Goal: Task Accomplishment & Management: Manage account settings

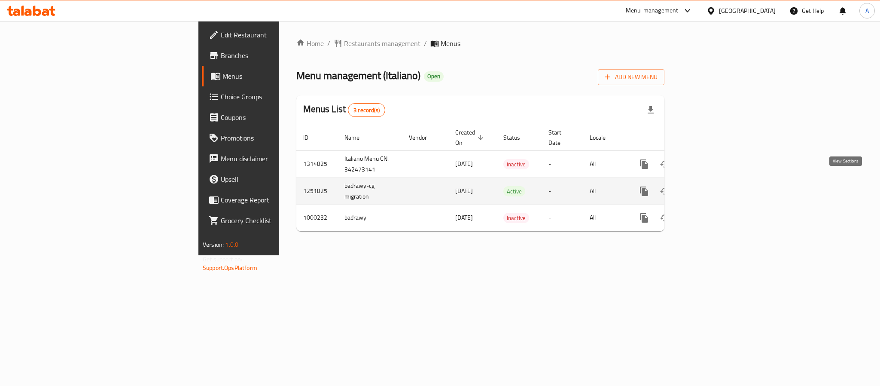
click at [711, 186] on icon "enhanced table" at bounding box center [706, 191] width 10 height 10
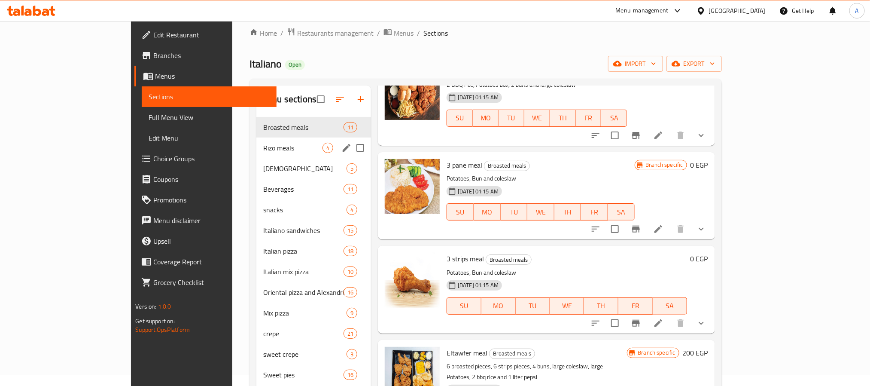
scroll to position [6, 0]
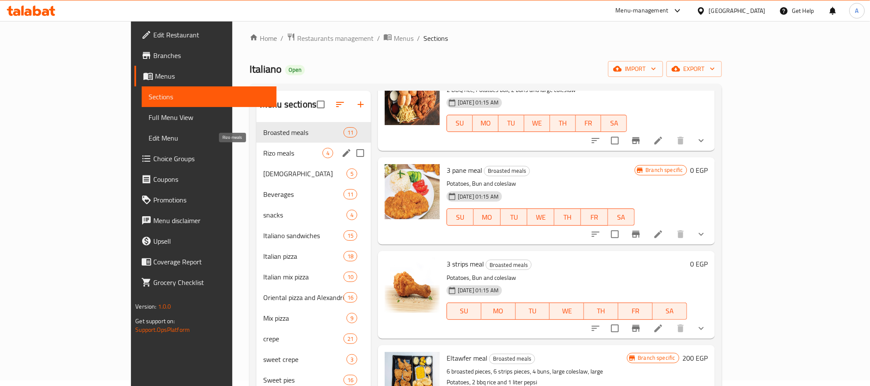
click at [263, 154] on span "Rizo meals" at bounding box center [292, 153] width 59 height 10
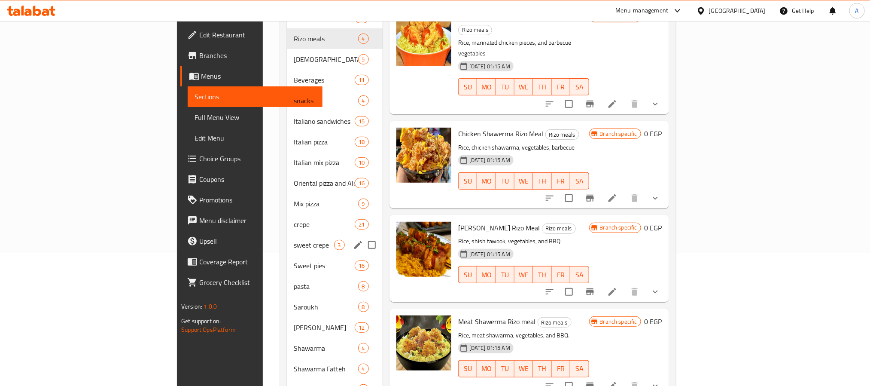
scroll to position [70, 0]
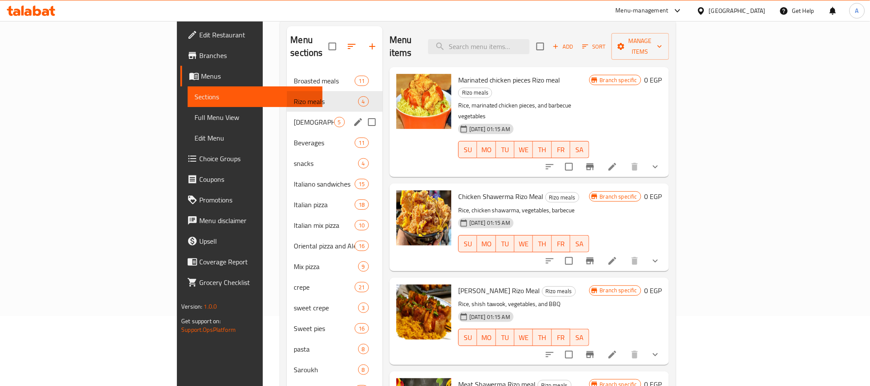
click at [294, 117] on span "[DEMOGRAPHIC_DATA]" at bounding box center [314, 122] width 40 height 10
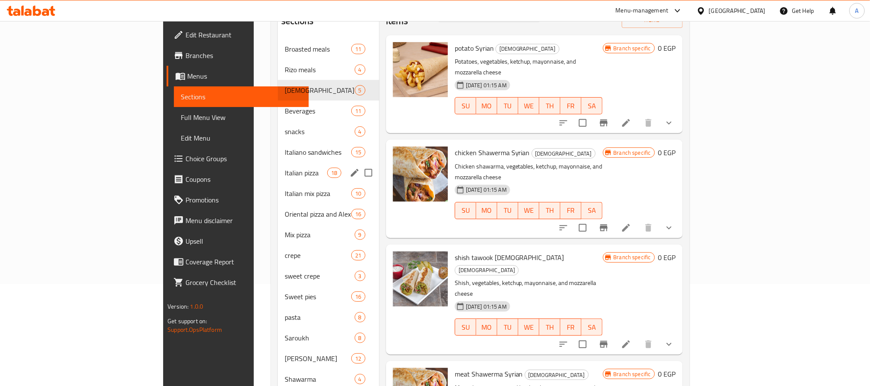
scroll to position [70, 0]
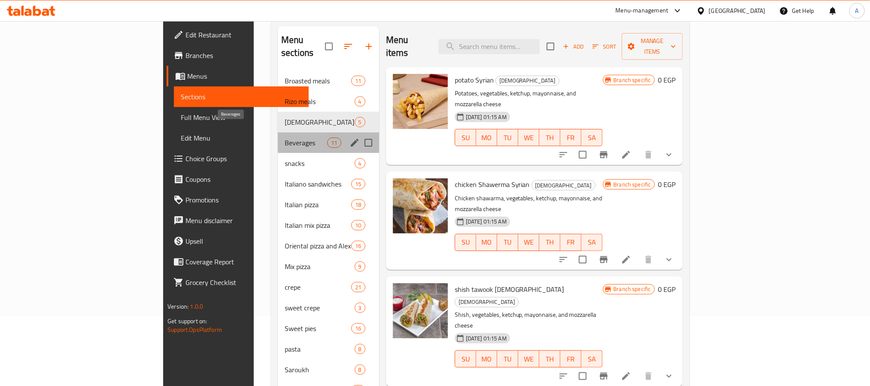
click at [285, 137] on span "Beverages" at bounding box center [306, 142] width 43 height 10
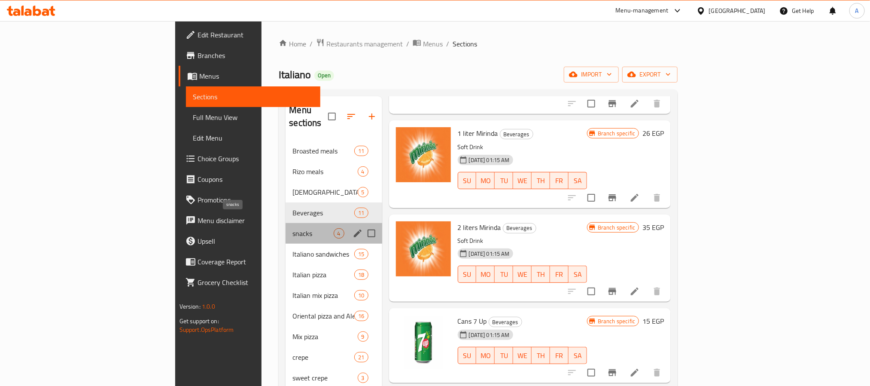
click at [293, 228] on span "snacks" at bounding box center [313, 233] width 41 height 10
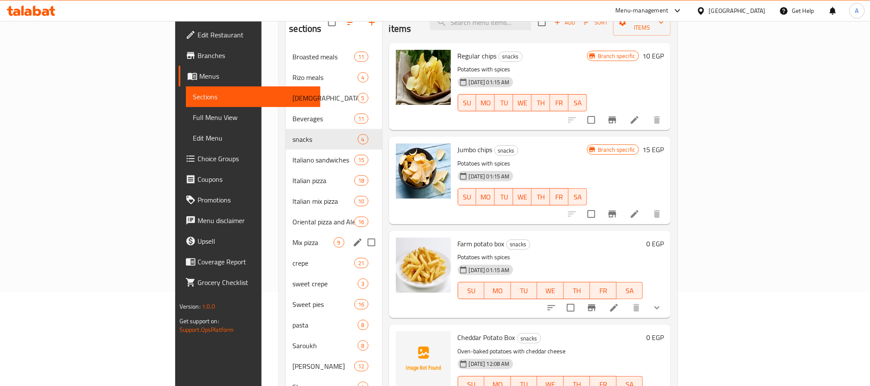
scroll to position [64, 0]
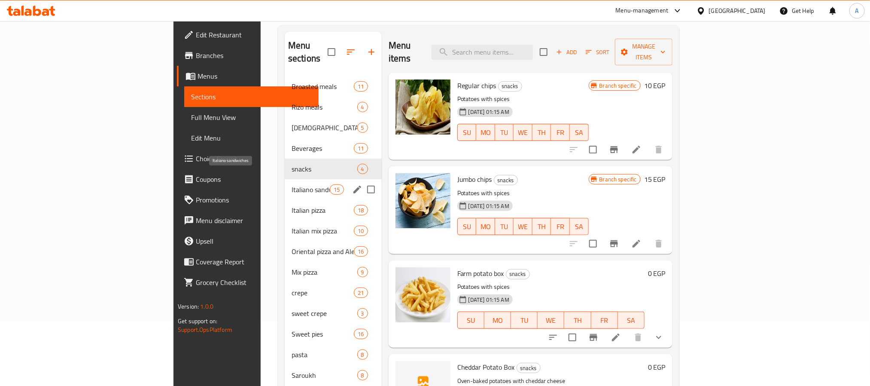
click at [292, 184] on span "Italiano sandwiches" at bounding box center [311, 189] width 38 height 10
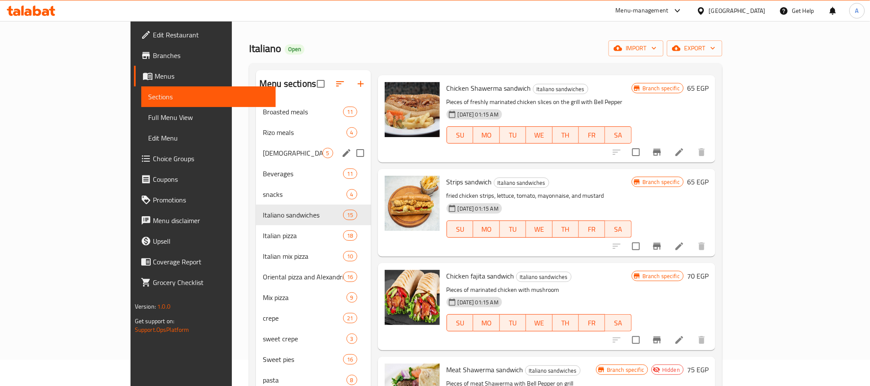
scroll to position [6, 0]
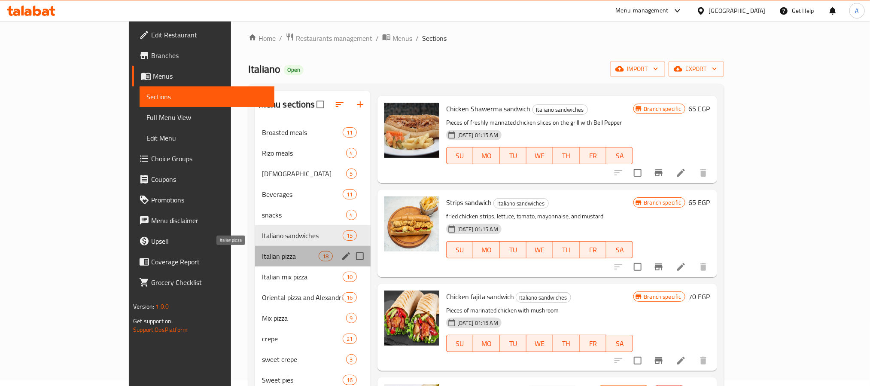
click at [262, 261] on span "Italian pizza" at bounding box center [290, 256] width 57 height 10
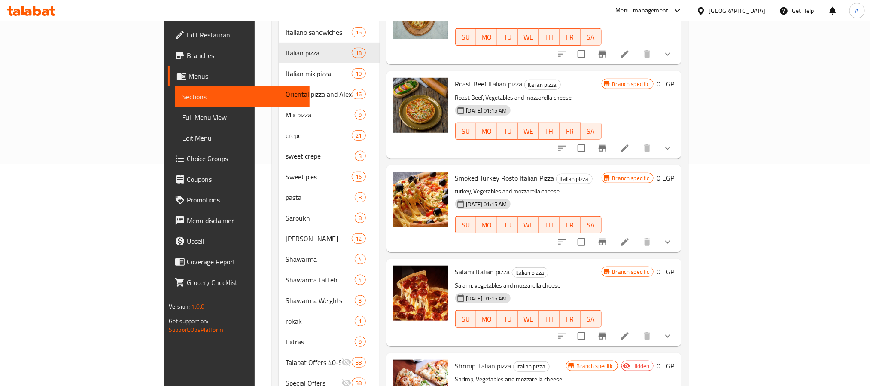
scroll to position [199, 0]
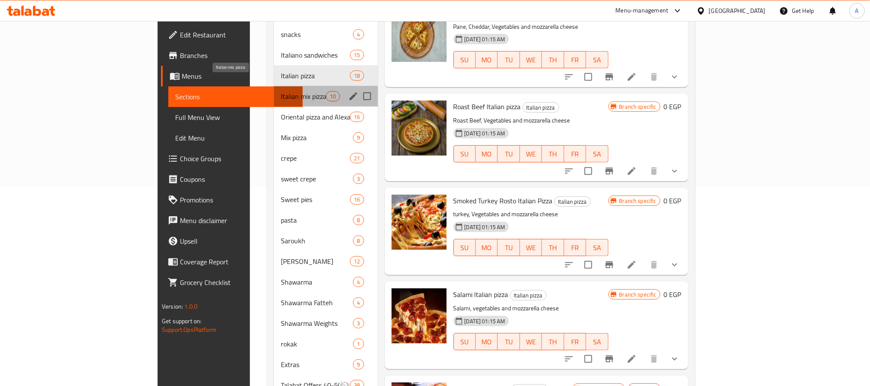
click at [281, 91] on span "Italian mix pizza" at bounding box center [303, 96] width 45 height 10
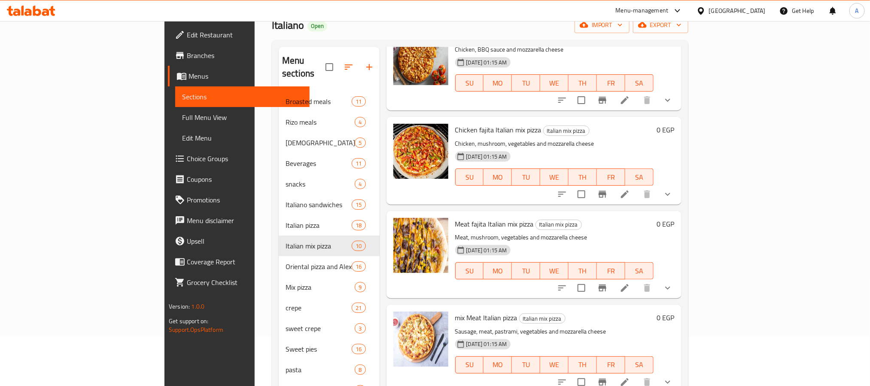
scroll to position [70, 0]
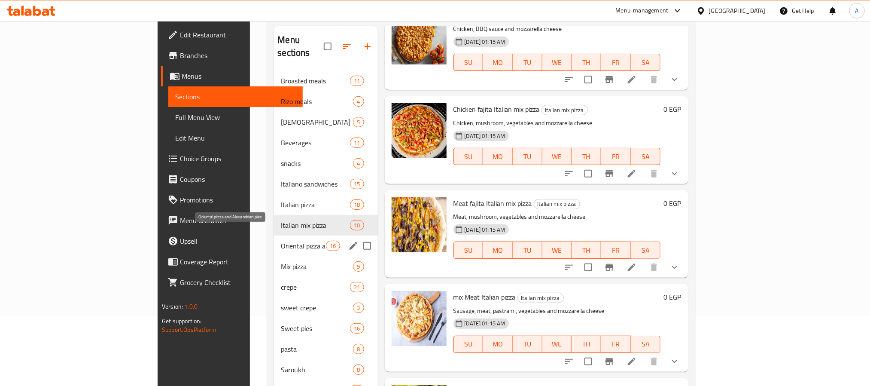
click at [281, 241] on span "Oriental pizza and Alexandrian pies" at bounding box center [303, 246] width 45 height 10
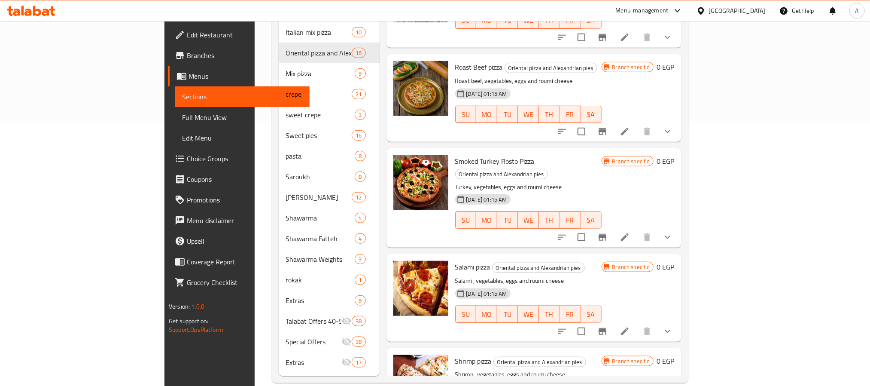
scroll to position [263, 0]
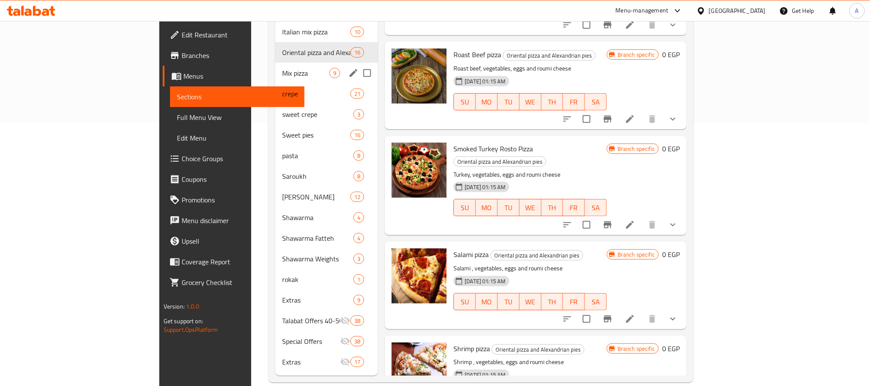
click at [282, 68] on span "Mix pizza" at bounding box center [305, 73] width 47 height 10
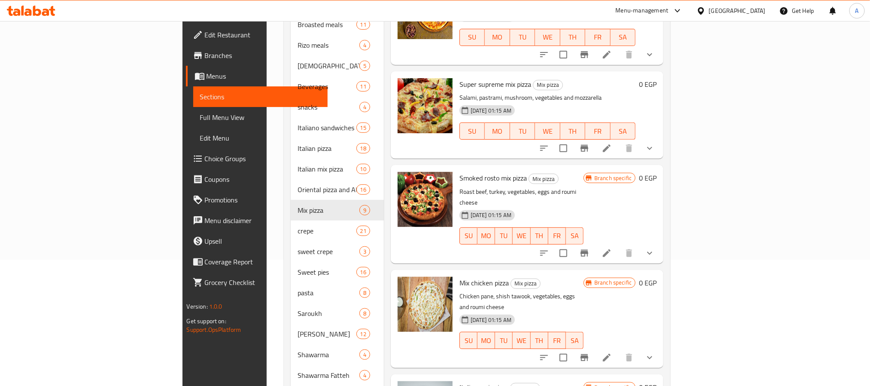
scroll to position [263, 0]
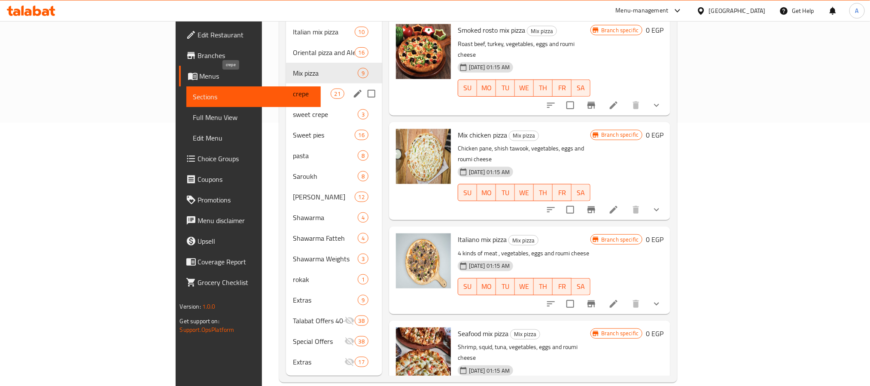
click at [293, 88] on span "crepe" at bounding box center [312, 93] width 38 height 10
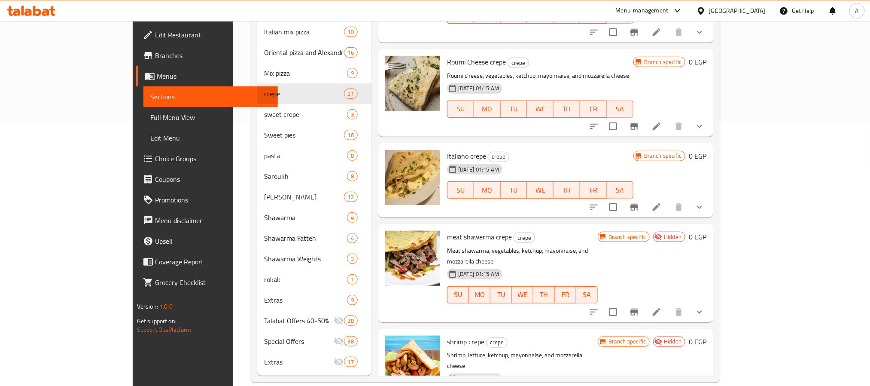
scroll to position [1449, 0]
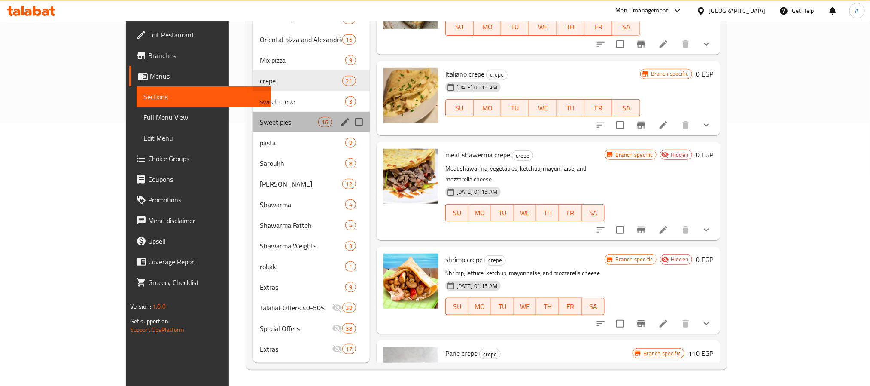
click at [253, 128] on div "Sweet pies 16" at bounding box center [311, 122] width 117 height 21
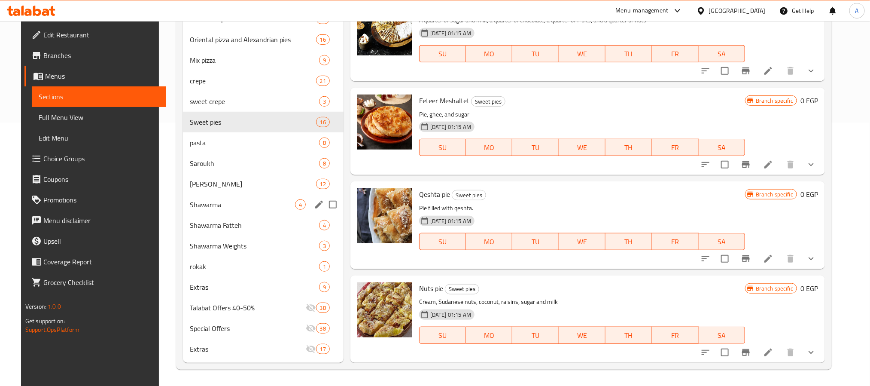
click at [218, 196] on div "Shawarma 4" at bounding box center [263, 204] width 161 height 21
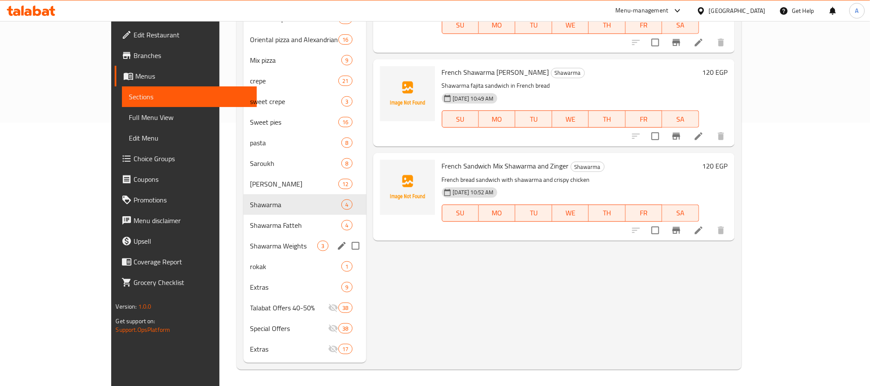
click at [244, 254] on div "Shawarma Weights 3" at bounding box center [305, 245] width 123 height 21
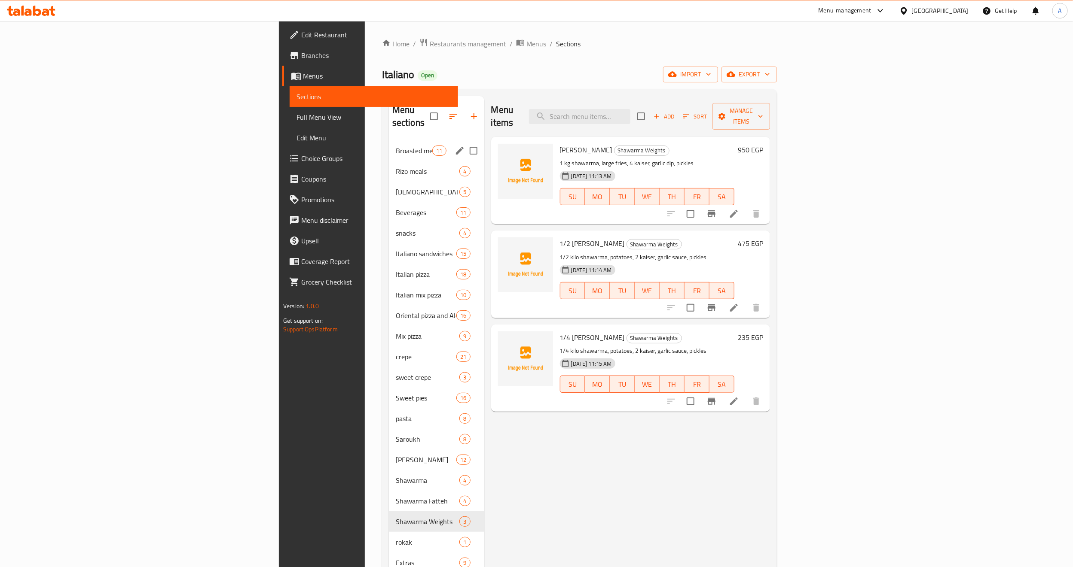
click at [389, 140] on div "Broasted meals 11" at bounding box center [436, 150] width 95 height 21
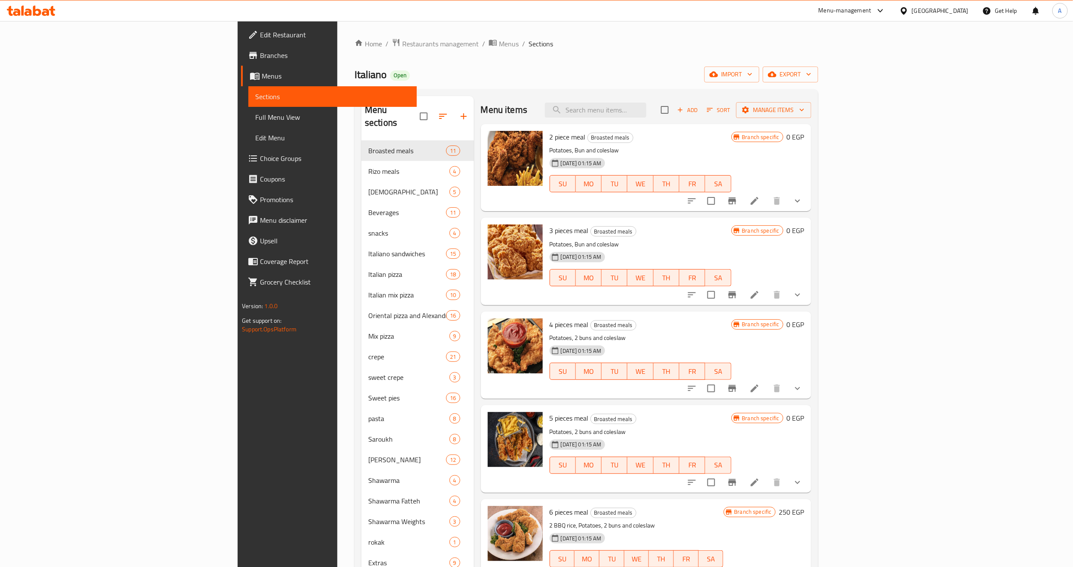
click at [255, 121] on span "Full Menu View" at bounding box center [332, 117] width 155 height 10
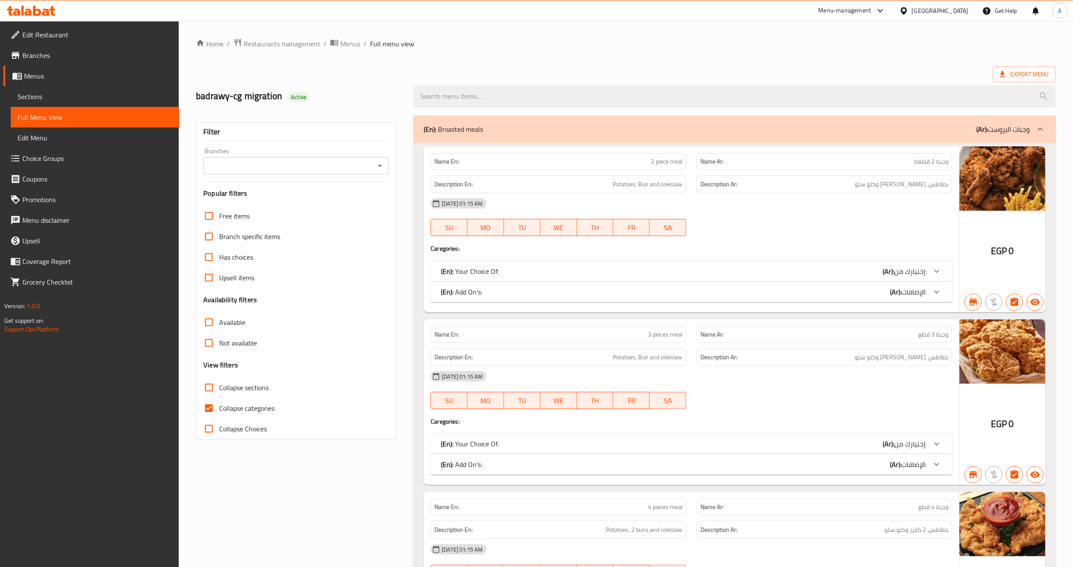
click at [229, 385] on span "Collapse categories" at bounding box center [246, 408] width 55 height 10
click at [219, 385] on input "Collapse categories" at bounding box center [208, 408] width 21 height 21
checkbox input "false"
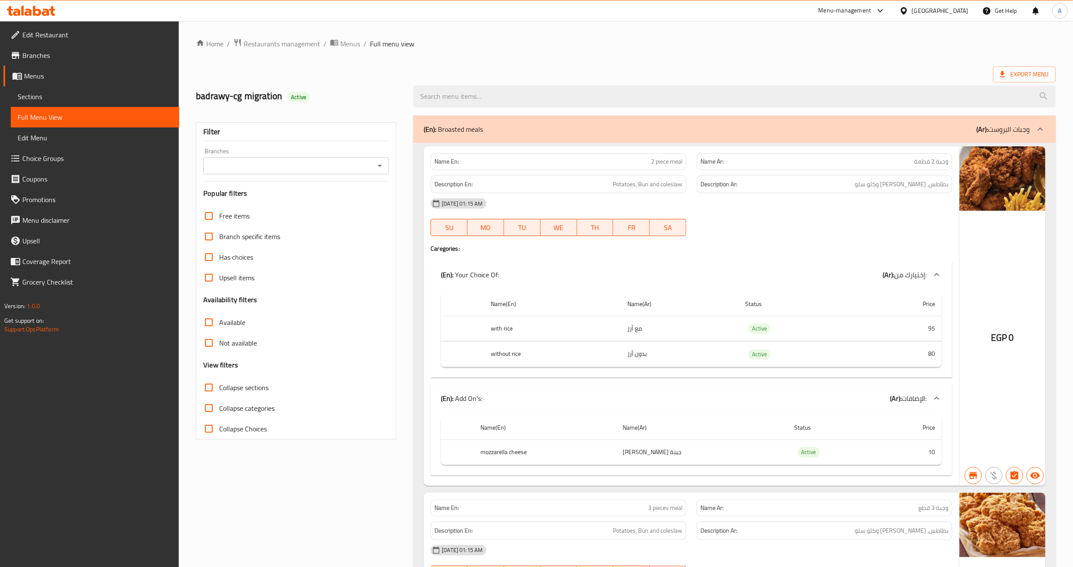
click at [269, 162] on input "Branches" at bounding box center [289, 166] width 166 height 12
click at [267, 201] on li "[DEMOGRAPHIC_DATA] [PERSON_NAME]" at bounding box center [295, 202] width 185 height 15
type input "[DEMOGRAPHIC_DATA] [PERSON_NAME]"
click at [880, 67] on span "Export Menu" at bounding box center [1024, 75] width 63 height 16
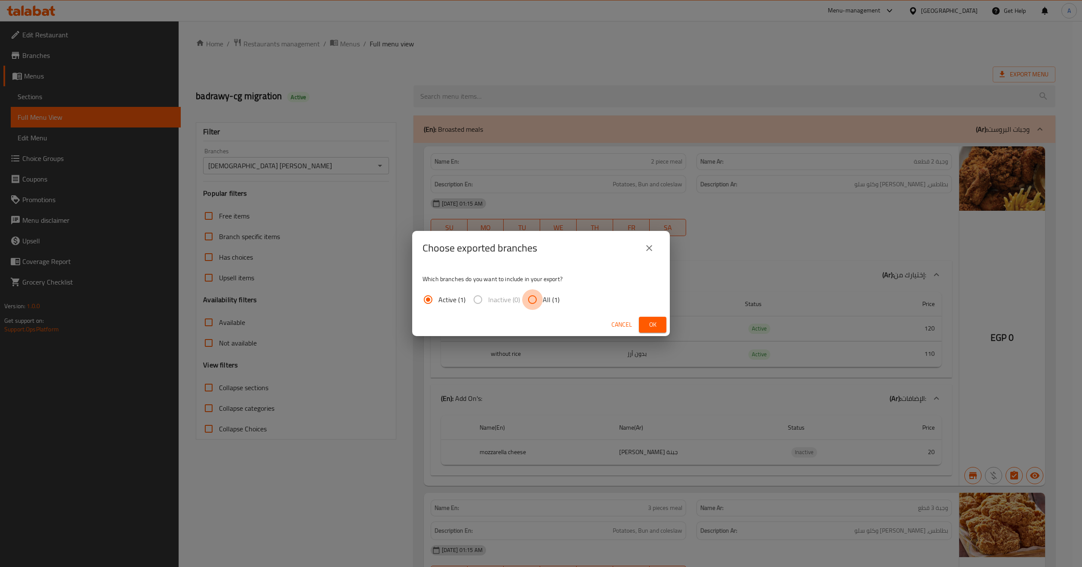
click at [539, 297] on input "All (1)" at bounding box center [532, 300] width 21 height 21
radio input "true"
click at [661, 321] on button "Ok" at bounding box center [652, 325] width 27 height 16
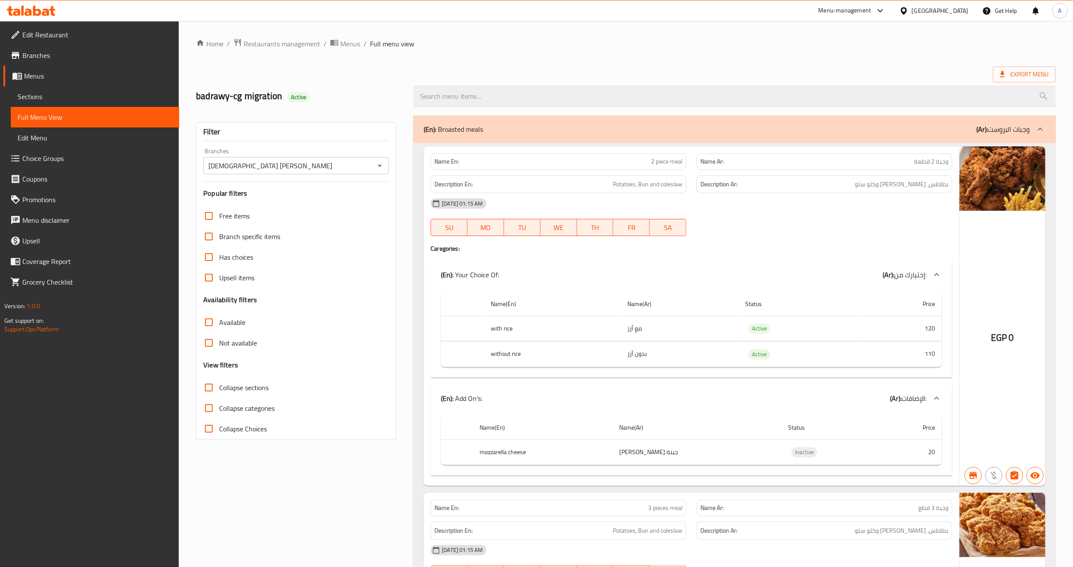
click at [596, 48] on ol "Home / Restaurants management / Menus / Full menu view" at bounding box center [625, 43] width 859 height 11
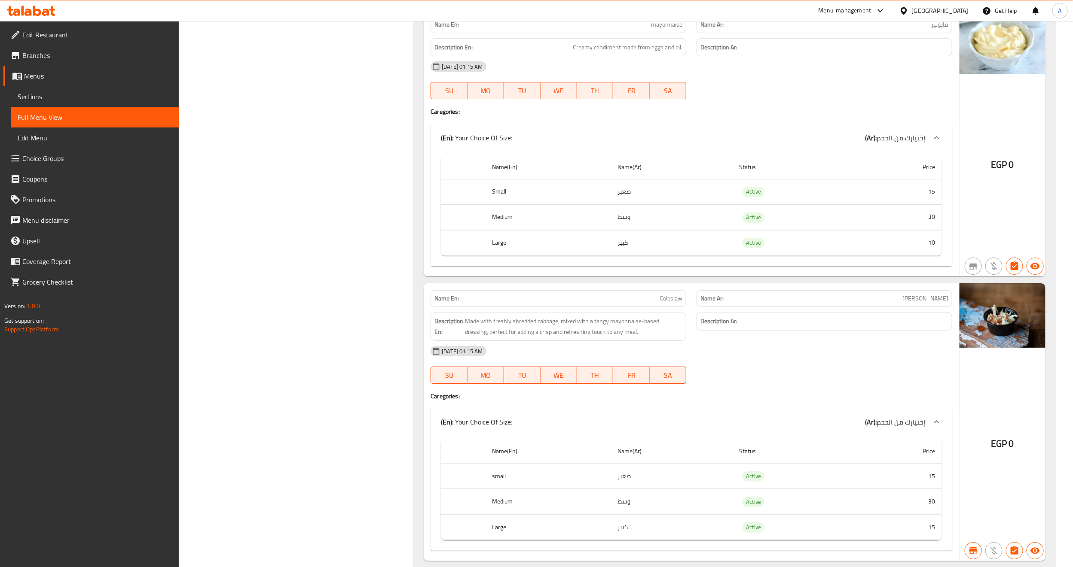
scroll to position [66290, 0]
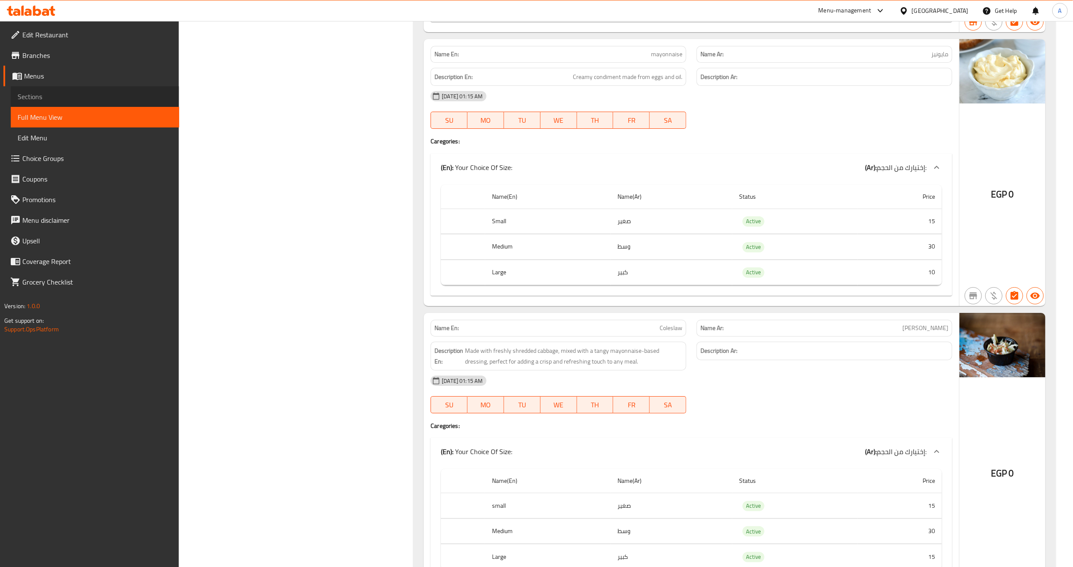
click at [35, 98] on span "Sections" at bounding box center [95, 96] width 155 height 10
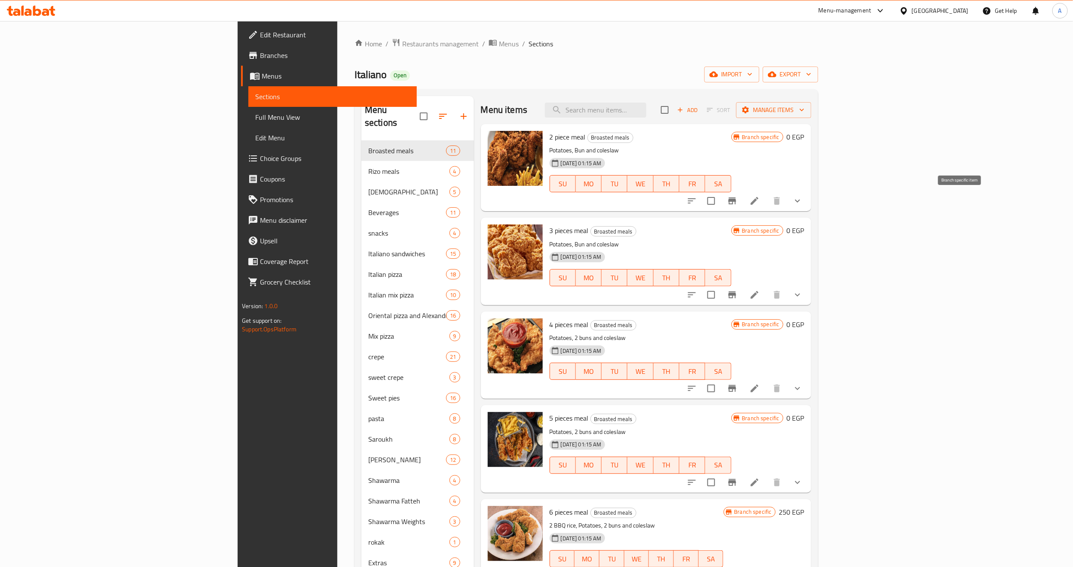
click at [737, 204] on icon "Branch-specific-item" at bounding box center [732, 201] width 10 height 10
click at [802, 200] on icon "show more" at bounding box center [797, 201] width 10 height 10
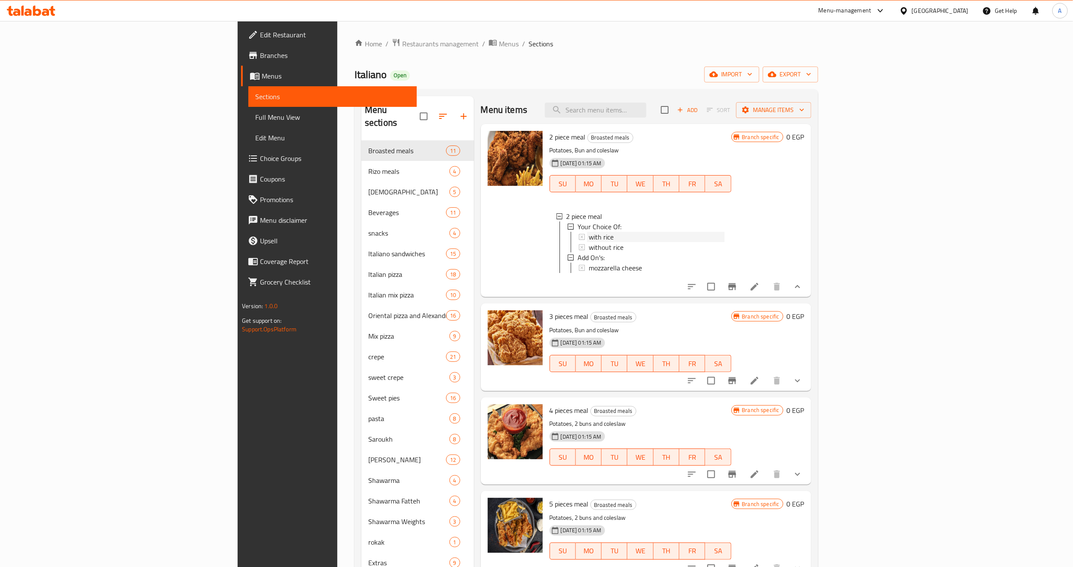
click at [588, 238] on span "with rice" at bounding box center [600, 237] width 25 height 10
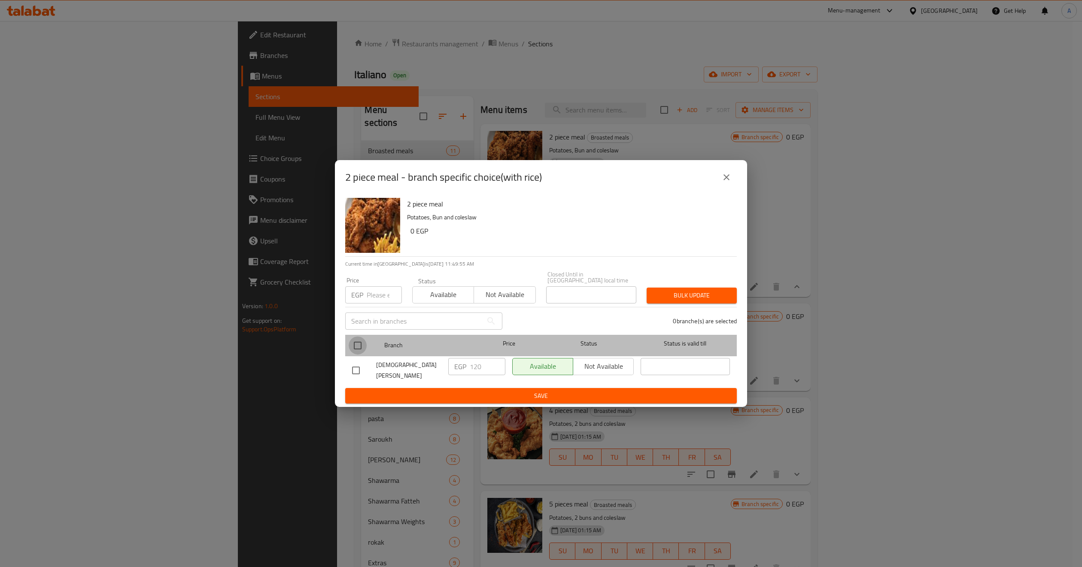
click at [356, 343] on input "checkbox" at bounding box center [358, 346] width 18 height 18
checkbox input "true"
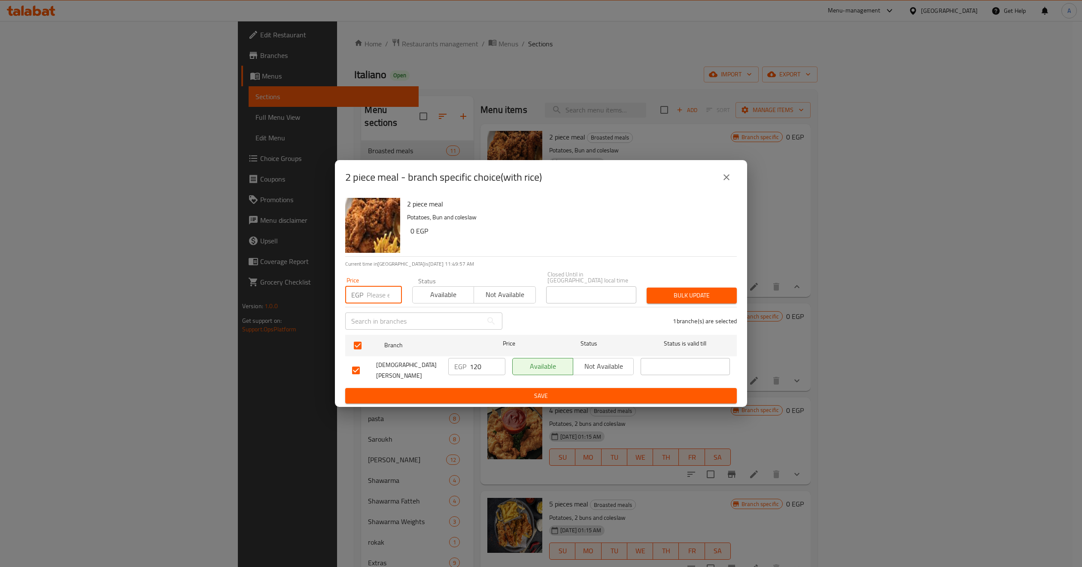
click at [375, 289] on input "number" at bounding box center [384, 294] width 35 height 17
type input "125"
click at [677, 294] on span "Bulk update" at bounding box center [692, 295] width 76 height 11
click at [729, 180] on icon "close" at bounding box center [727, 177] width 6 height 6
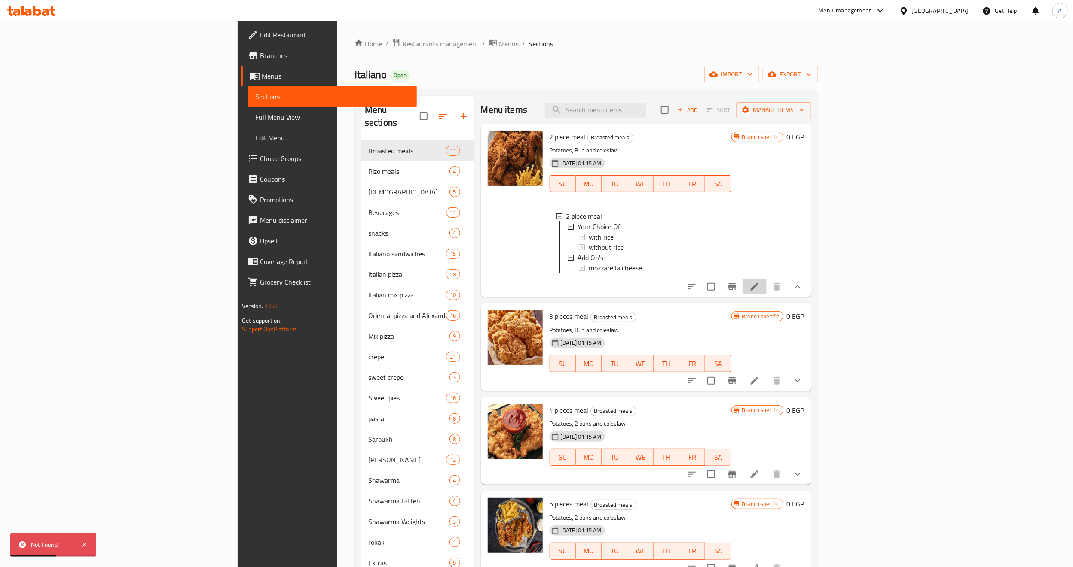
click at [766, 295] on li at bounding box center [754, 286] width 24 height 15
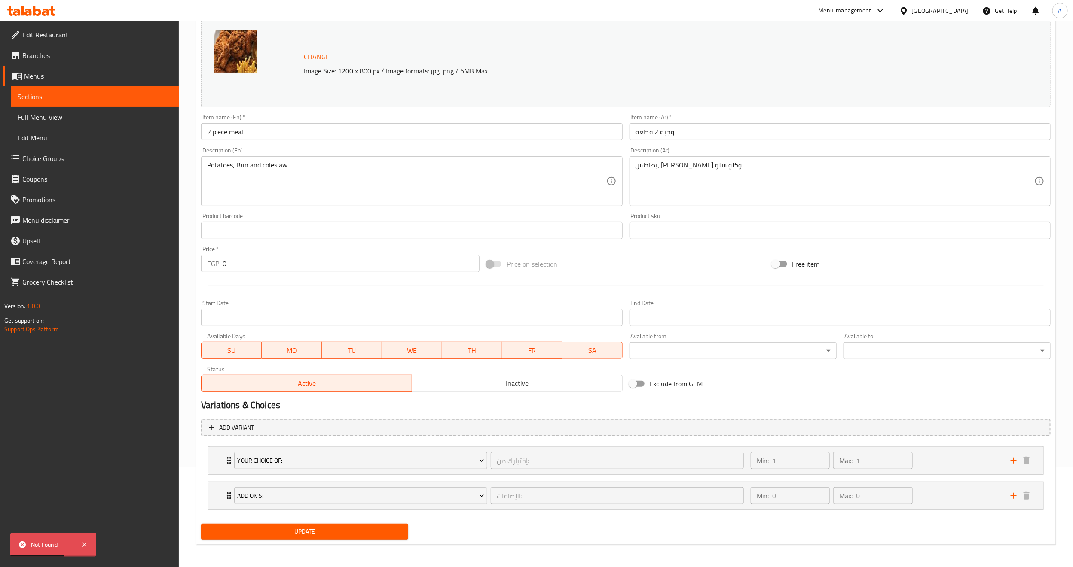
scroll to position [102, 0]
click at [42, 150] on link "Choice Groups" at bounding box center [91, 158] width 176 height 21
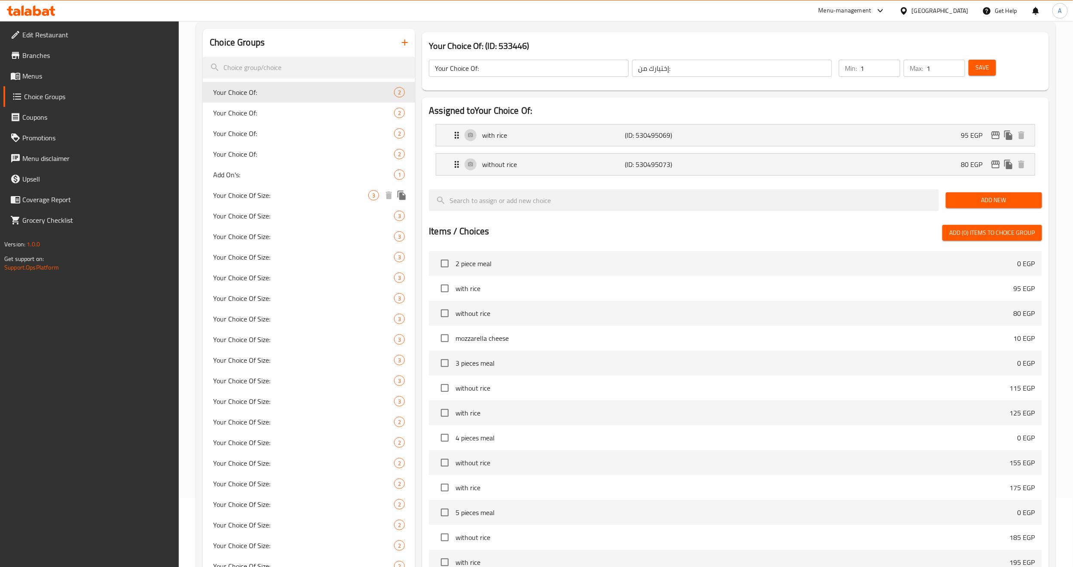
scroll to position [38, 0]
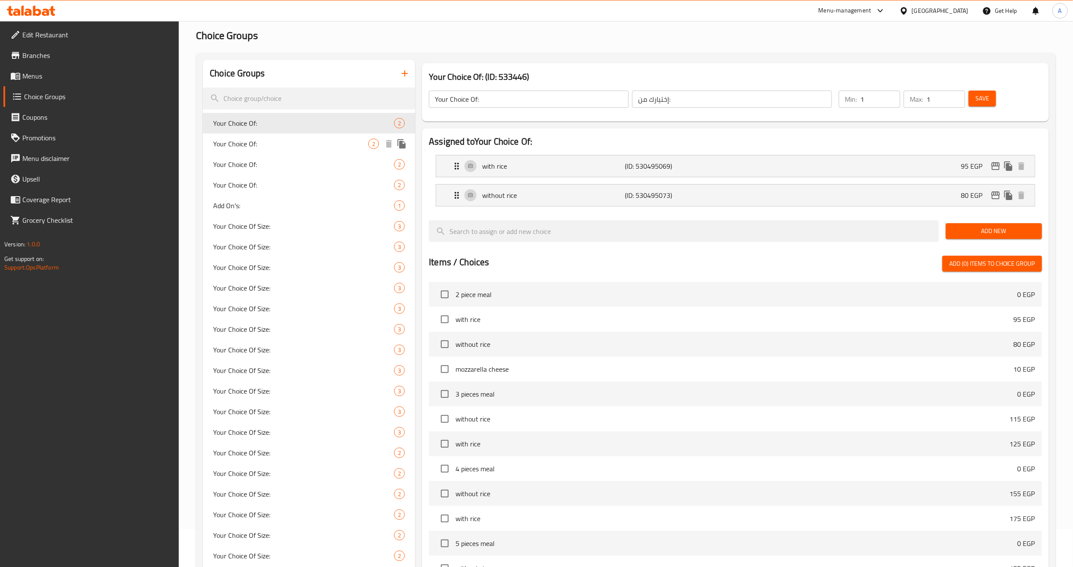
click at [257, 143] on span "Your Choice Of:" at bounding box center [290, 144] width 155 height 10
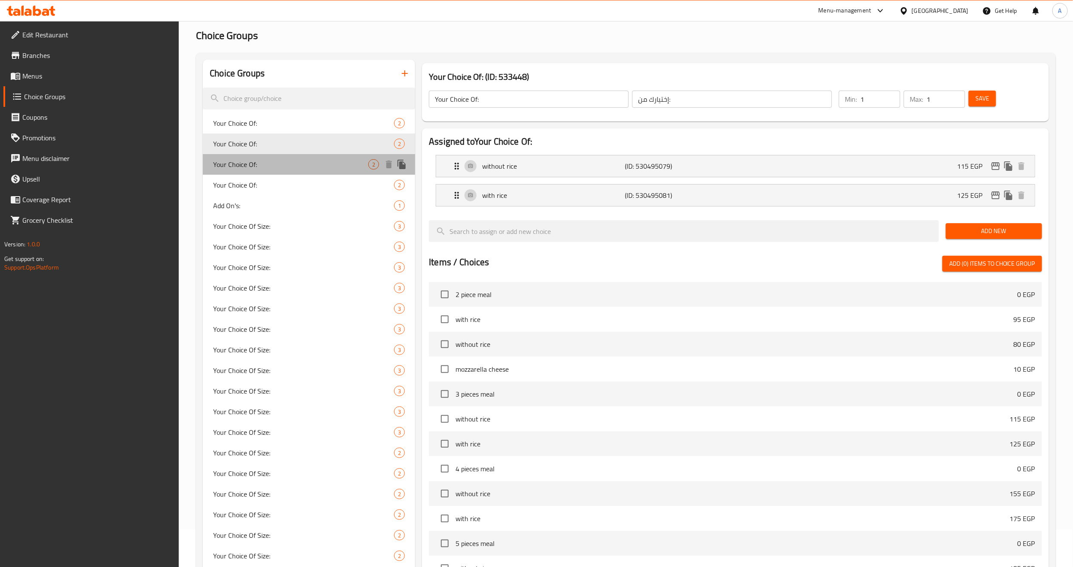
click at [260, 158] on div "Your Choice Of: 2" at bounding box center [309, 164] width 212 height 21
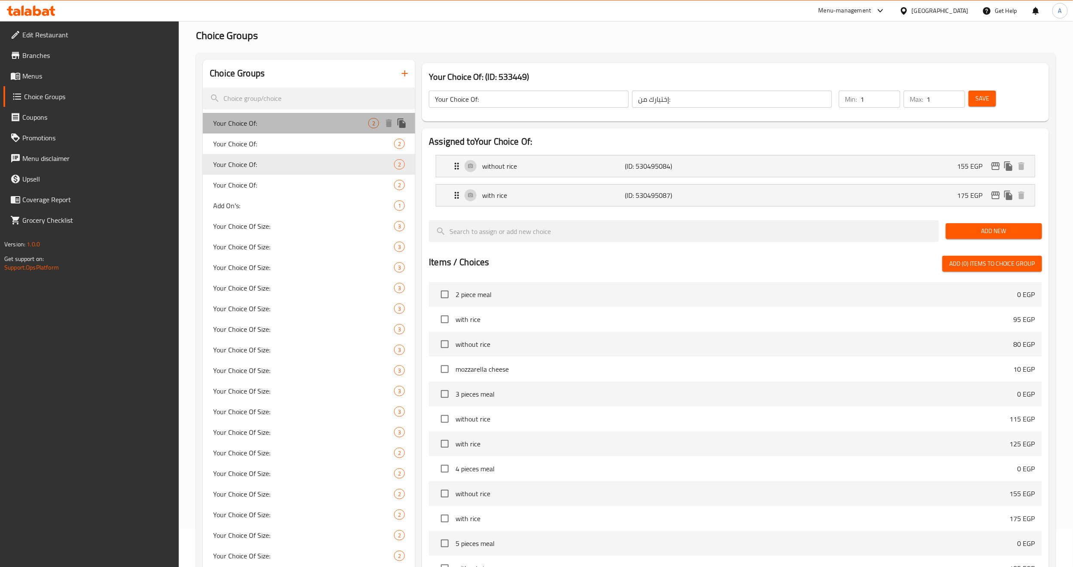
click at [253, 128] on span "Your Choice Of:" at bounding box center [290, 123] width 155 height 10
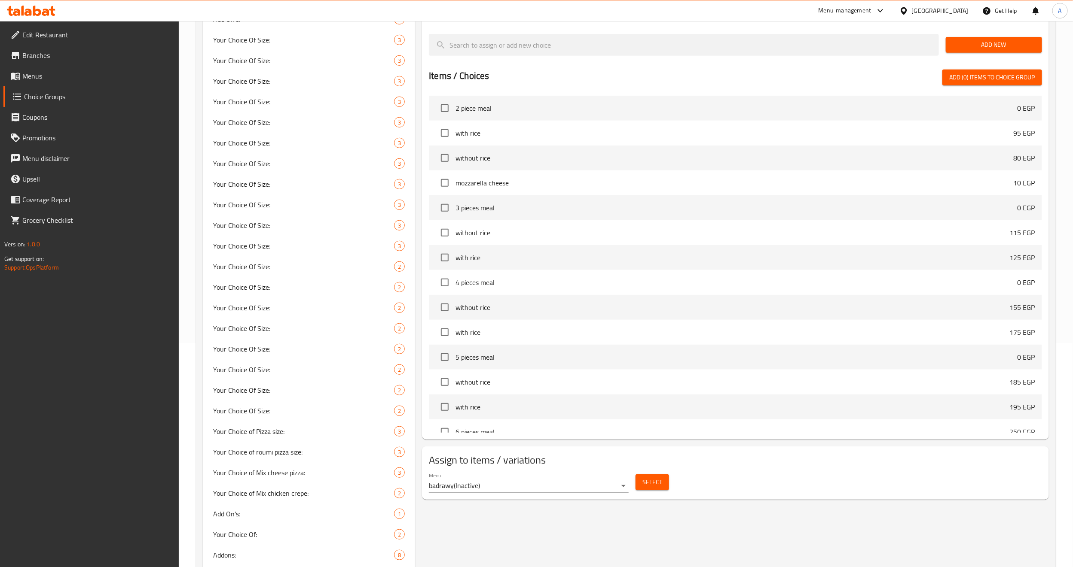
scroll to position [231, 0]
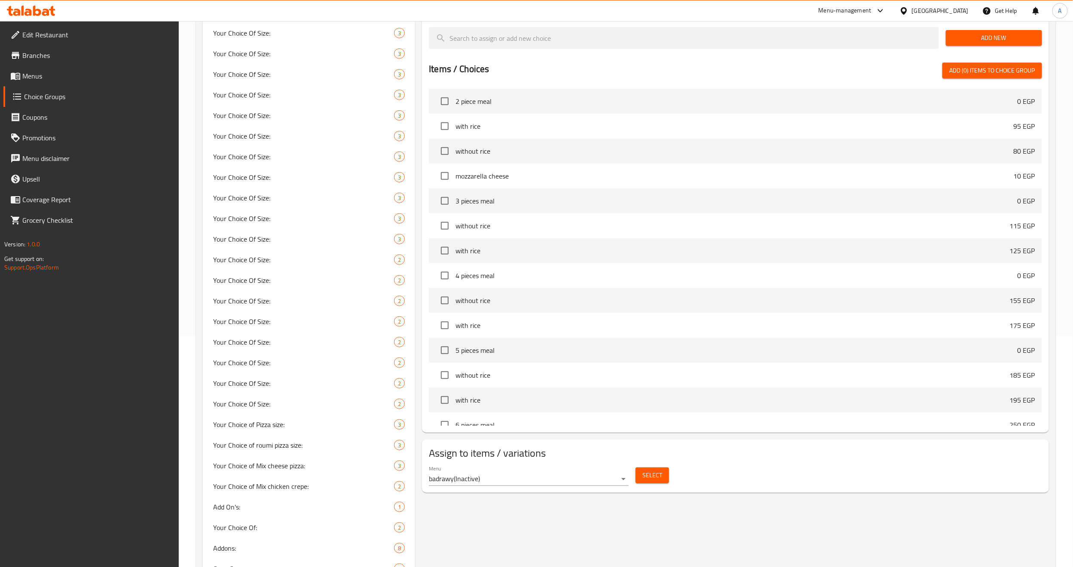
click at [552, 336] on body "​ Menu-management [GEOGRAPHIC_DATA] Get Help A Edit Restaurant Branches Menus C…" at bounding box center [536, 63] width 1073 height 546
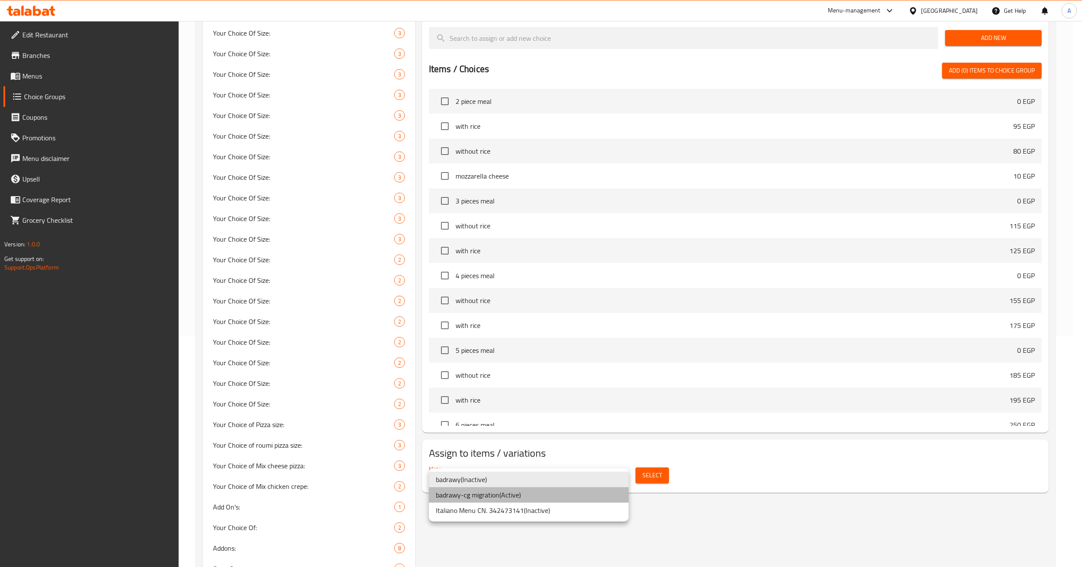
click at [543, 385] on li "badrawy-cg migration ( Active )" at bounding box center [529, 495] width 200 height 15
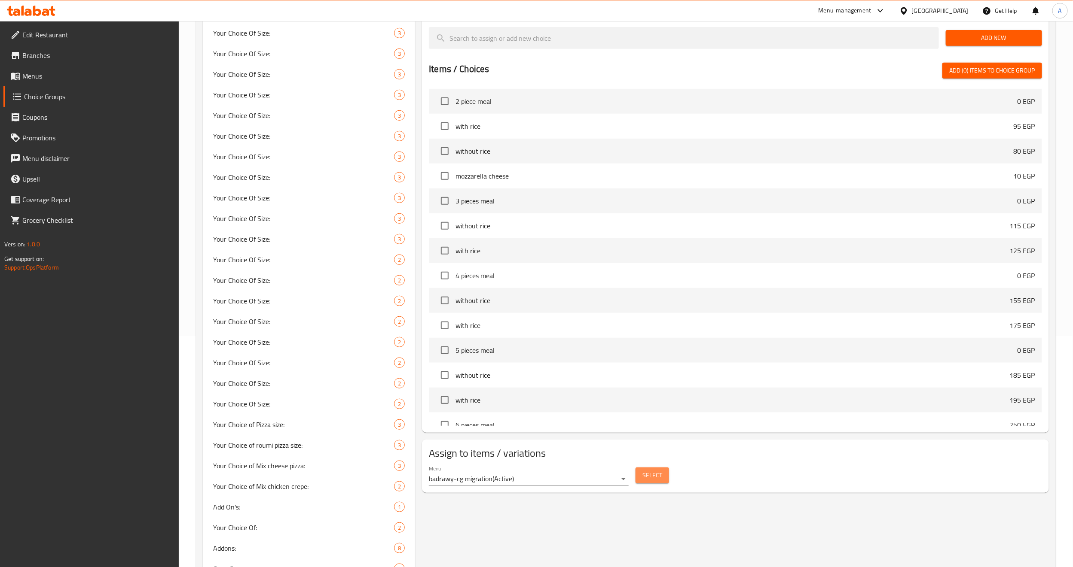
click at [653, 385] on span "Select" at bounding box center [652, 475] width 20 height 11
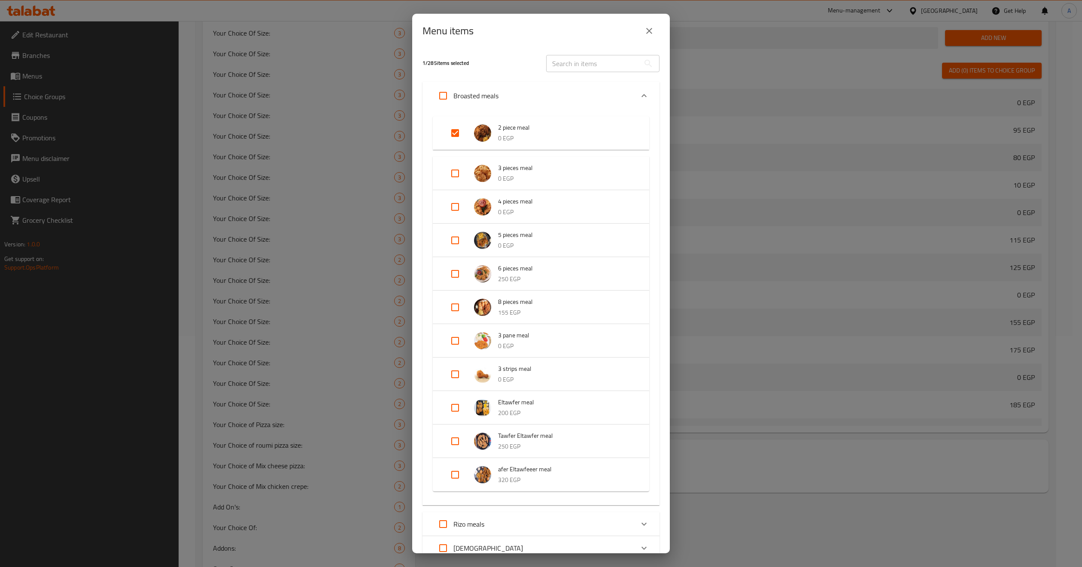
click at [643, 37] on button "close" at bounding box center [649, 31] width 21 height 21
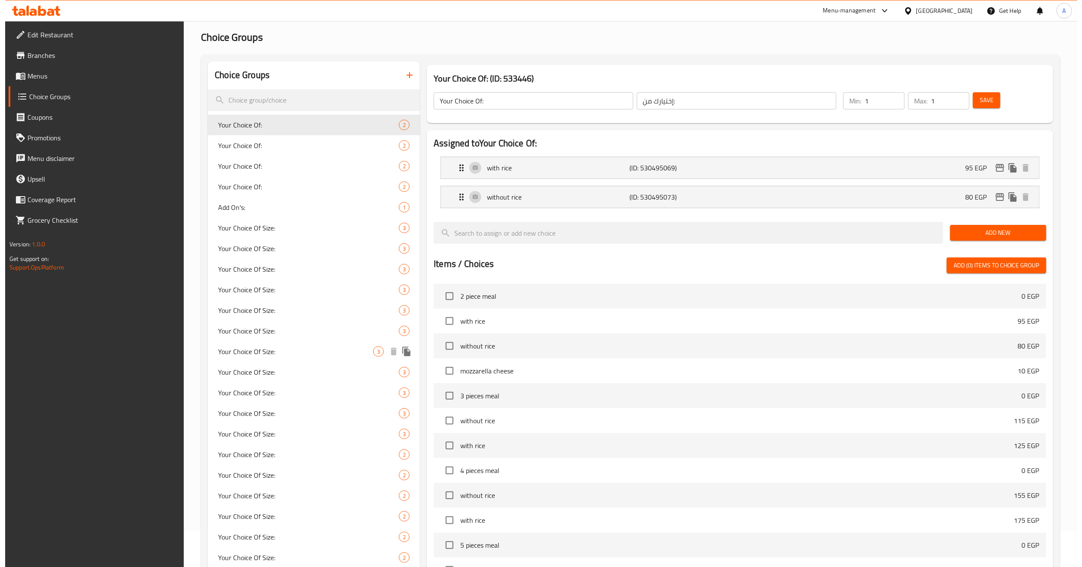
scroll to position [0, 0]
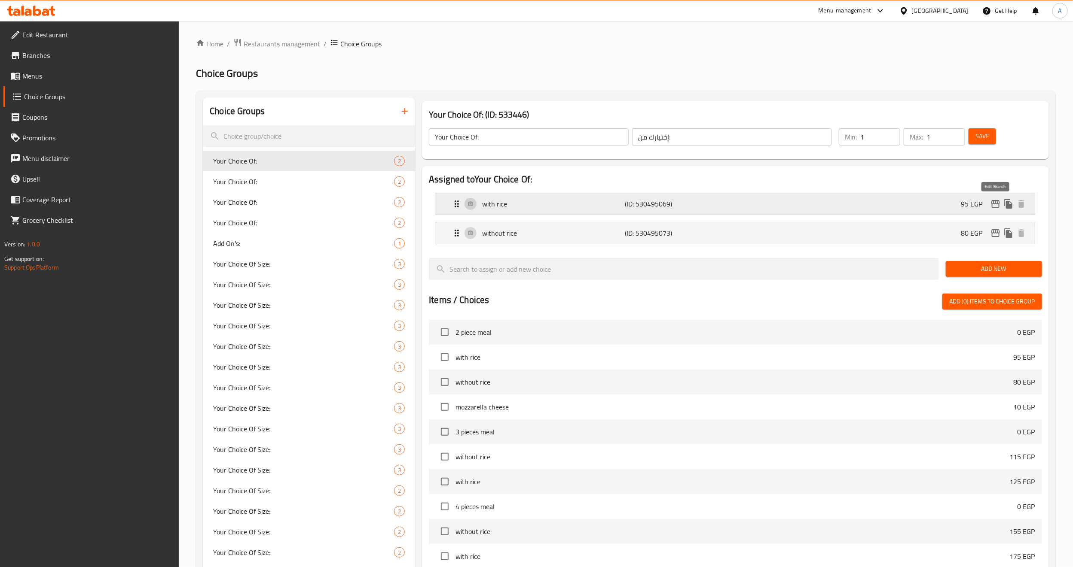
click at [880, 205] on icon "edit" at bounding box center [995, 204] width 9 height 8
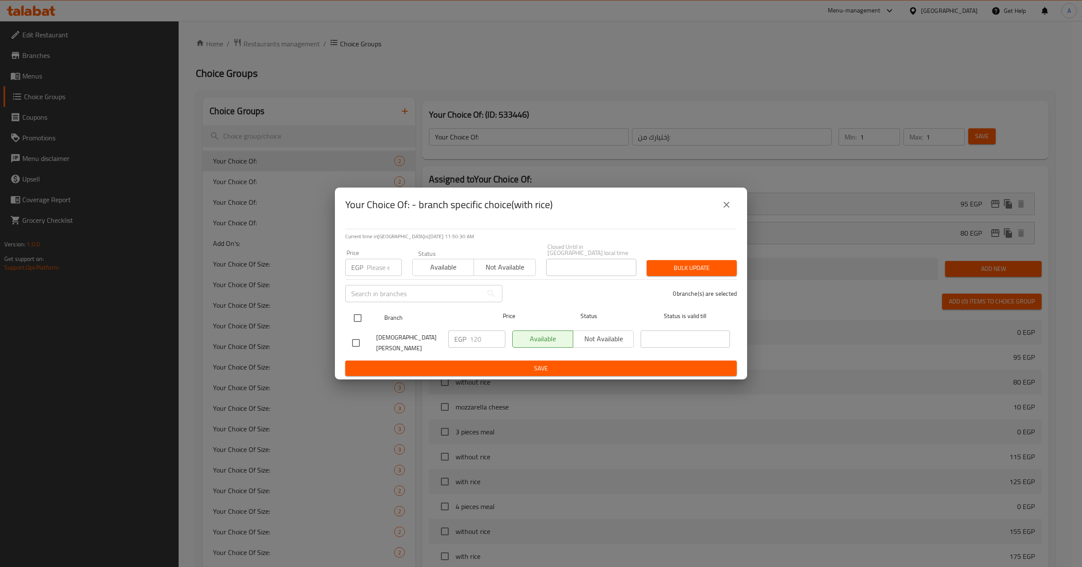
click at [361, 317] on input "checkbox" at bounding box center [358, 318] width 18 height 18
checkbox input "true"
click at [371, 274] on input "number" at bounding box center [384, 267] width 35 height 17
type input "125"
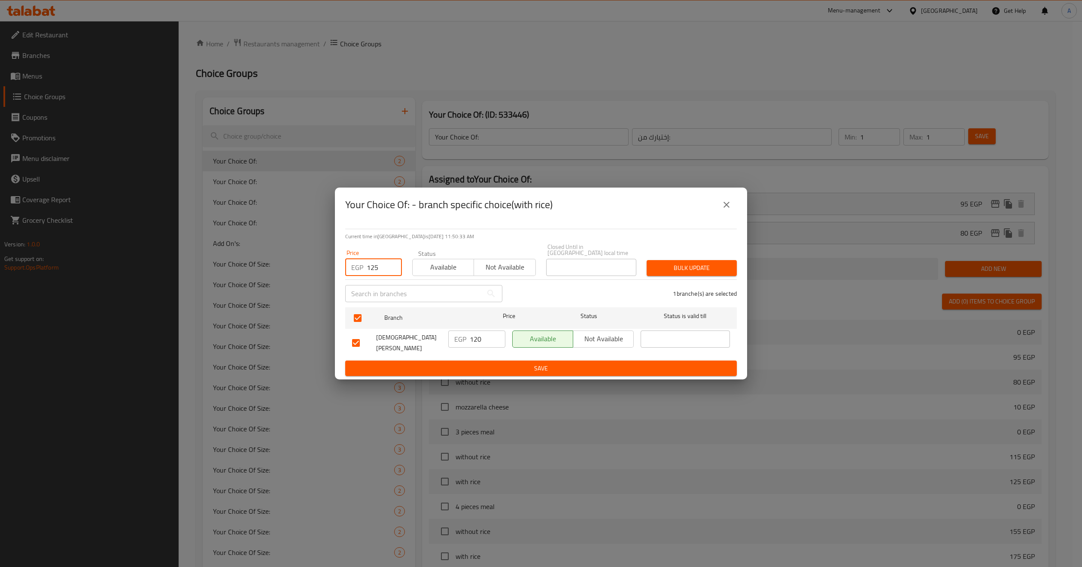
click at [677, 266] on span "Bulk update" at bounding box center [692, 268] width 76 height 11
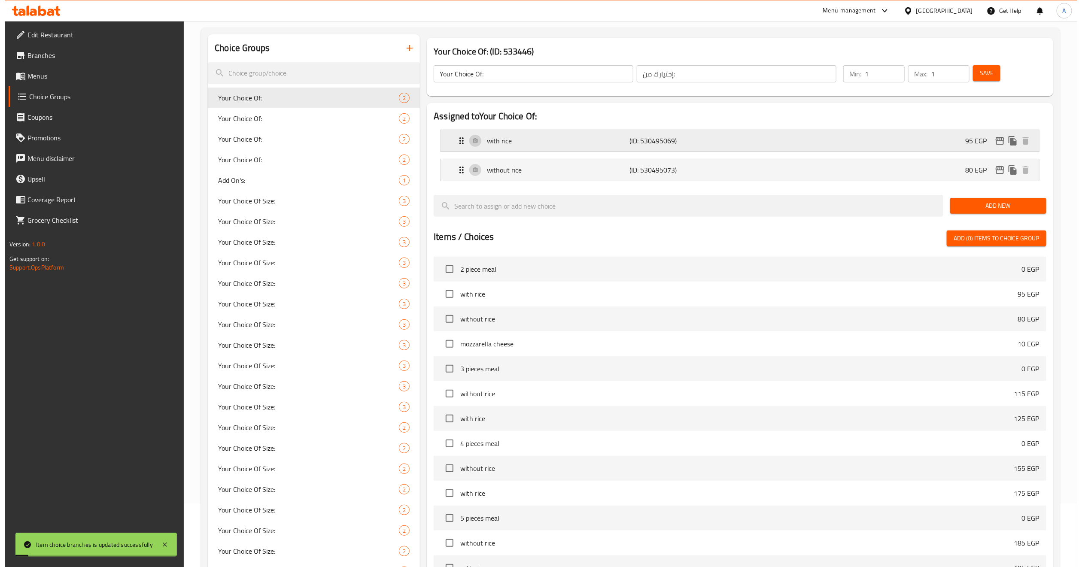
scroll to position [12, 0]
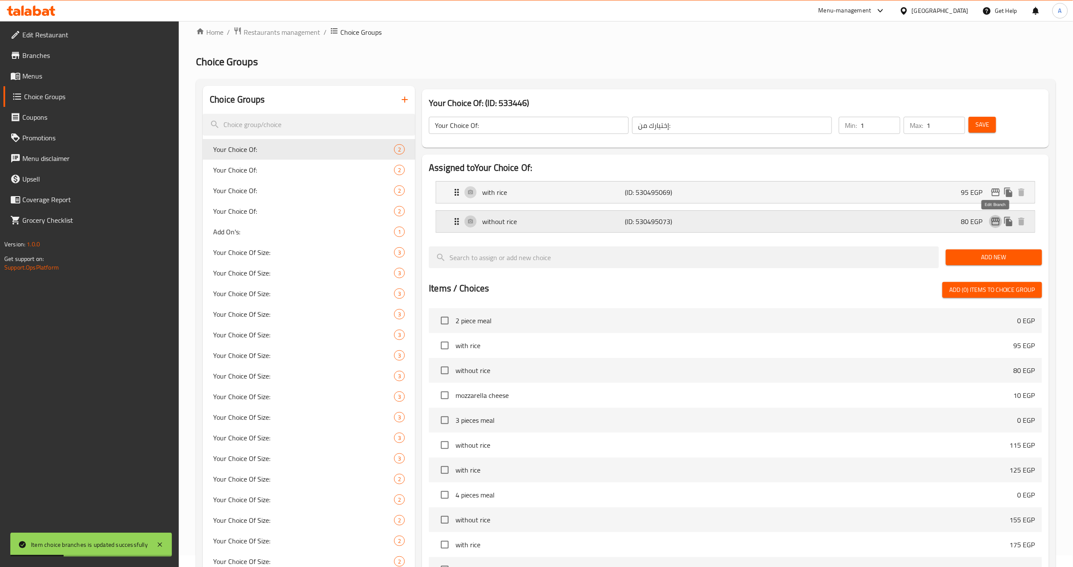
click at [880, 219] on icon "edit" at bounding box center [995, 222] width 9 height 8
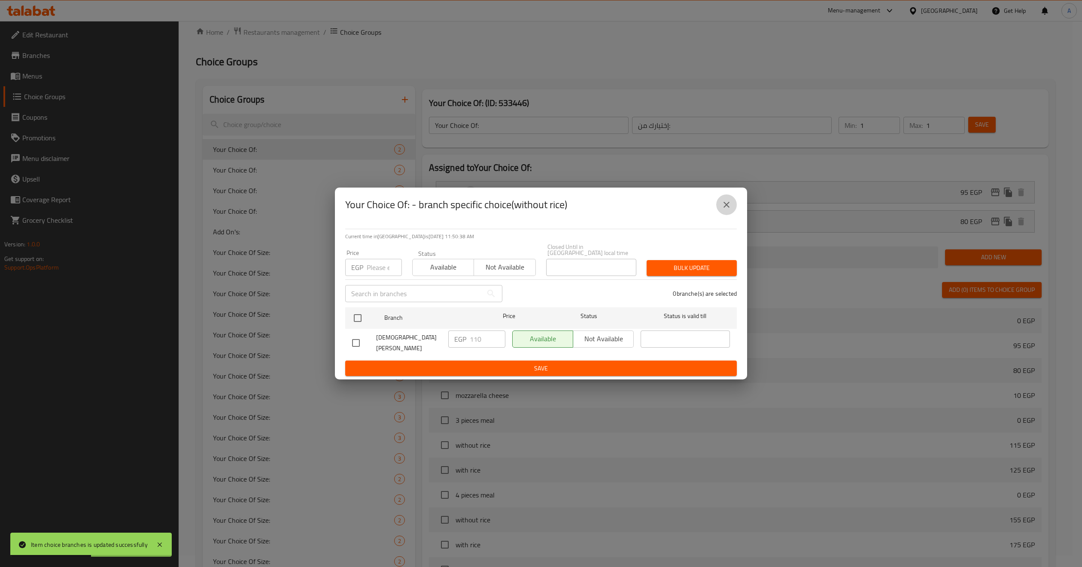
click at [729, 209] on icon "close" at bounding box center [727, 205] width 10 height 10
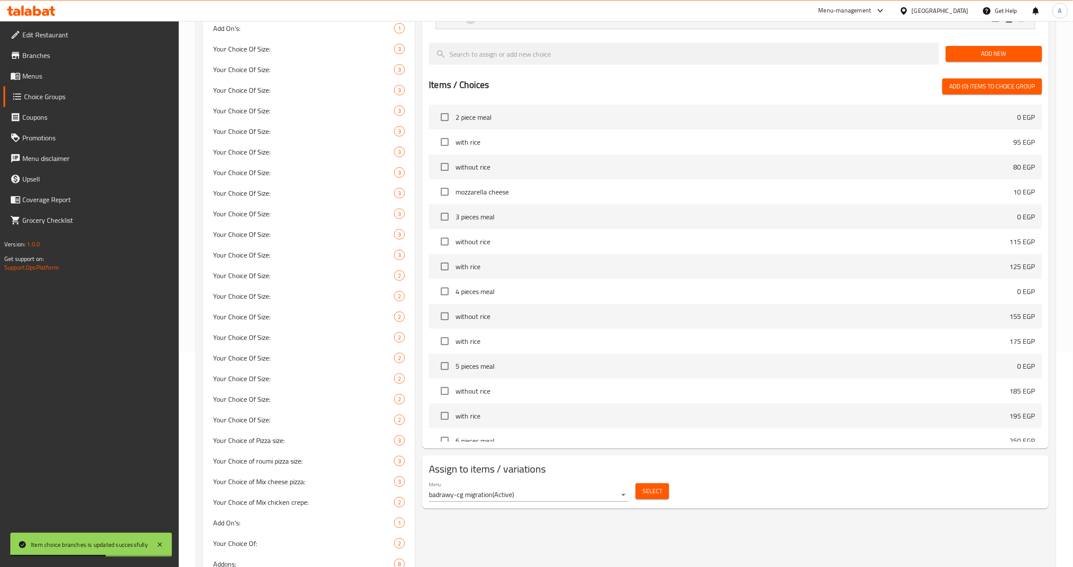
scroll to position [76, 0]
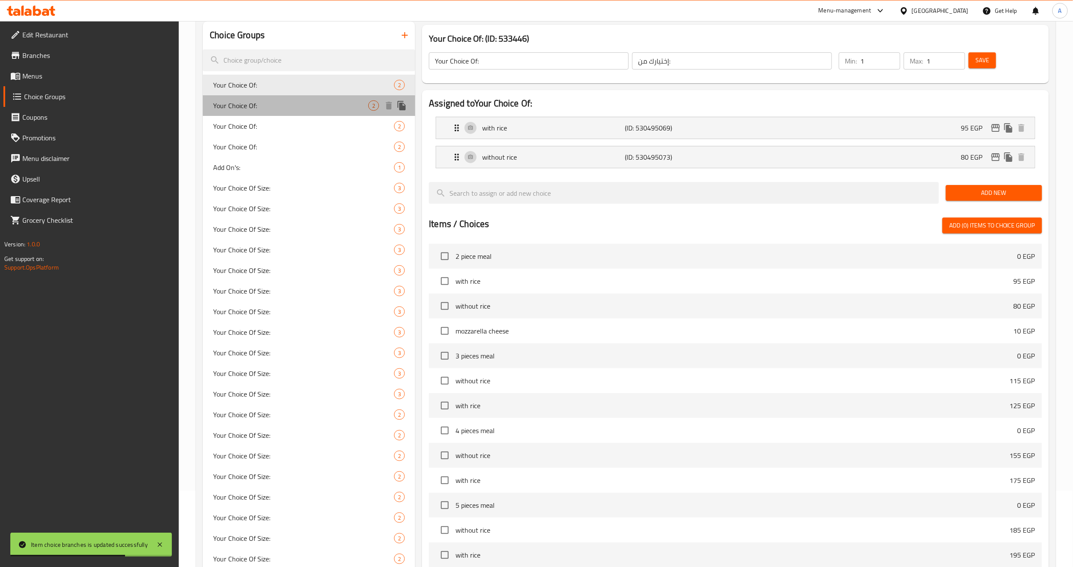
click at [214, 106] on span "Your Choice Of:" at bounding box center [290, 106] width 155 height 10
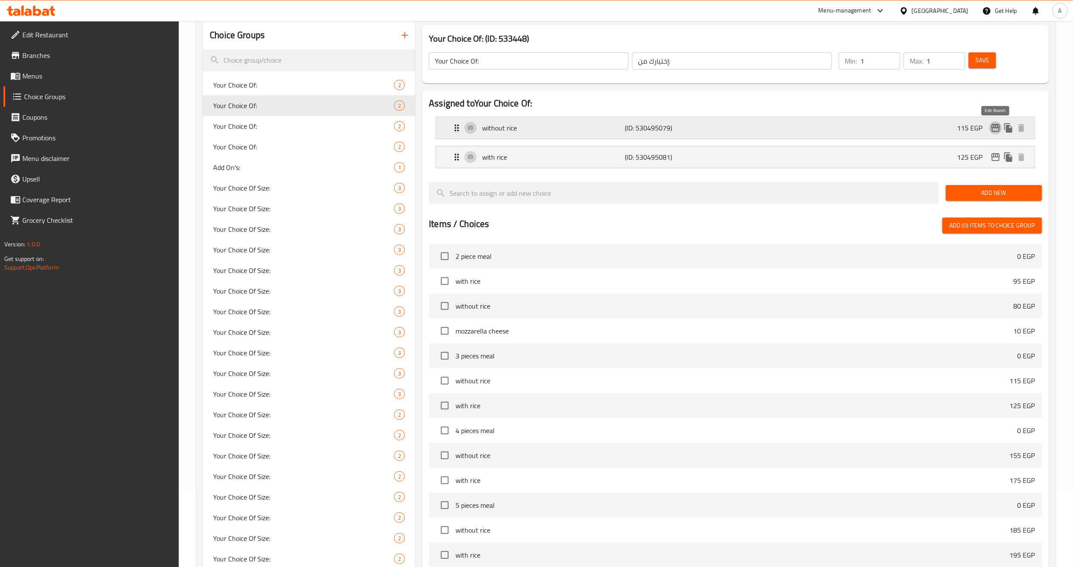
click at [880, 131] on icon "edit" at bounding box center [995, 128] width 9 height 8
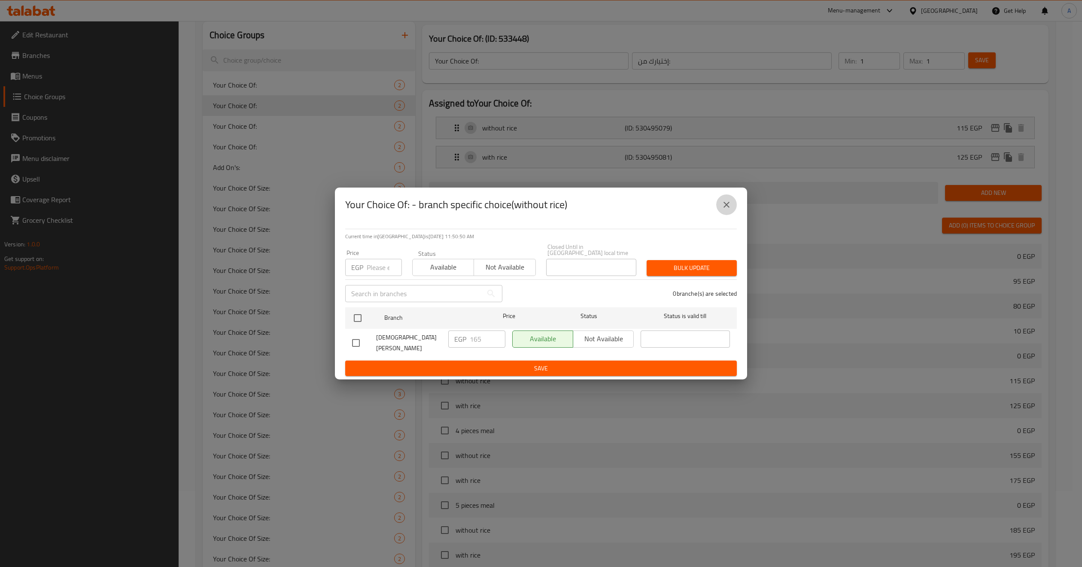
click at [730, 207] on icon "close" at bounding box center [727, 205] width 10 height 10
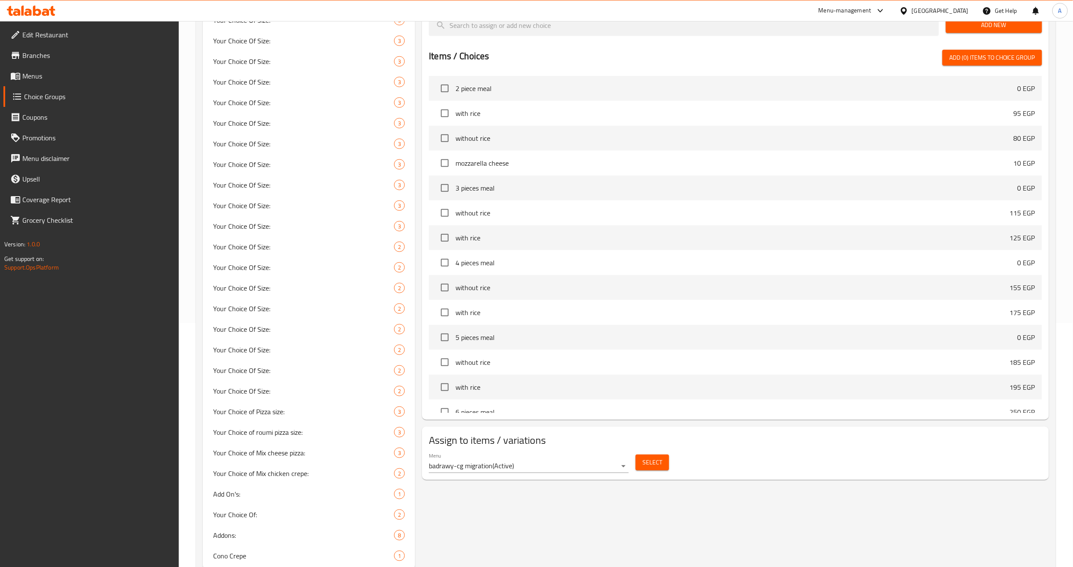
scroll to position [269, 0]
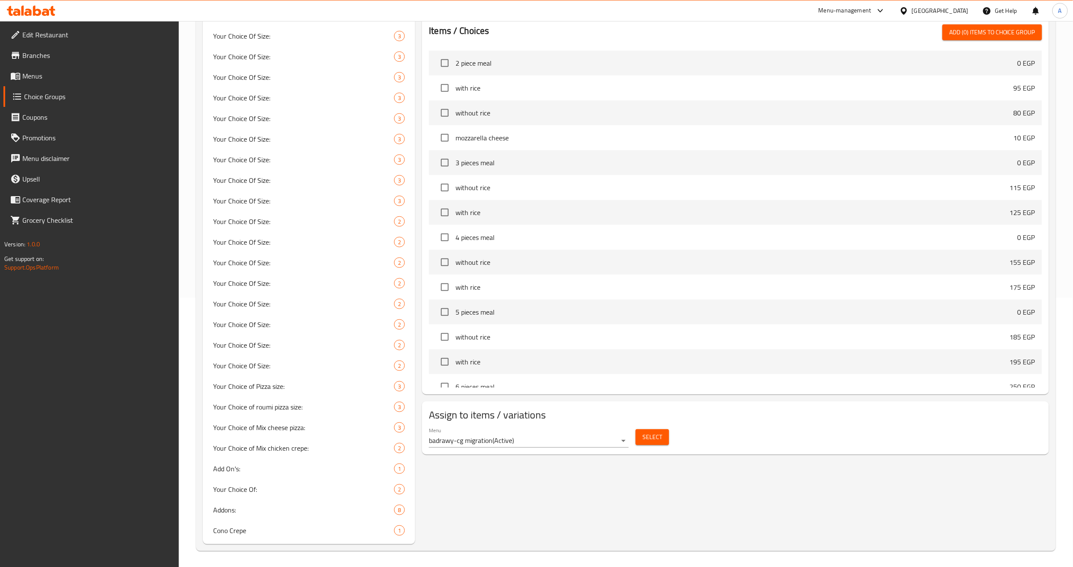
click at [649, 385] on span "Select" at bounding box center [652, 437] width 20 height 11
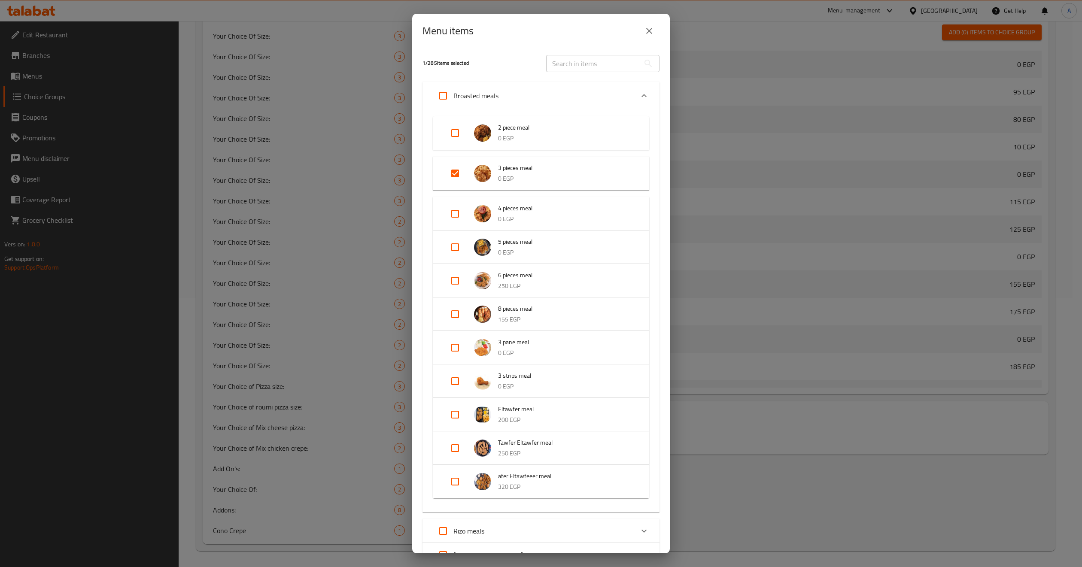
click at [646, 34] on icon "close" at bounding box center [649, 31] width 10 height 10
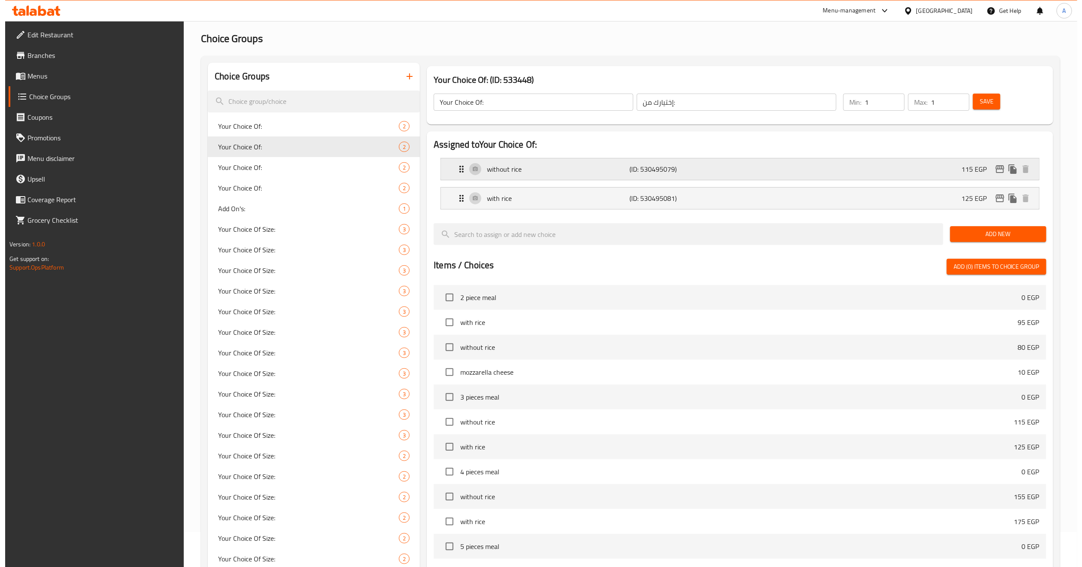
scroll to position [0, 0]
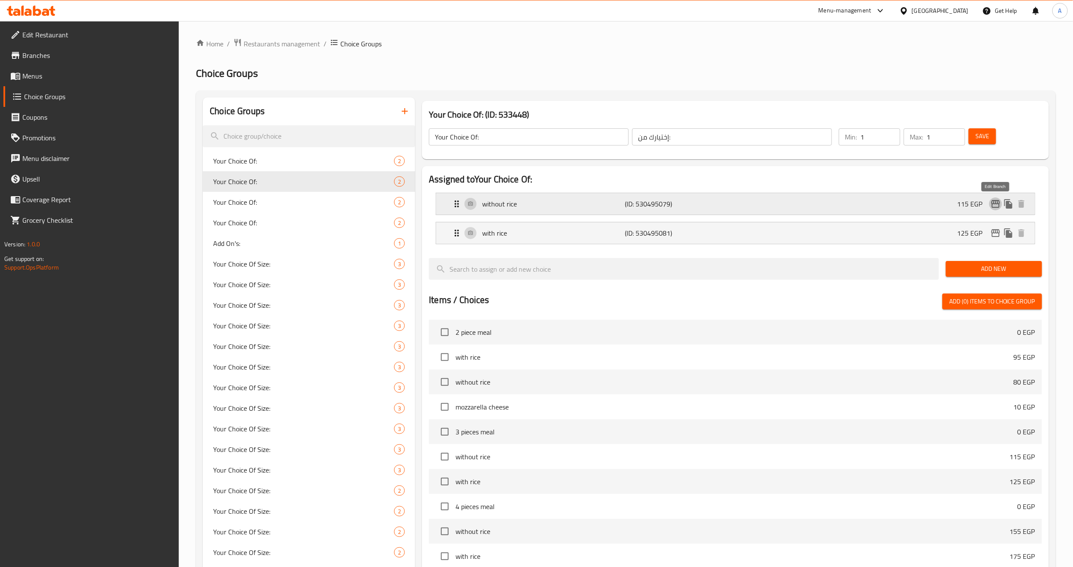
click at [880, 201] on icon "edit" at bounding box center [995, 204] width 10 height 10
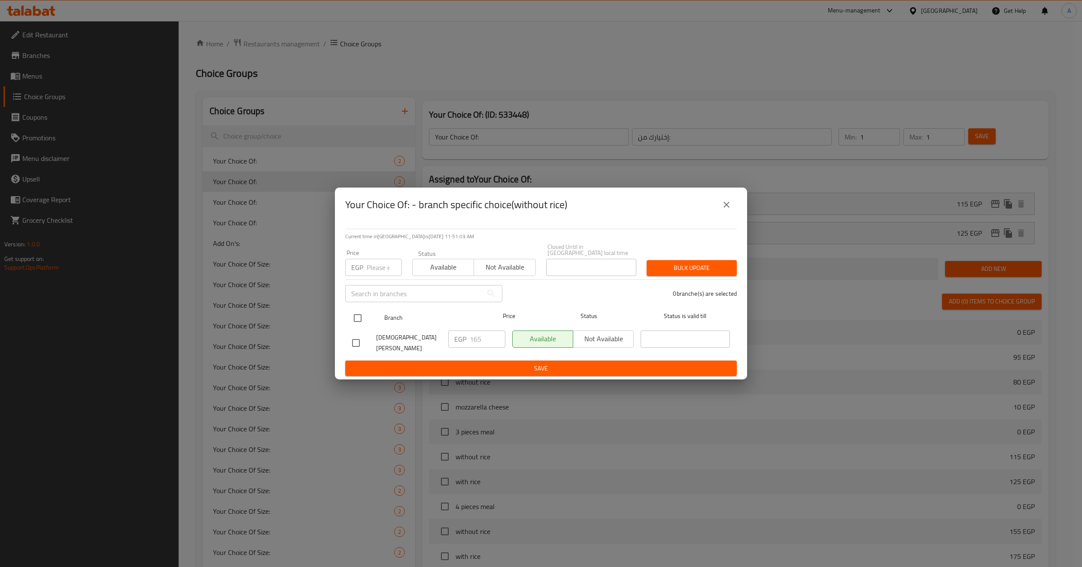
click at [358, 316] on input "checkbox" at bounding box center [358, 318] width 18 height 18
checkbox input "true"
click at [370, 276] on input "number" at bounding box center [384, 267] width 35 height 17
type input "160"
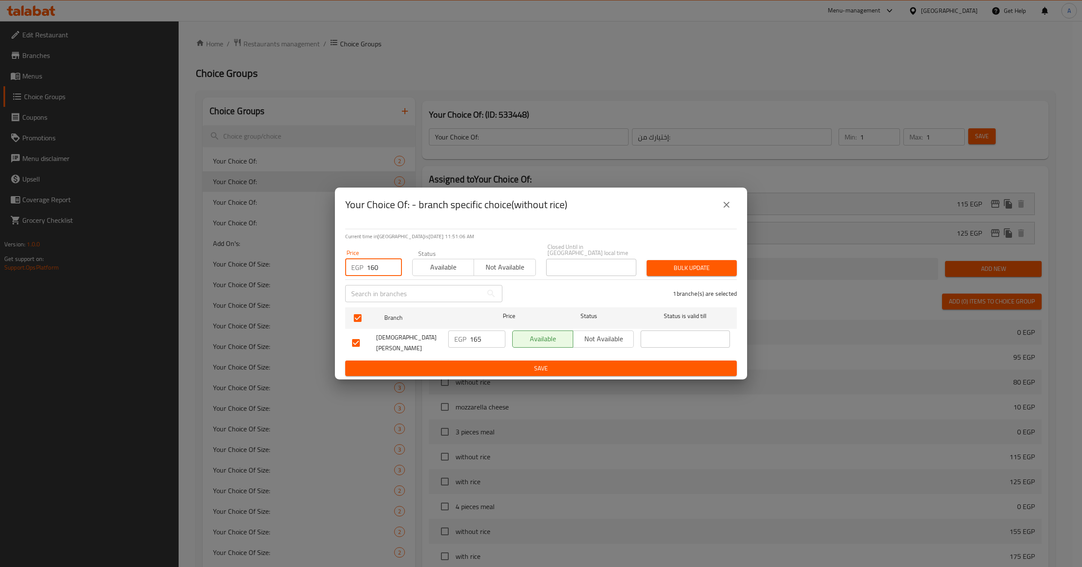
click at [666, 267] on span "Bulk update" at bounding box center [692, 268] width 76 height 11
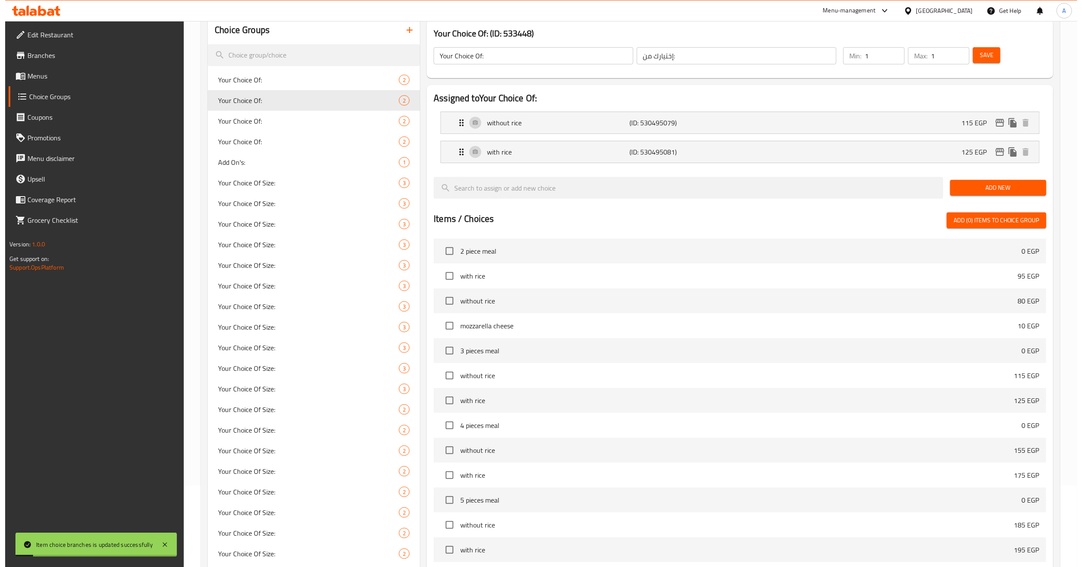
scroll to position [76, 0]
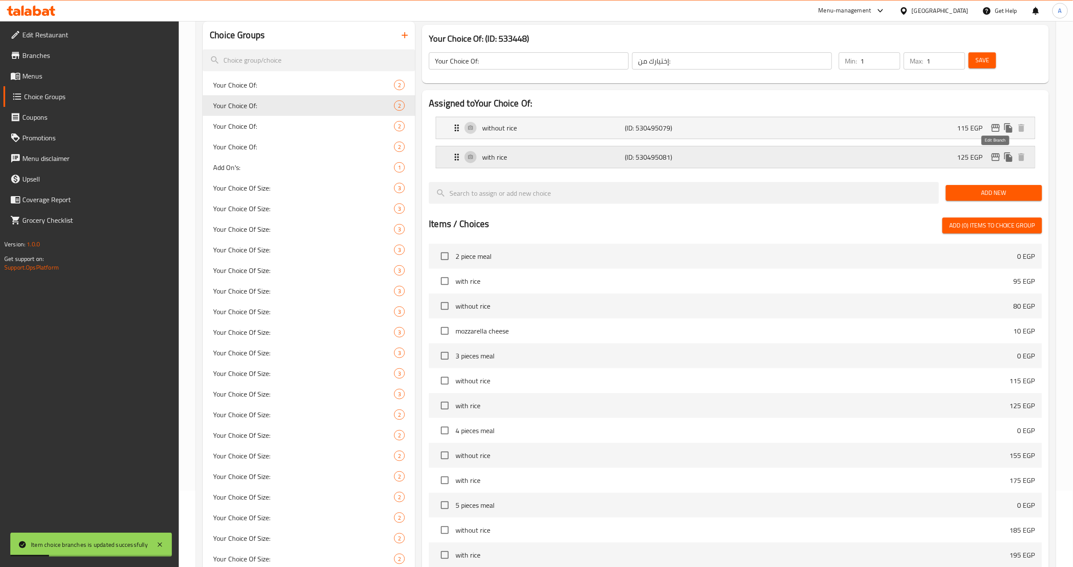
click at [880, 155] on icon "edit" at bounding box center [995, 157] width 9 height 8
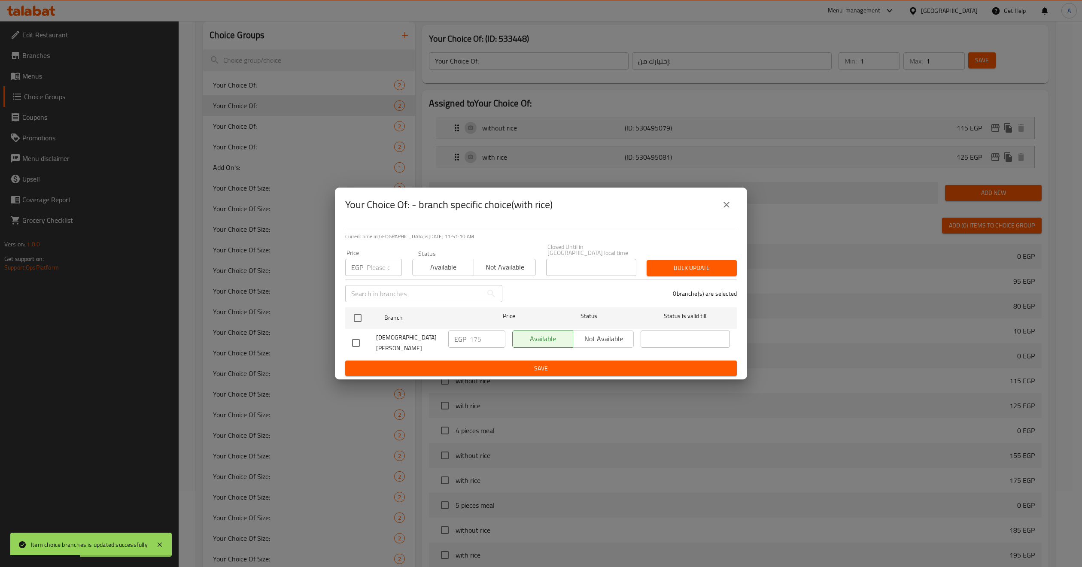
click at [731, 210] on icon "close" at bounding box center [727, 205] width 10 height 10
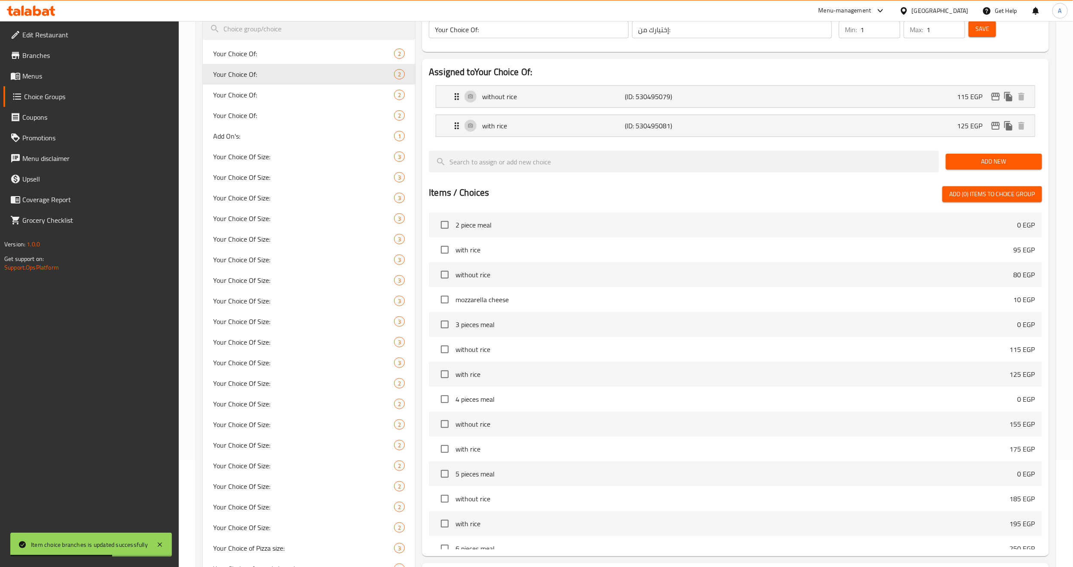
scroll to position [12, 0]
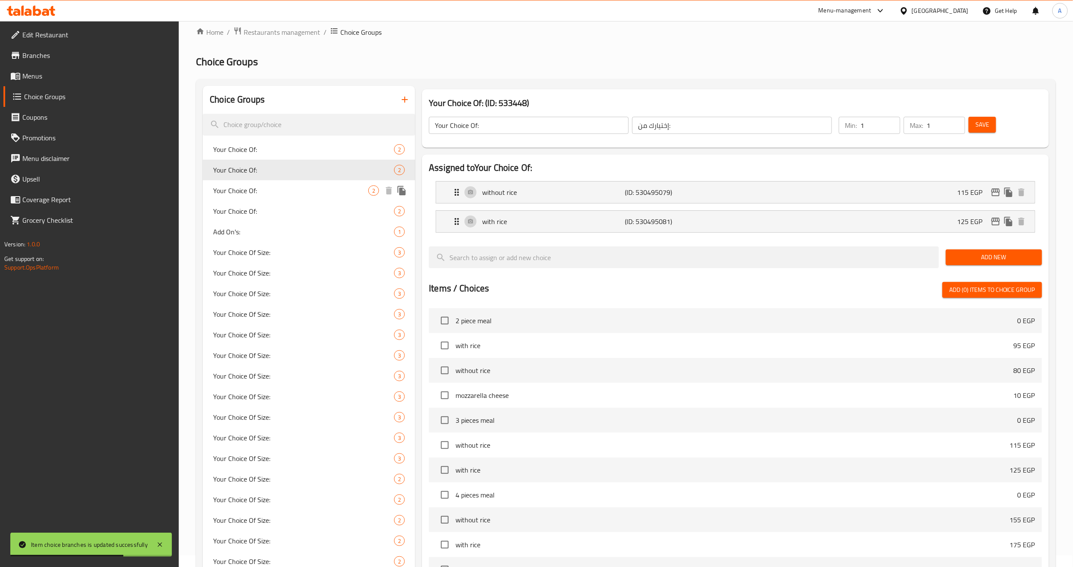
click at [251, 187] on span "Your Choice Of:" at bounding box center [290, 191] width 155 height 10
click at [537, 62] on h2 "Choice Groups" at bounding box center [625, 62] width 859 height 14
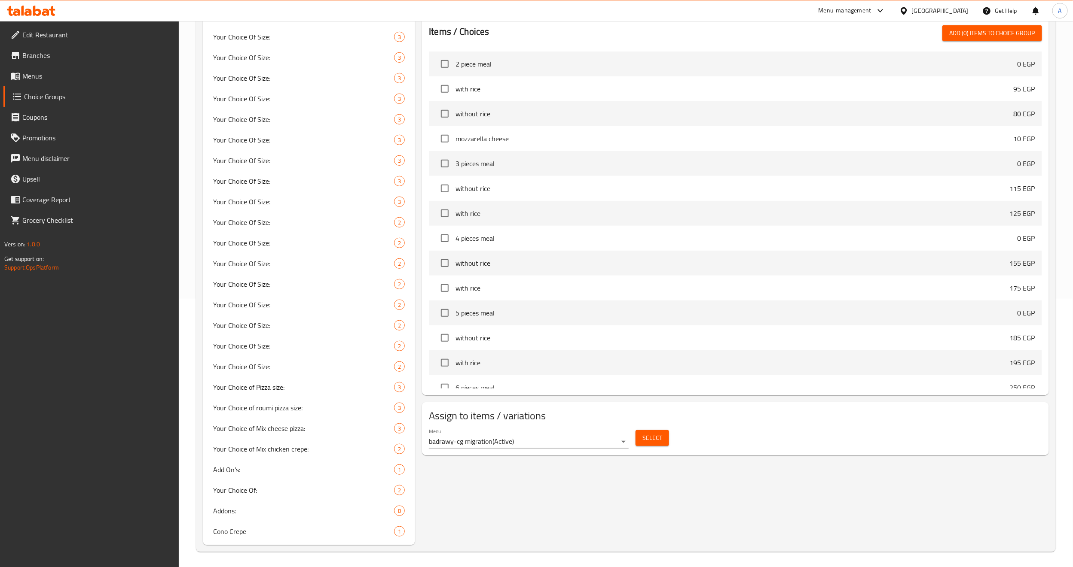
scroll to position [269, 0]
click at [647, 385] on button "Select" at bounding box center [652, 438] width 34 height 16
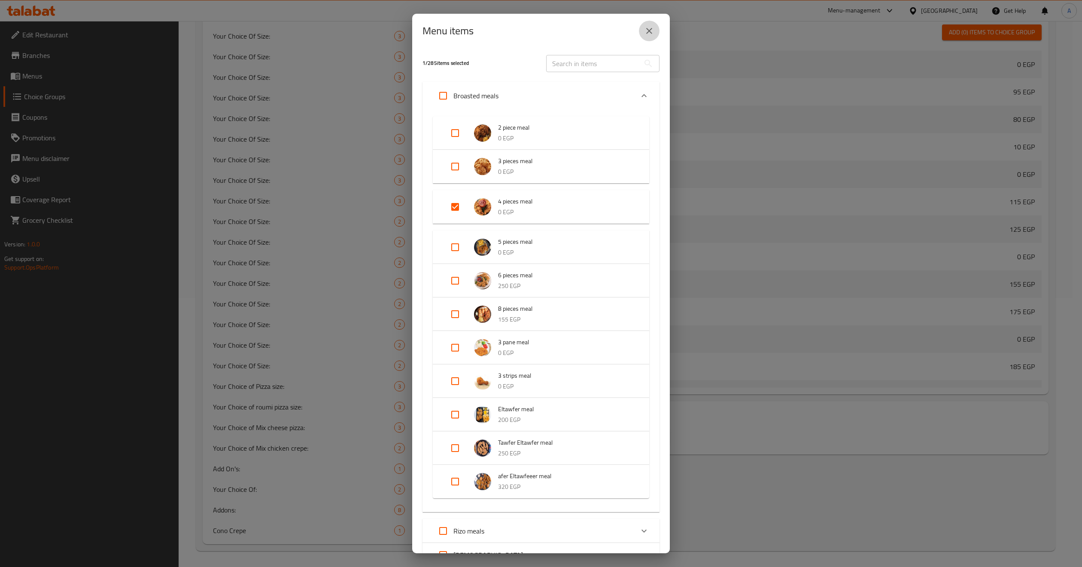
click at [652, 29] on icon "close" at bounding box center [649, 31] width 10 height 10
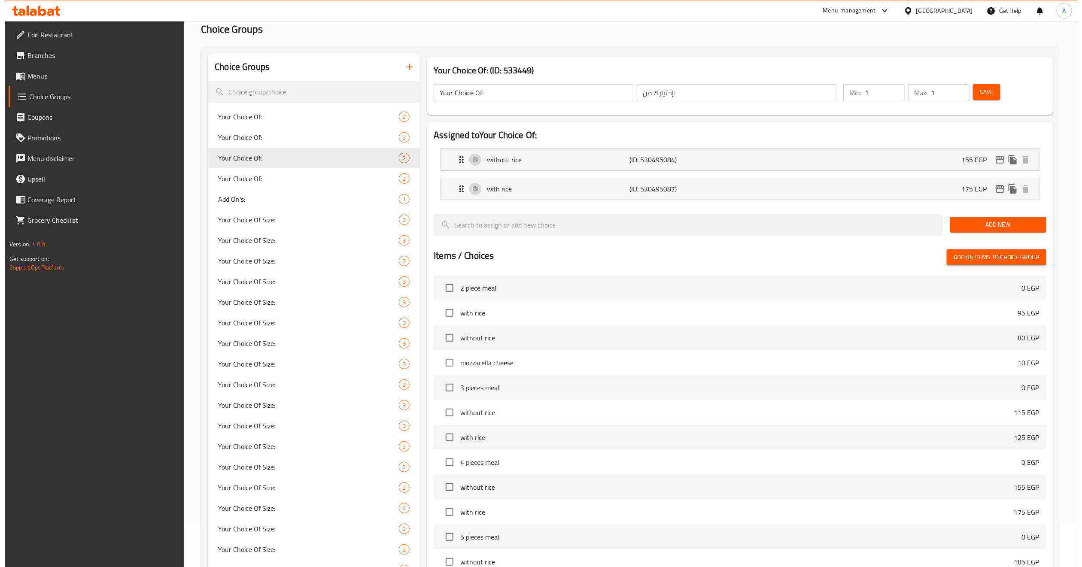
scroll to position [12, 0]
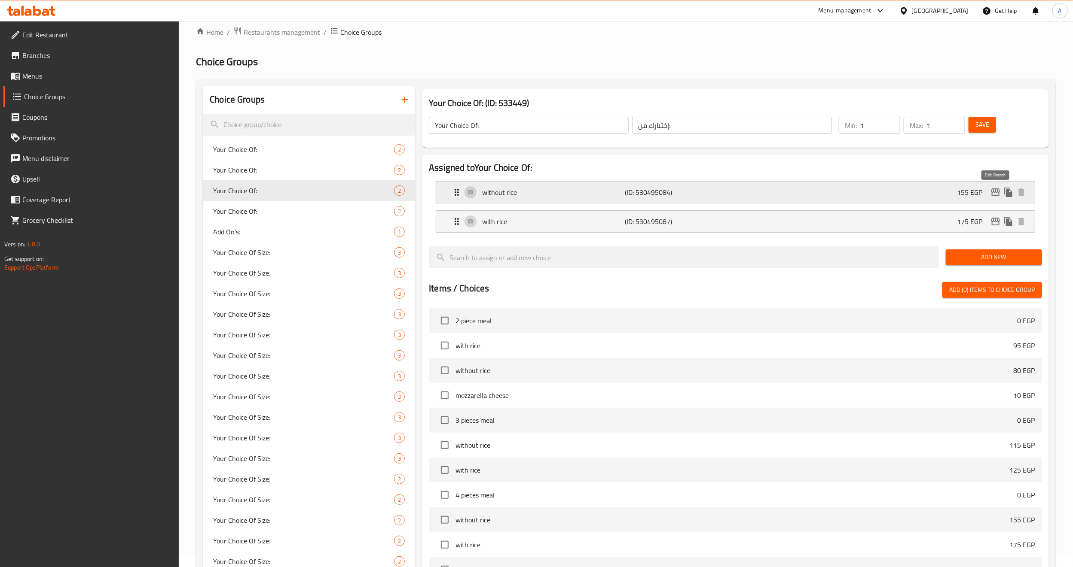
click at [880, 192] on icon "edit" at bounding box center [995, 192] width 10 height 10
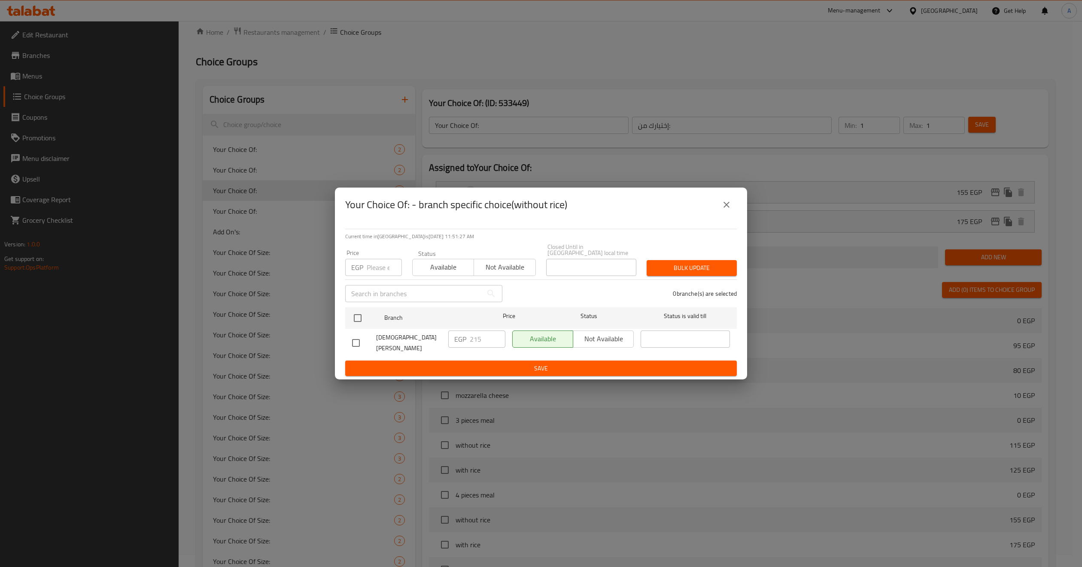
click at [726, 208] on icon "close" at bounding box center [727, 205] width 10 height 10
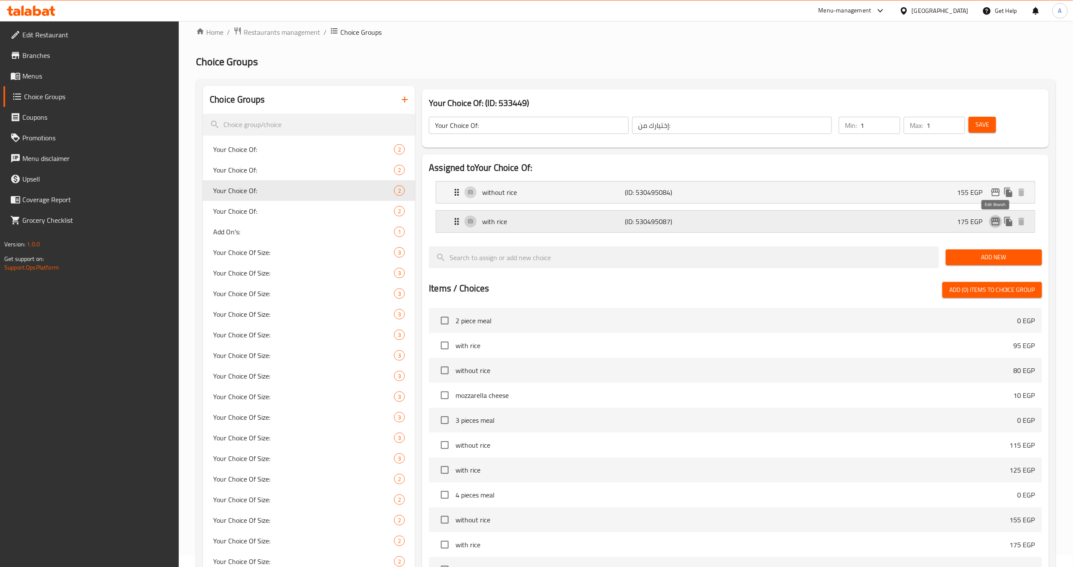
click at [880, 219] on icon "edit" at bounding box center [995, 222] width 9 height 8
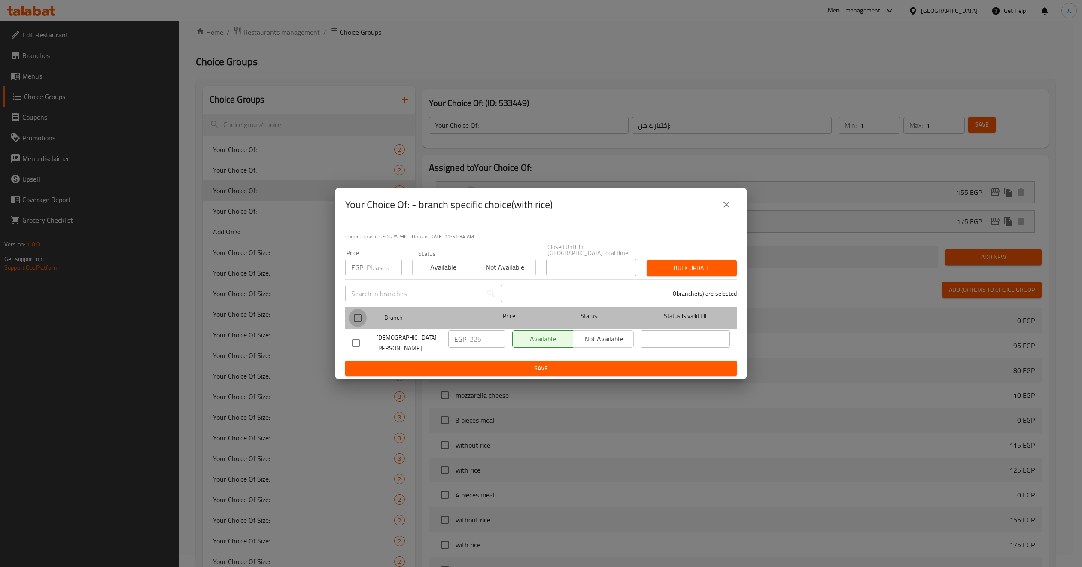
click at [356, 317] on input "checkbox" at bounding box center [358, 318] width 18 height 18
checkbox input "true"
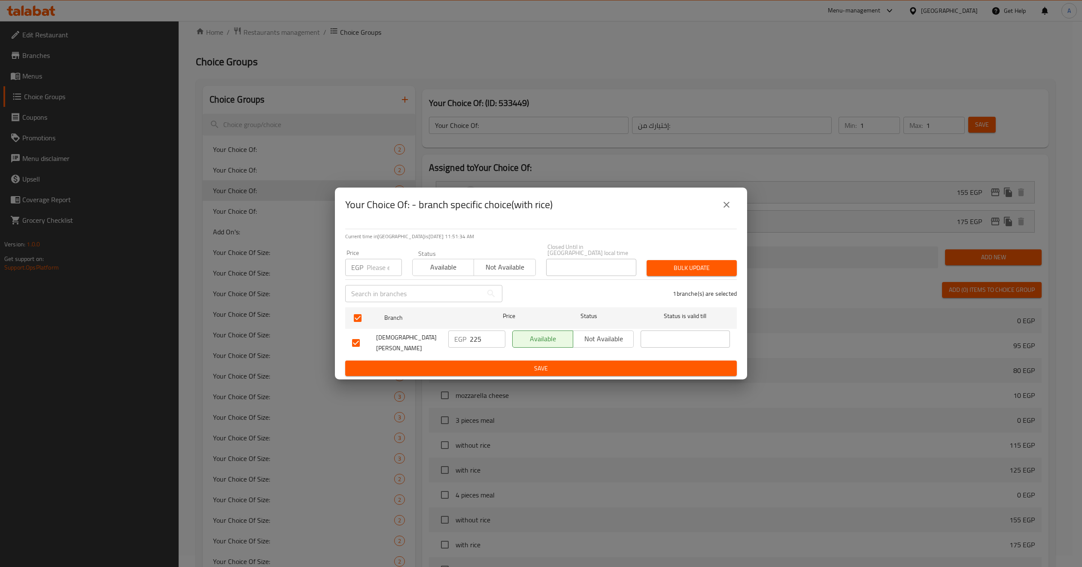
click at [369, 268] on input "number" at bounding box center [384, 267] width 35 height 17
type input "230"
click at [701, 267] on span "Bulk update" at bounding box center [692, 268] width 76 height 11
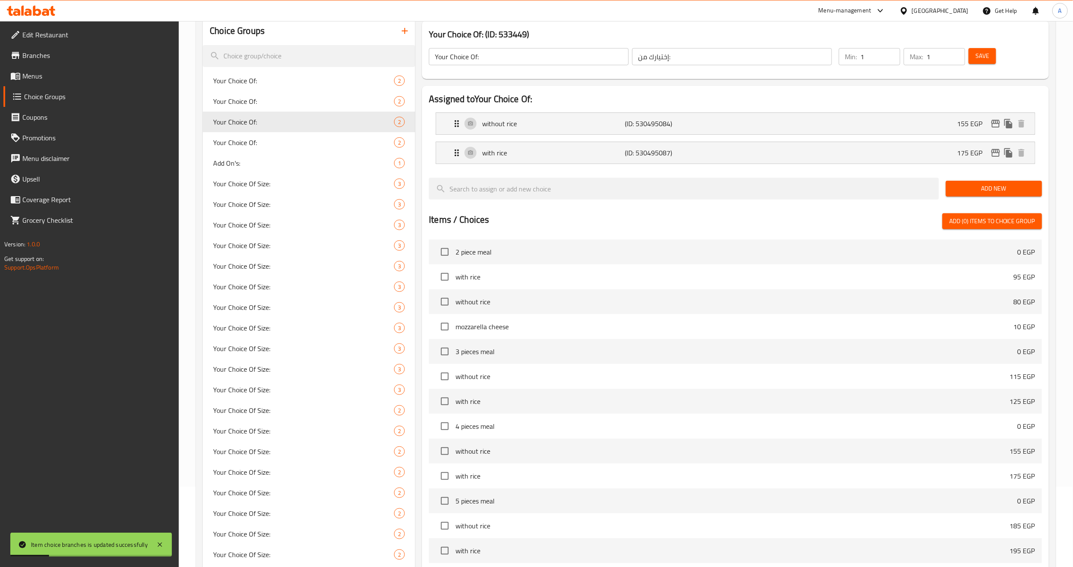
scroll to position [76, 0]
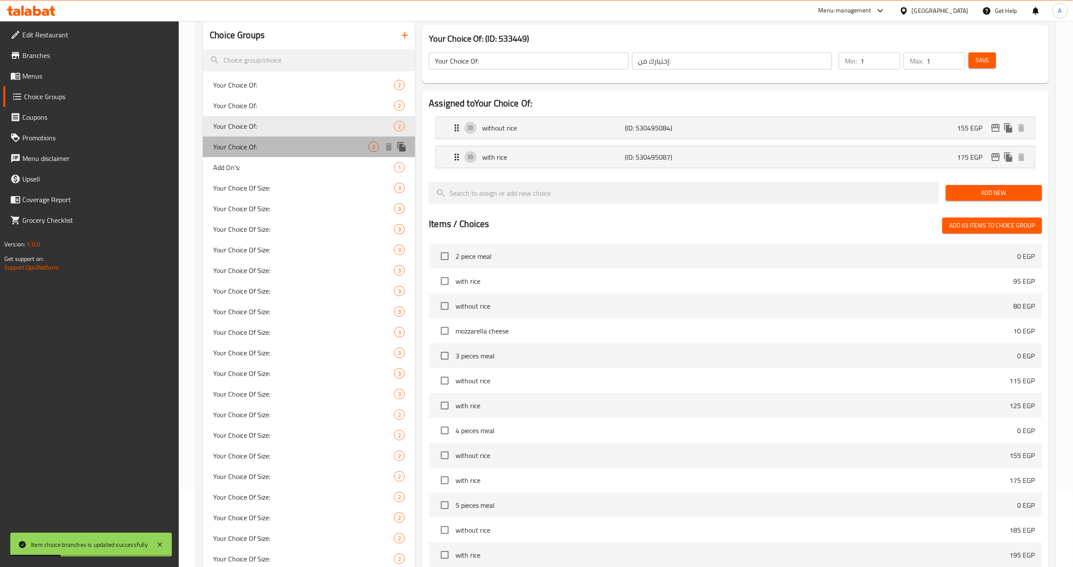
click at [232, 147] on span "Your Choice Of:" at bounding box center [290, 147] width 155 height 10
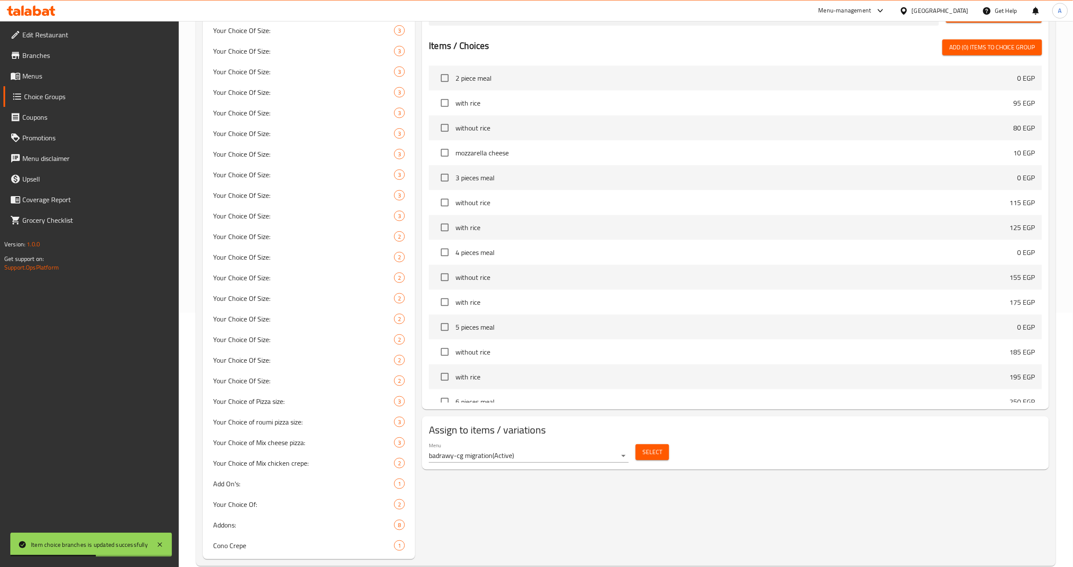
scroll to position [269, 0]
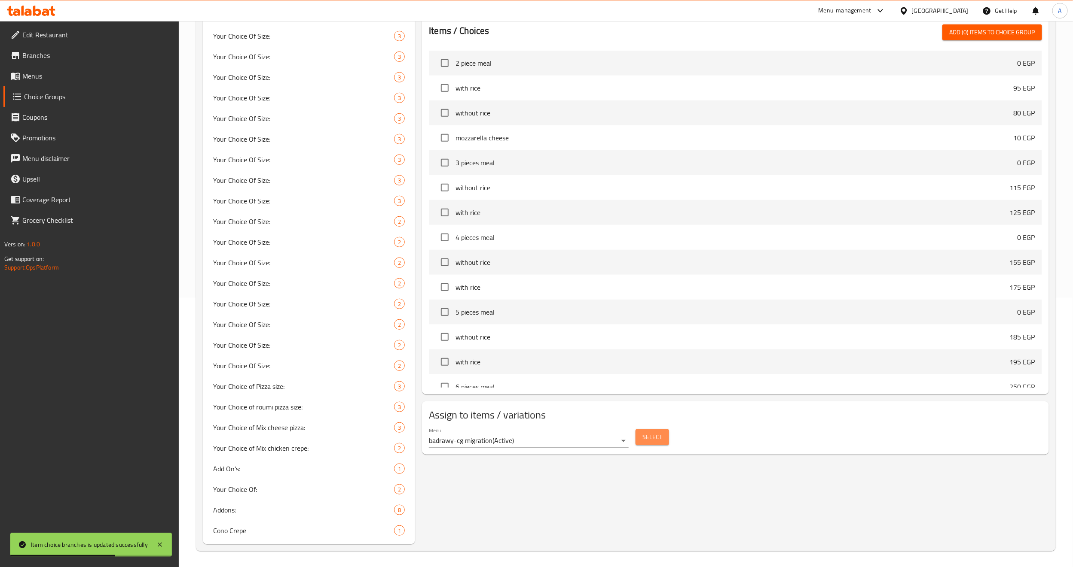
click at [656, 385] on span "Select" at bounding box center [652, 437] width 20 height 11
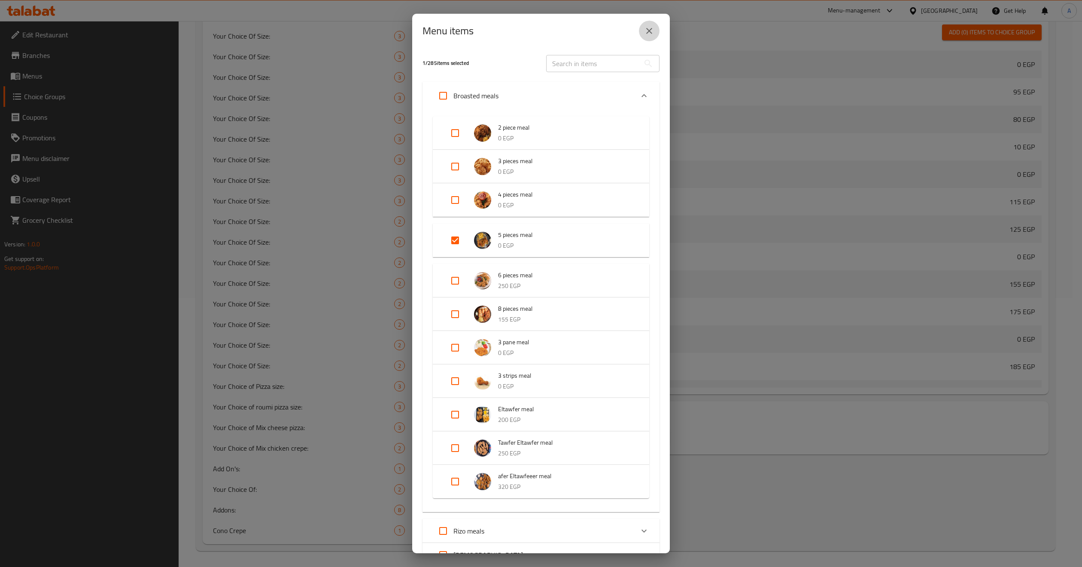
click at [643, 30] on button "close" at bounding box center [649, 31] width 21 height 21
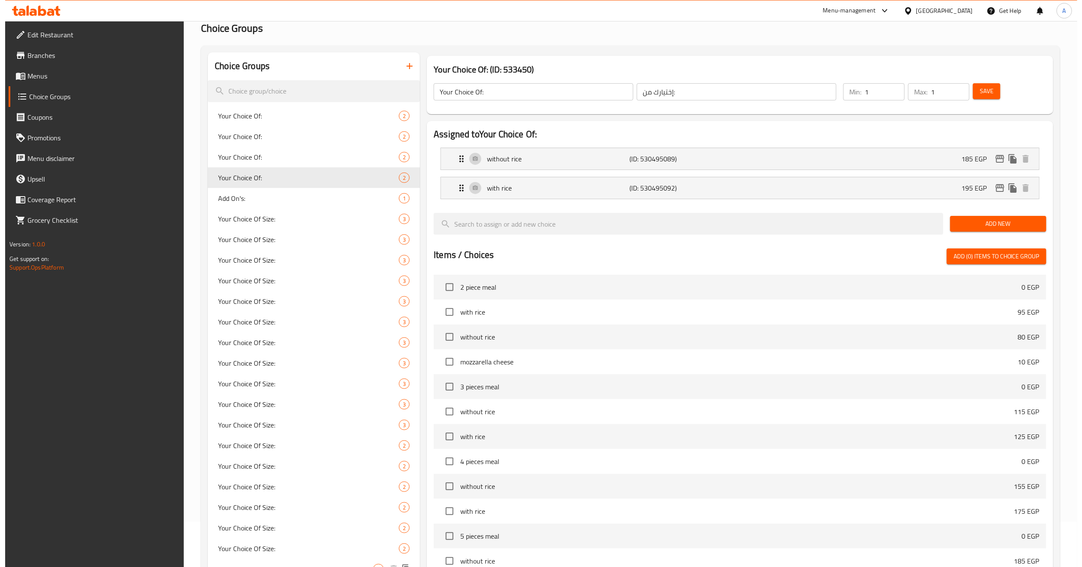
scroll to position [12, 0]
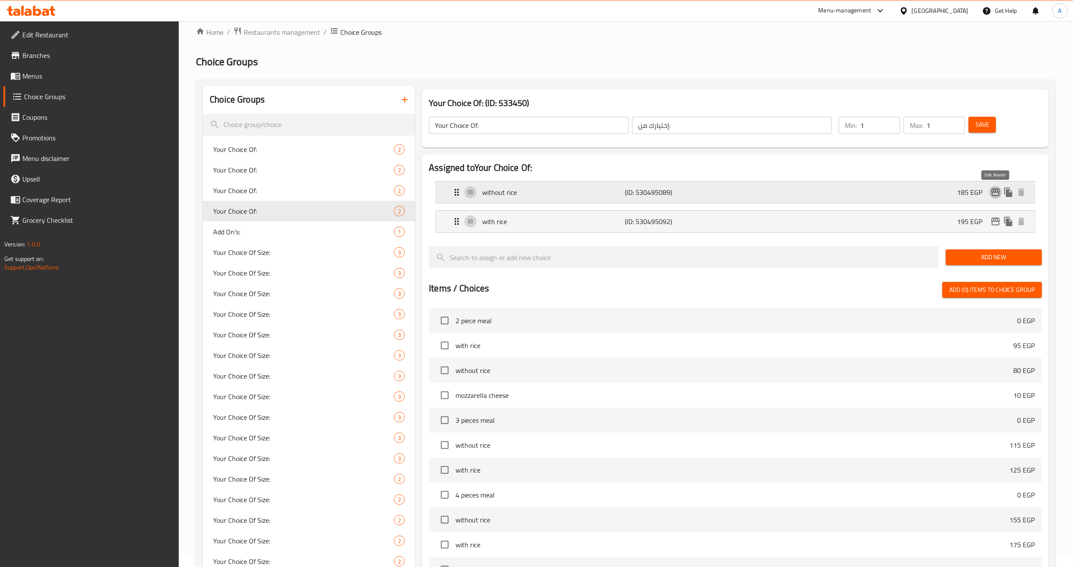
click at [880, 192] on icon "edit" at bounding box center [995, 192] width 10 height 10
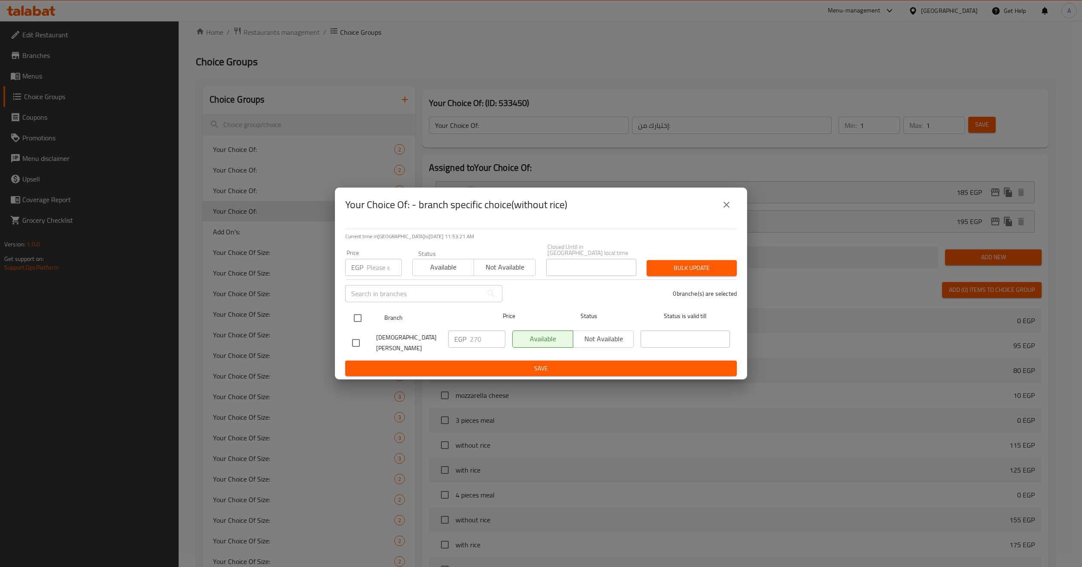
click at [352, 314] on input "checkbox" at bounding box center [358, 318] width 18 height 18
checkbox input "true"
click at [374, 264] on input "number" at bounding box center [384, 267] width 35 height 17
type input "275"
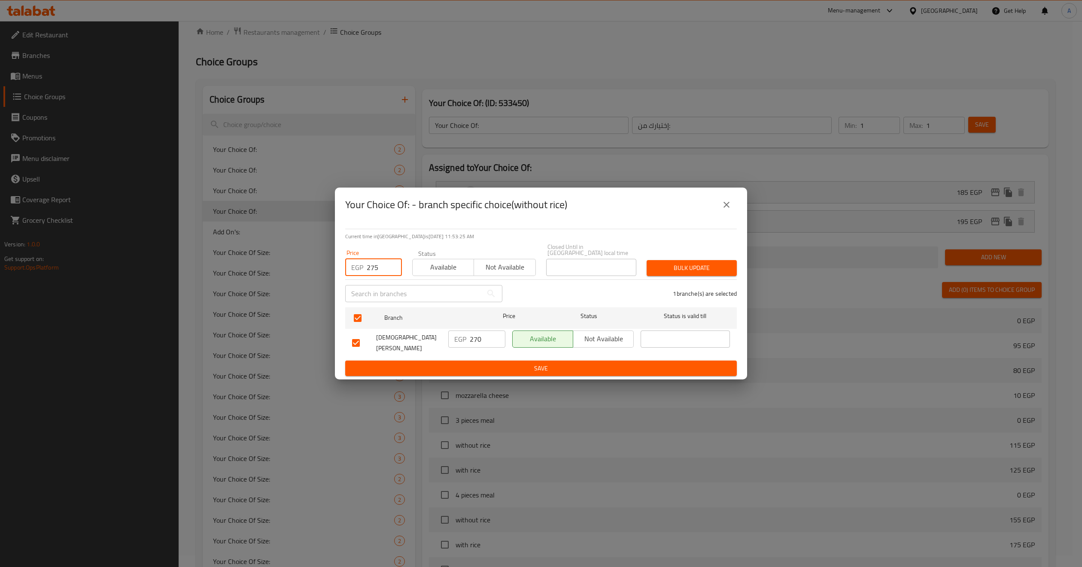
click at [721, 268] on span "Bulk update" at bounding box center [692, 268] width 76 height 11
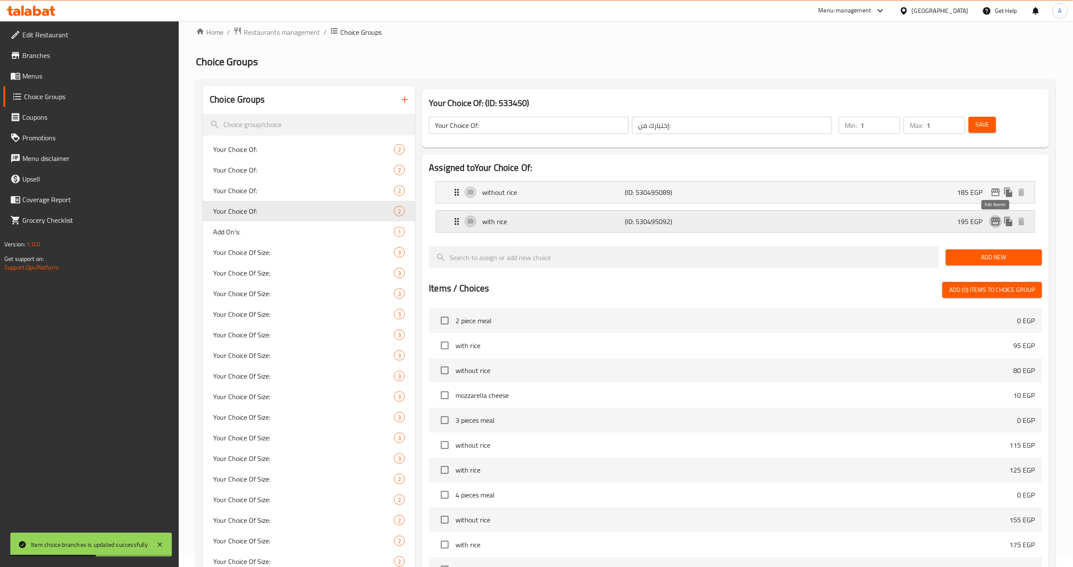
click at [880, 226] on icon "edit" at bounding box center [995, 222] width 9 height 8
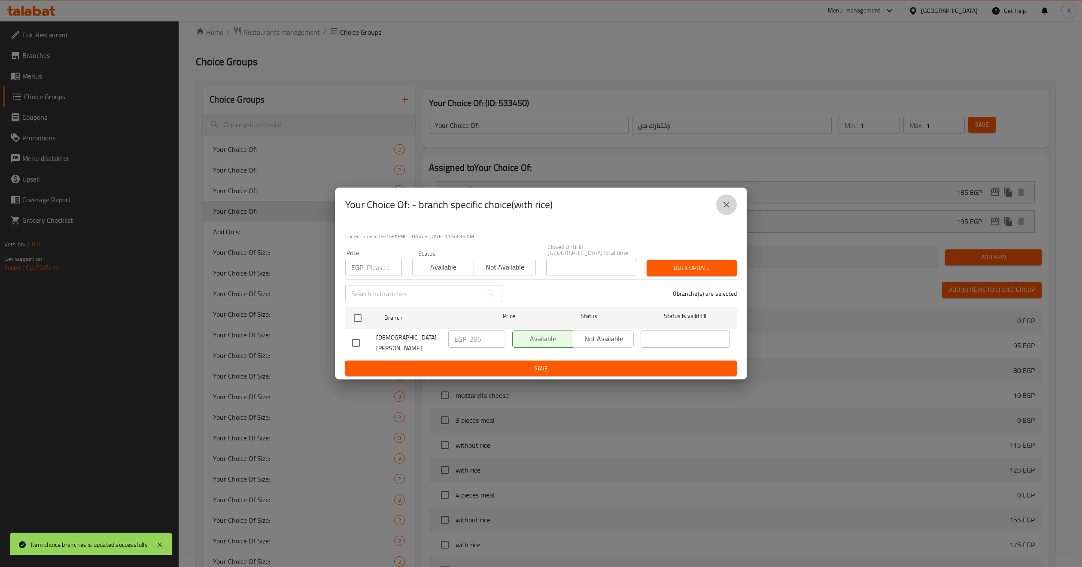
click at [721, 208] on button "close" at bounding box center [726, 205] width 21 height 21
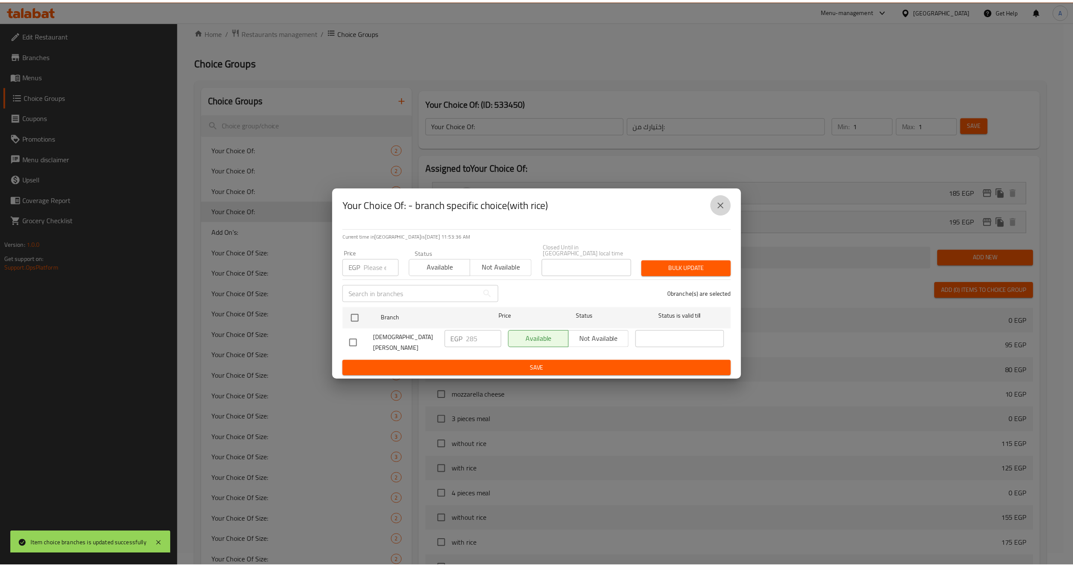
scroll to position [269, 0]
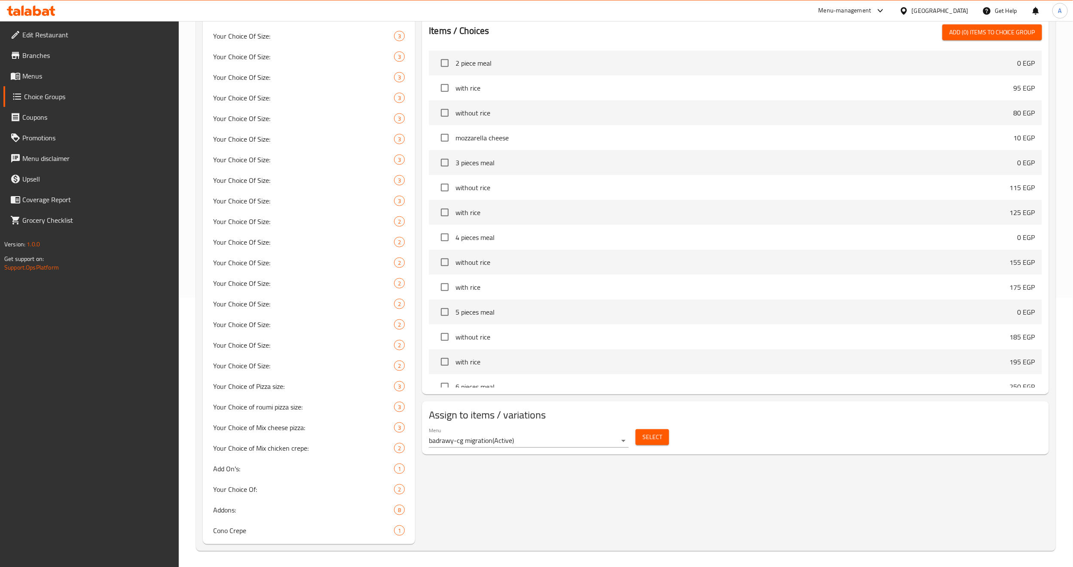
click at [67, 80] on span "Menus" at bounding box center [97, 76] width 150 height 10
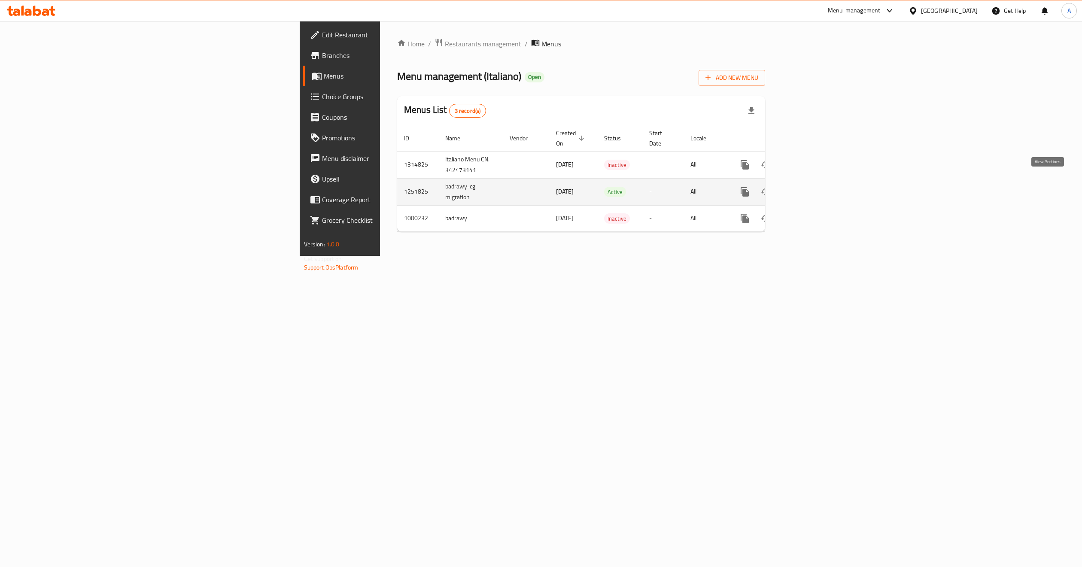
click at [817, 182] on link "enhanced table" at bounding box center [807, 192] width 21 height 21
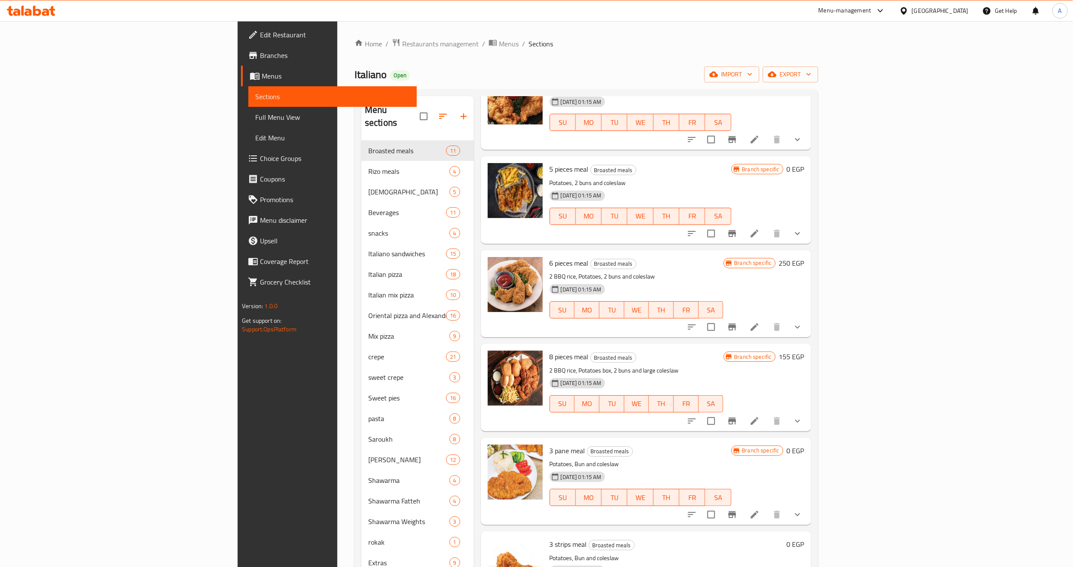
scroll to position [258, 0]
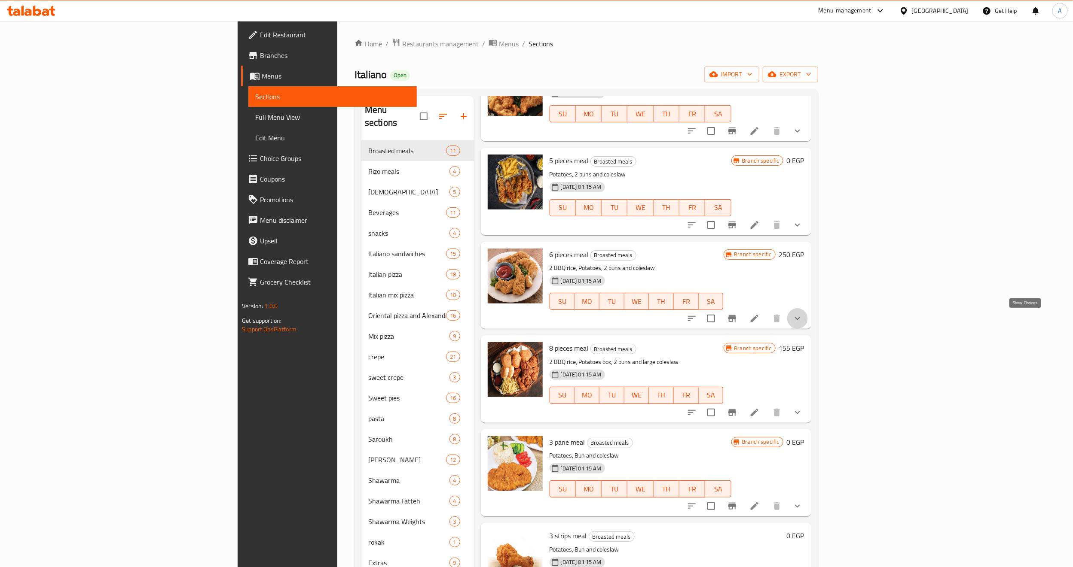
click at [802, 320] on icon "show more" at bounding box center [797, 319] width 10 height 10
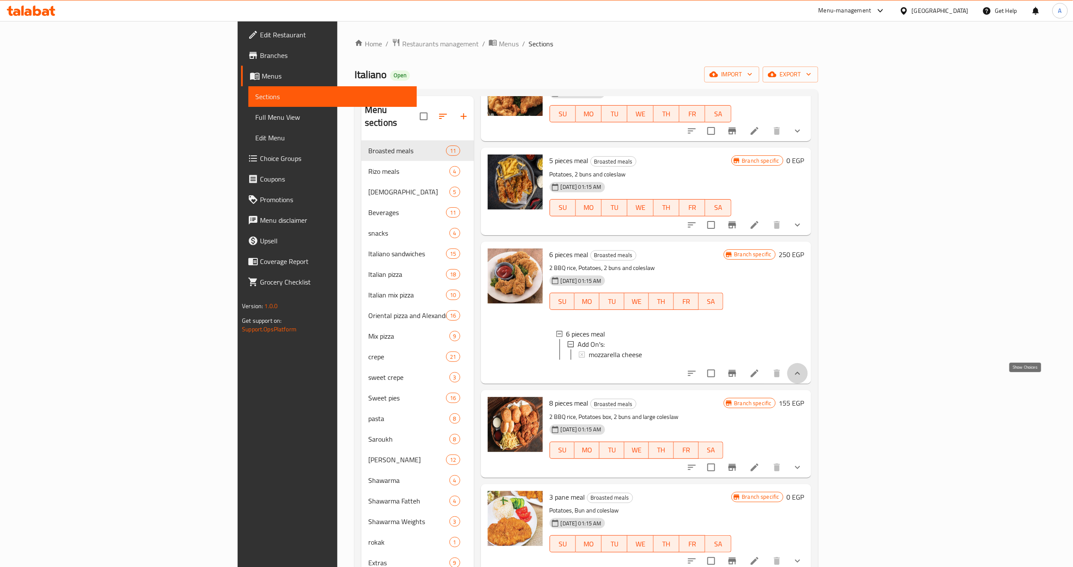
click at [802, 379] on icon "show more" at bounding box center [797, 374] width 10 height 10
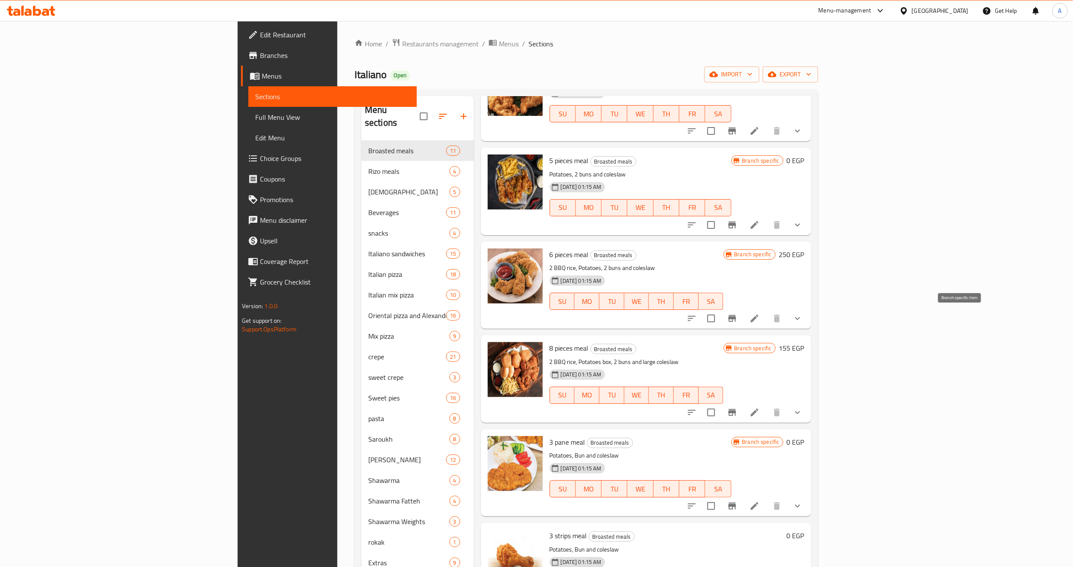
click at [737, 318] on icon "Branch-specific-item" at bounding box center [732, 319] width 10 height 10
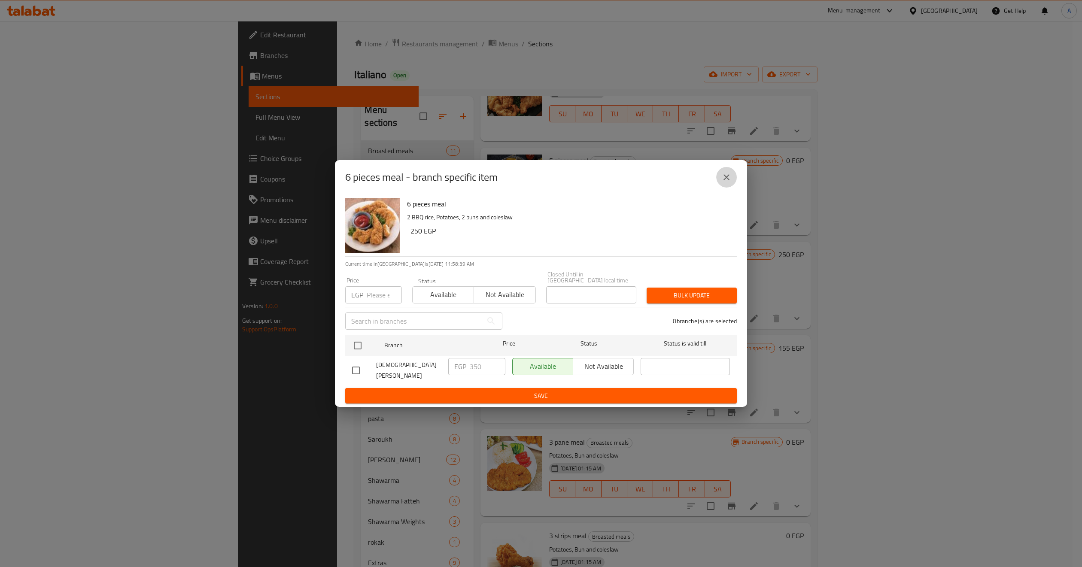
click at [716, 186] on button "close" at bounding box center [726, 177] width 21 height 21
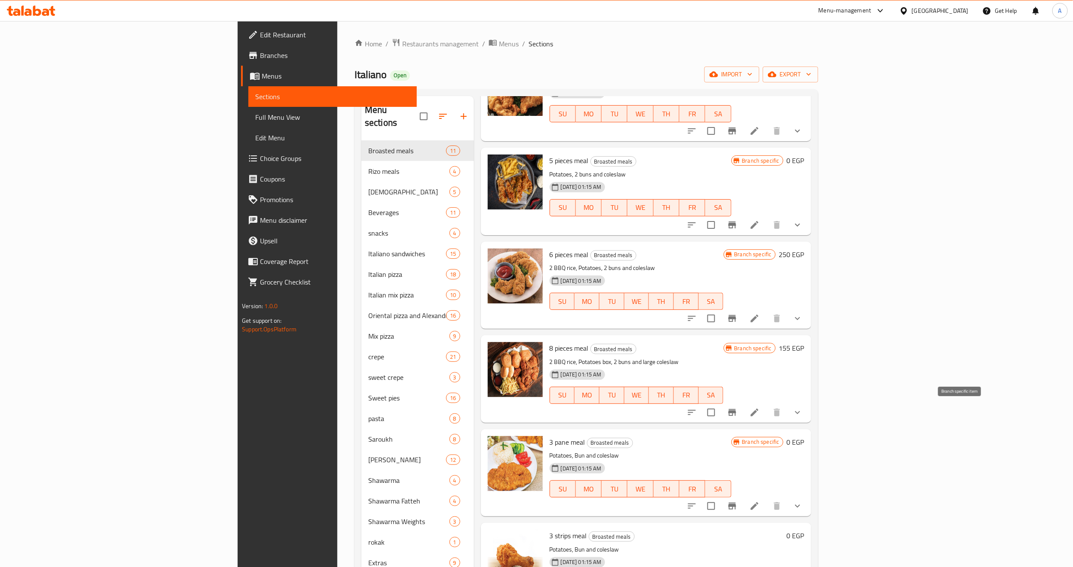
click at [742, 385] on button "Branch-specific-item" at bounding box center [732, 412] width 21 height 21
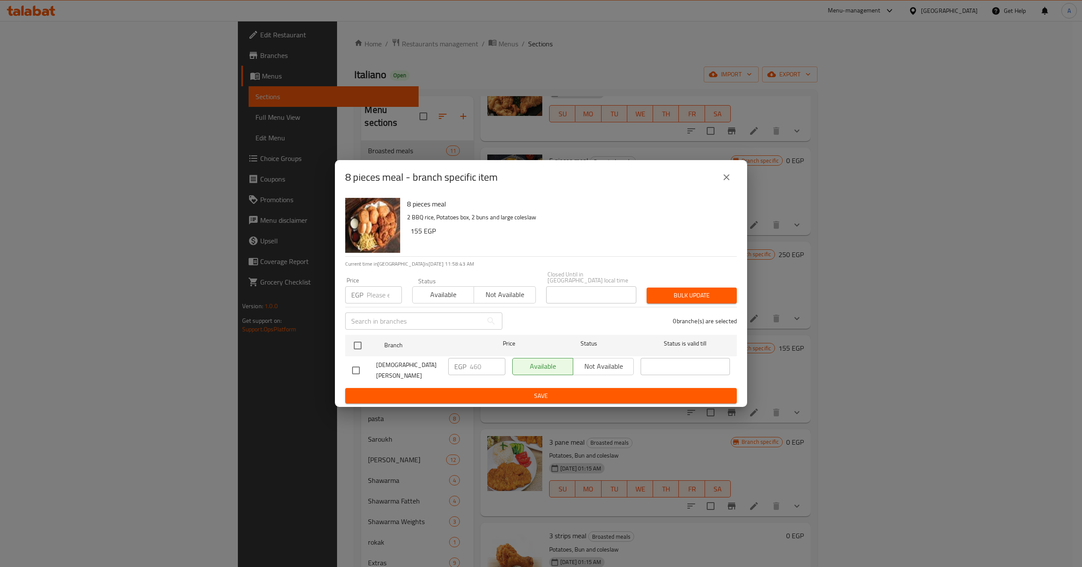
click at [724, 180] on icon "close" at bounding box center [727, 177] width 6 height 6
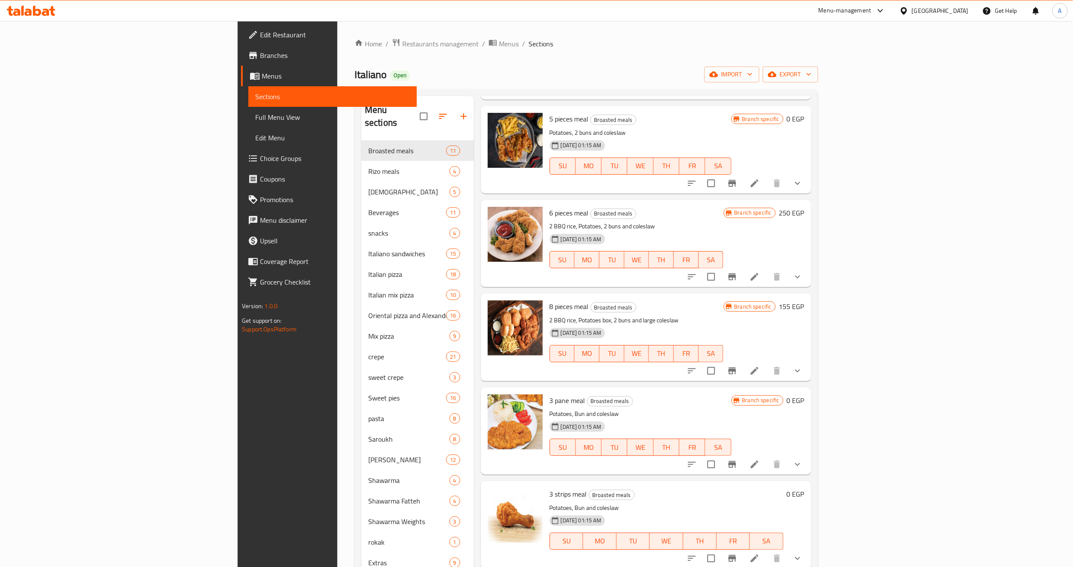
scroll to position [322, 0]
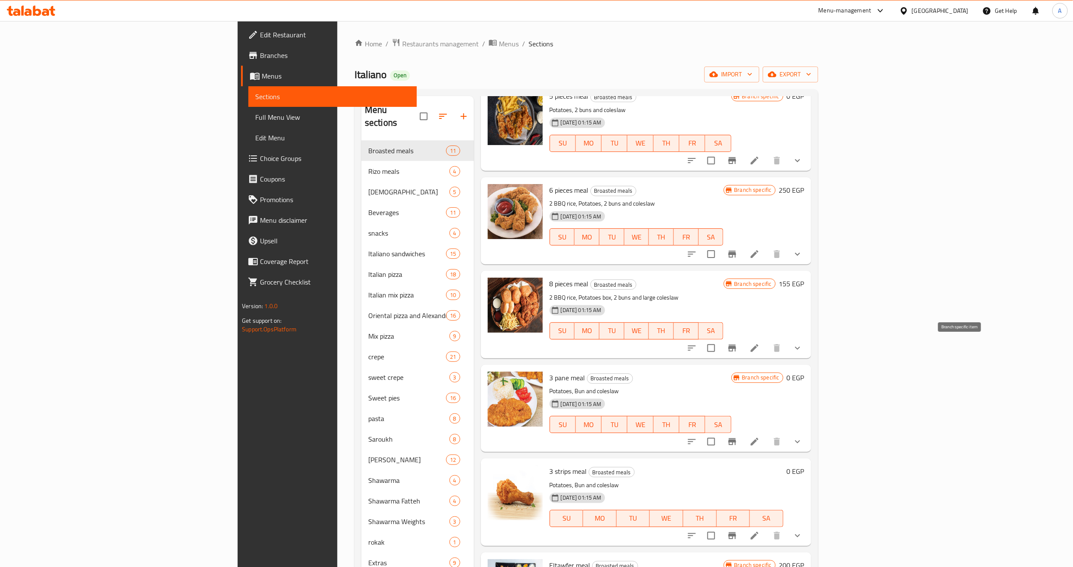
click at [737, 348] on icon "Branch-specific-item" at bounding box center [732, 348] width 10 height 10
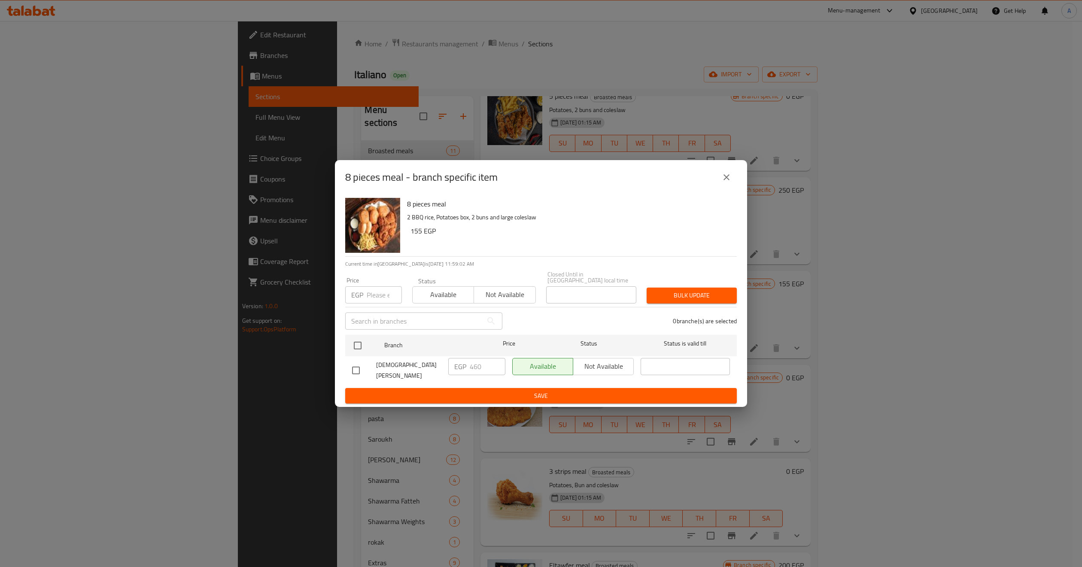
click at [722, 182] on icon "close" at bounding box center [727, 177] width 10 height 10
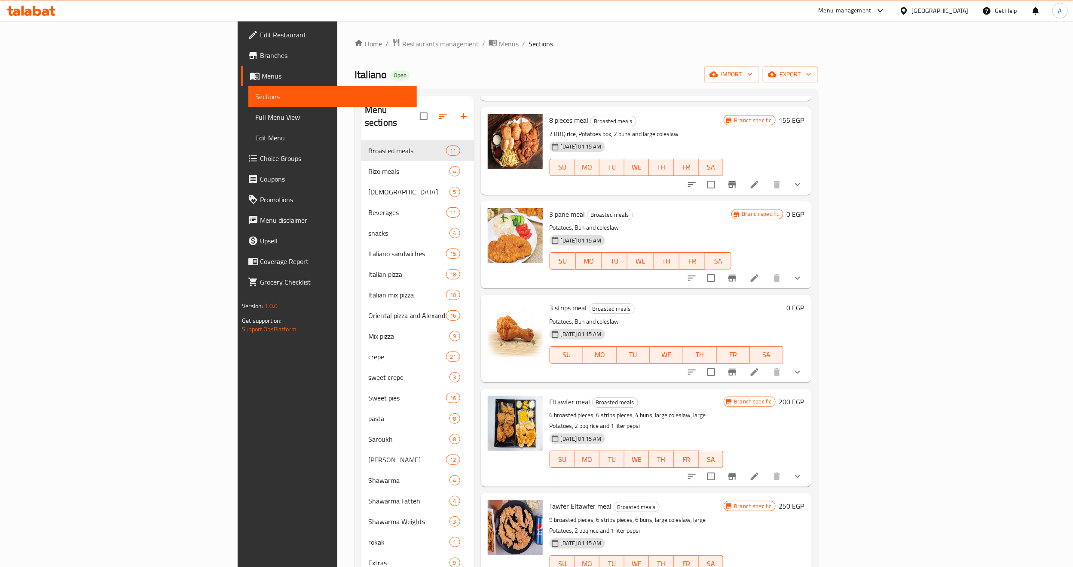
scroll to position [421, 0]
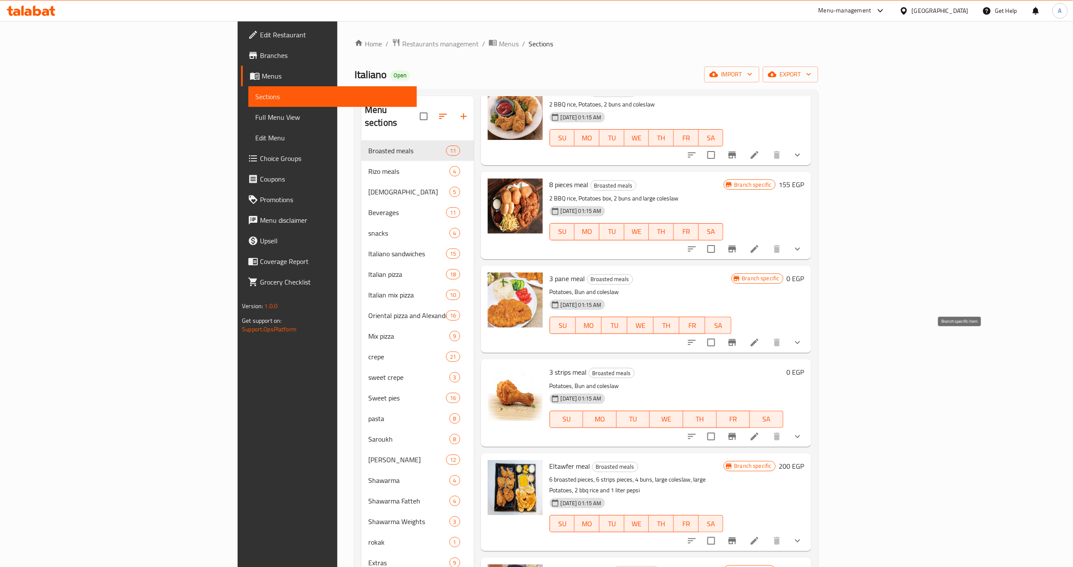
click at [736, 343] on icon "Branch-specific-item" at bounding box center [732, 342] width 8 height 7
click at [802, 385] on icon "show more" at bounding box center [797, 437] width 10 height 10
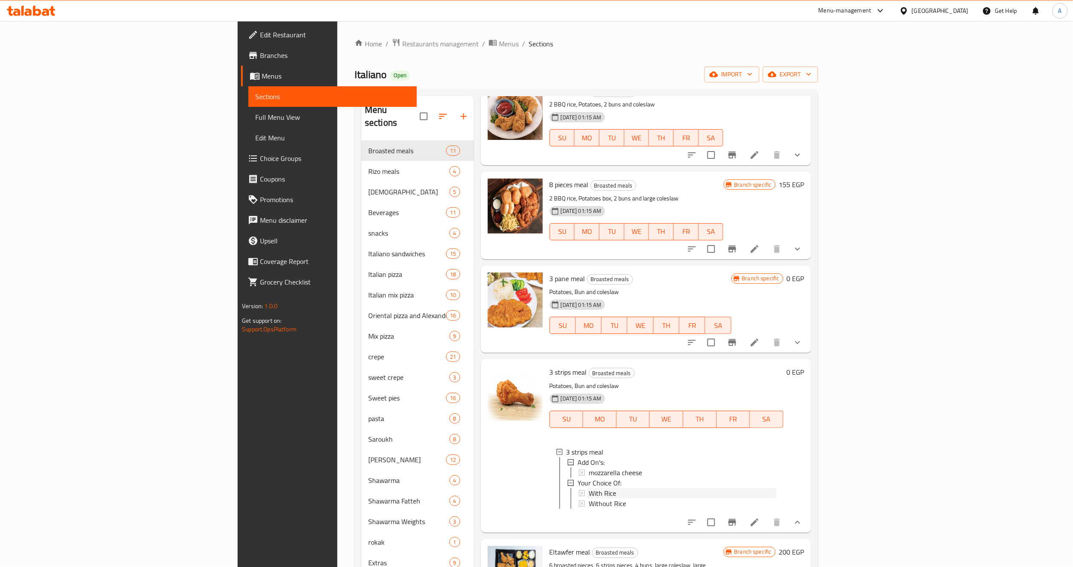
click at [588, 385] on span "With Rice" at bounding box center [601, 493] width 27 height 10
click at [588, 385] on span "Without Rice" at bounding box center [606, 504] width 37 height 10
click at [549, 372] on span "3 strips meal" at bounding box center [567, 372] width 37 height 13
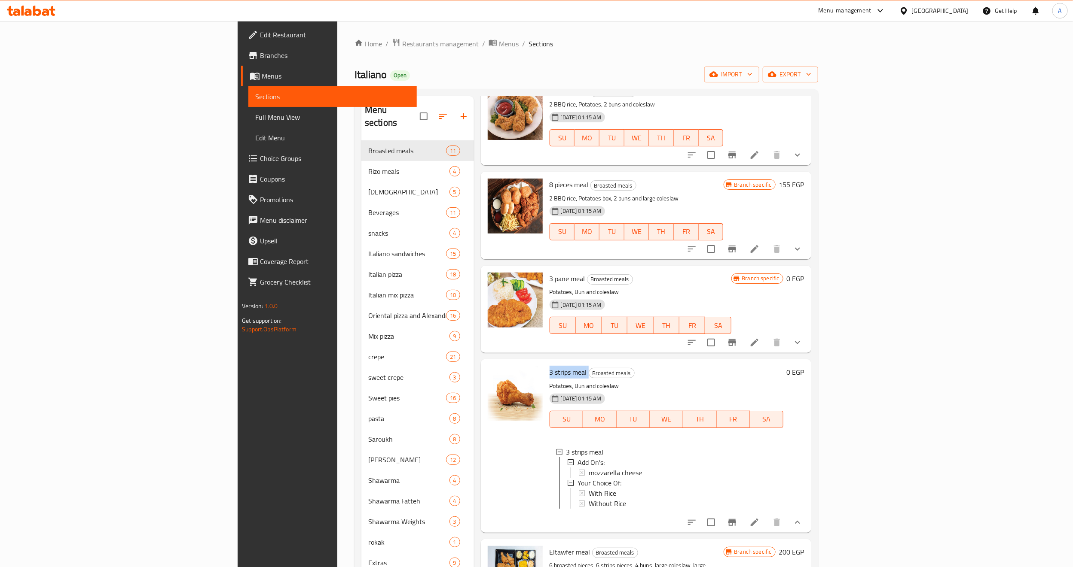
copy h6 "3 strips meal"
click at [783, 381] on p "Potatoes, Bun and coleslaw" at bounding box center [666, 386] width 234 height 11
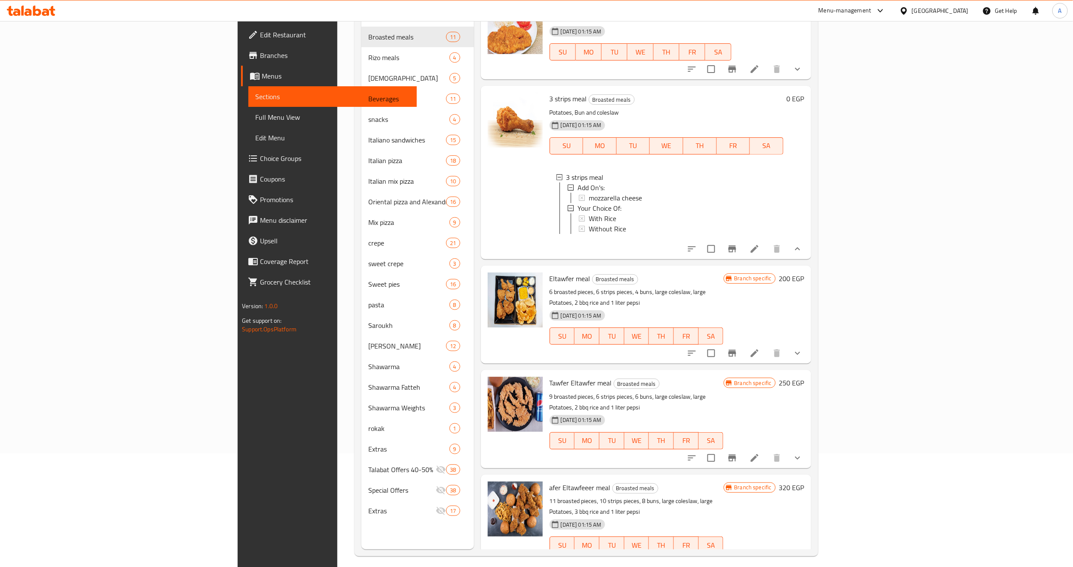
scroll to position [120, 0]
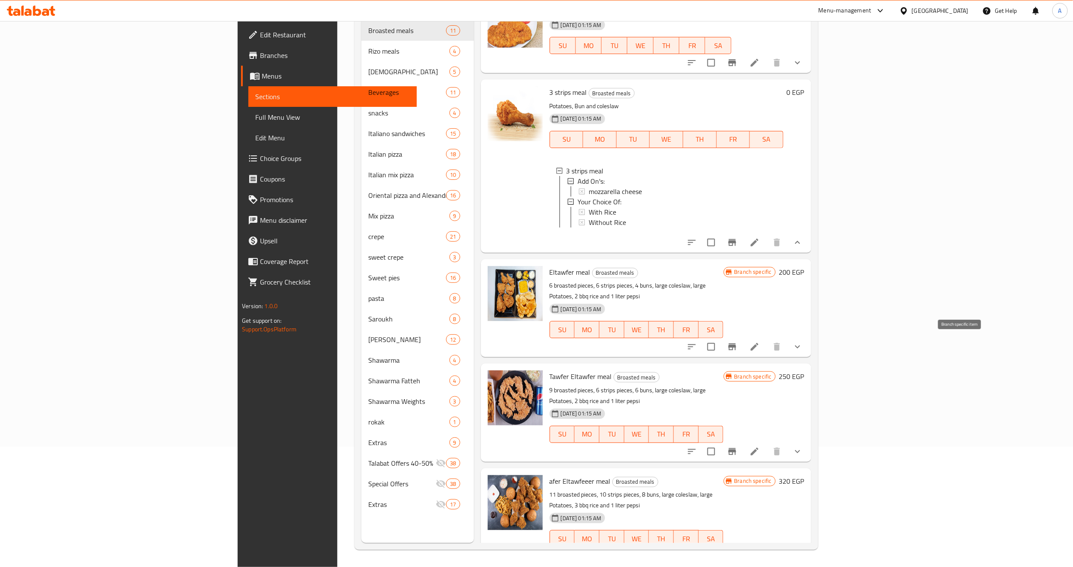
click at [737, 348] on icon "Branch-specific-item" at bounding box center [732, 347] width 10 height 10
click at [737, 385] on icon "Branch-specific-item" at bounding box center [732, 452] width 10 height 10
click at [742, 385] on button "Branch-specific-item" at bounding box center [732, 556] width 21 height 21
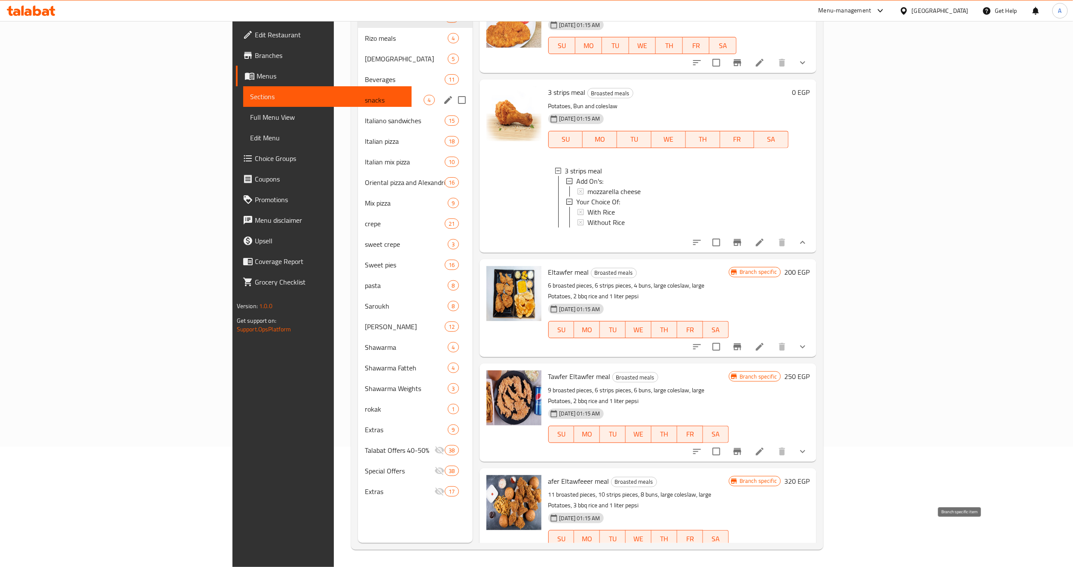
scroll to position [0, 0]
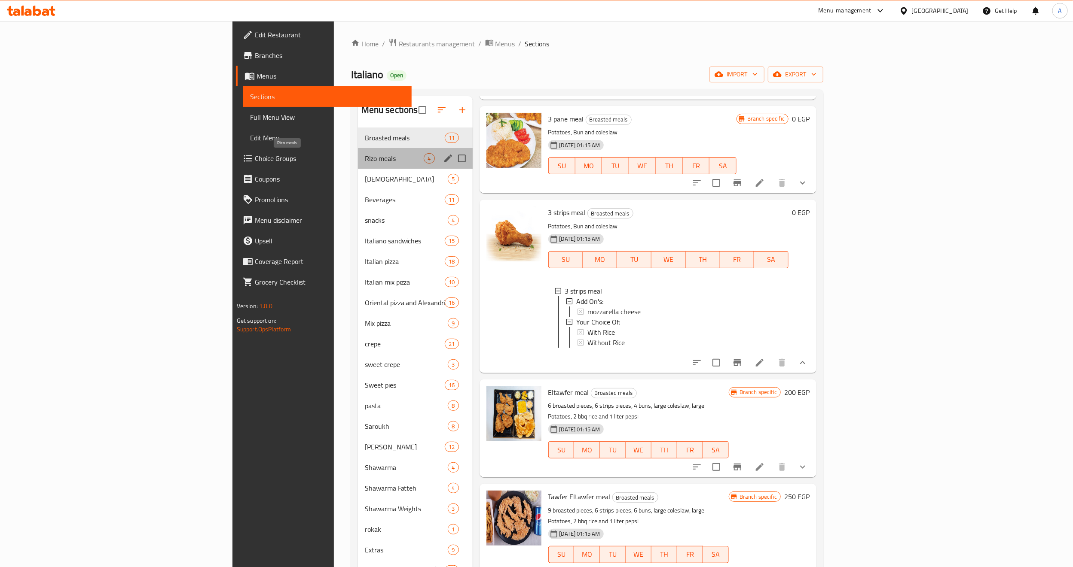
click at [365, 160] on span "Rizo meals" at bounding box center [394, 158] width 59 height 10
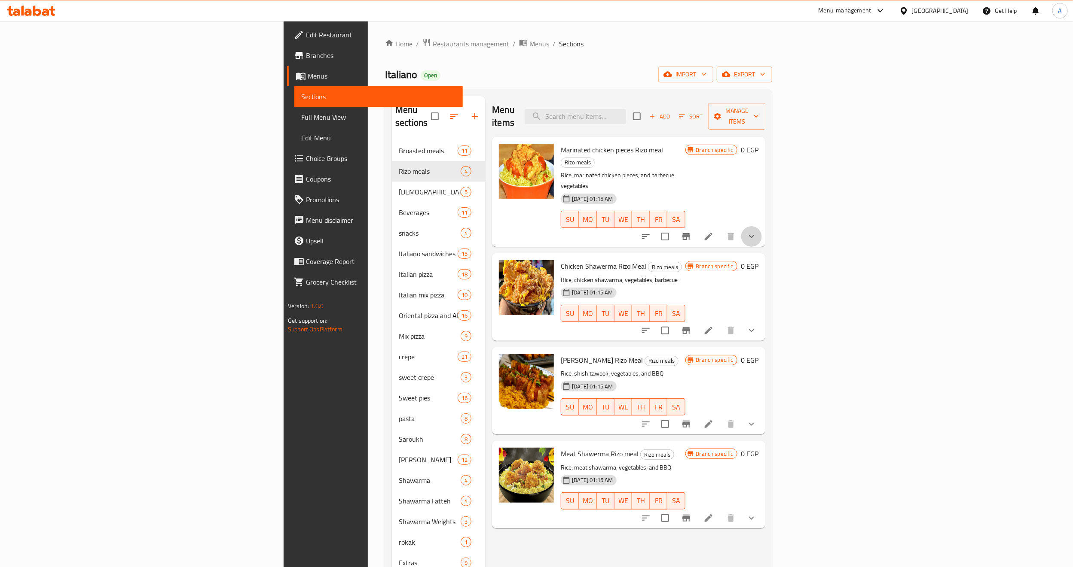
click at [762, 226] on button "show more" at bounding box center [751, 236] width 21 height 21
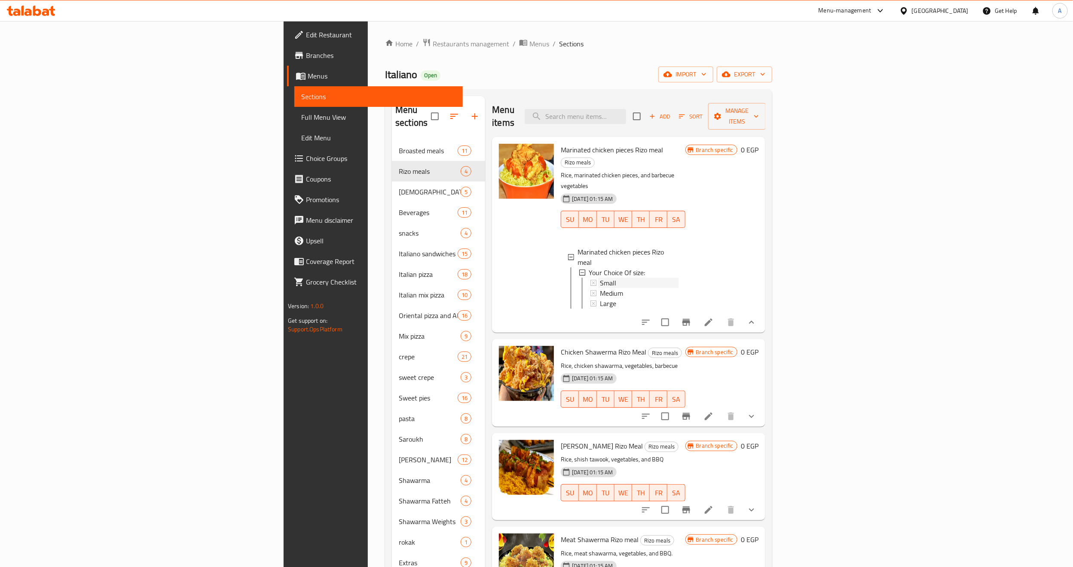
click at [600, 278] on div "Small" at bounding box center [639, 283] width 78 height 10
click at [600, 288] on div "Medium" at bounding box center [639, 293] width 78 height 10
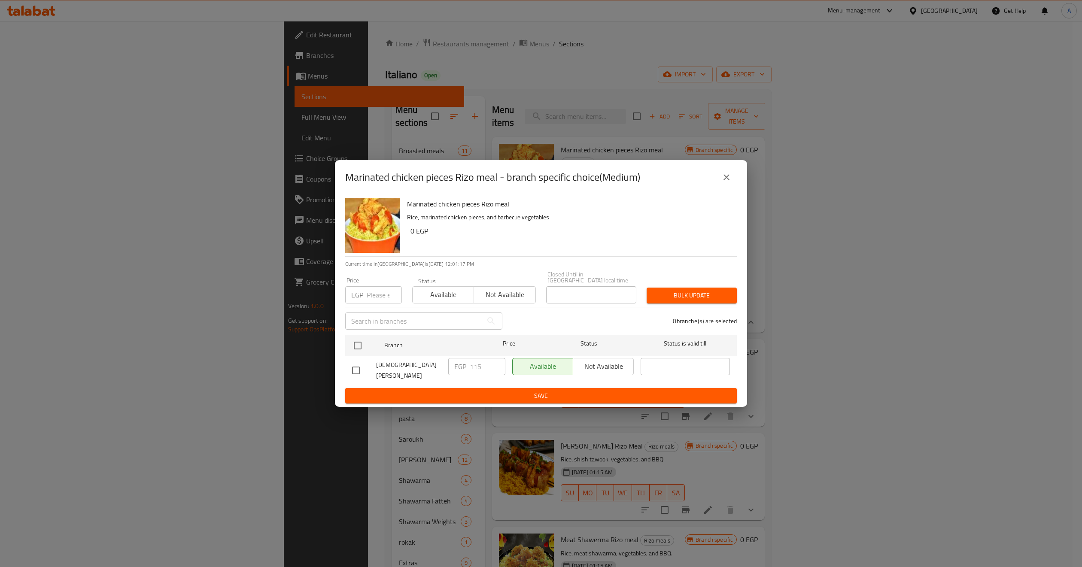
click at [719, 186] on button "close" at bounding box center [726, 177] width 21 height 21
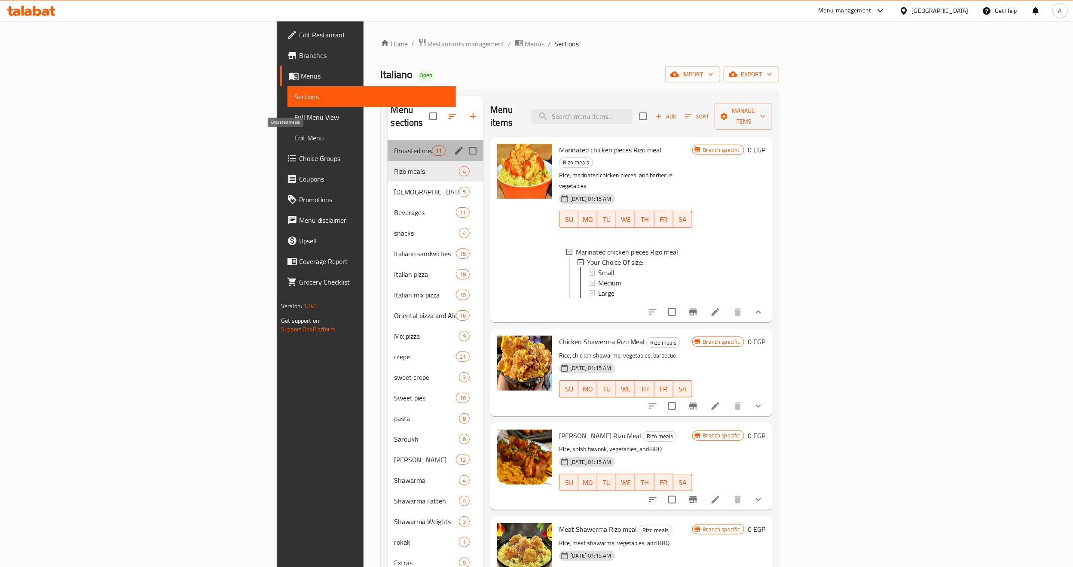
click at [394, 146] on span "Broasted meals" at bounding box center [413, 151] width 38 height 10
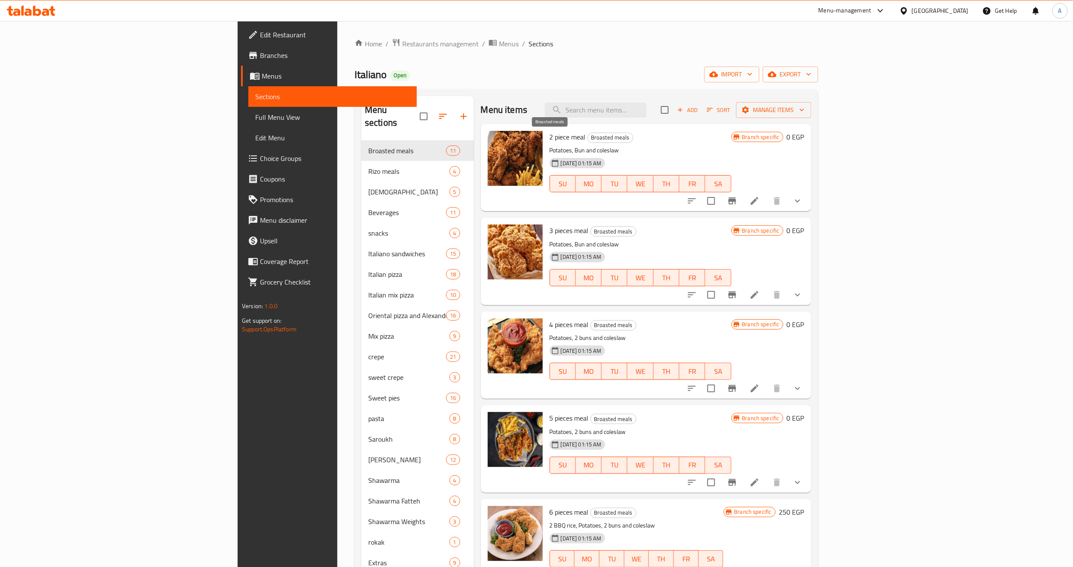
click at [588, 134] on span "Broasted meals" at bounding box center [610, 138] width 45 height 10
drag, startPoint x: 557, startPoint y: 134, endPoint x: 543, endPoint y: 133, distance: 13.9
click at [588, 133] on span "Broasted meals" at bounding box center [610, 138] width 45 height 10
copy span "Broasted meals"
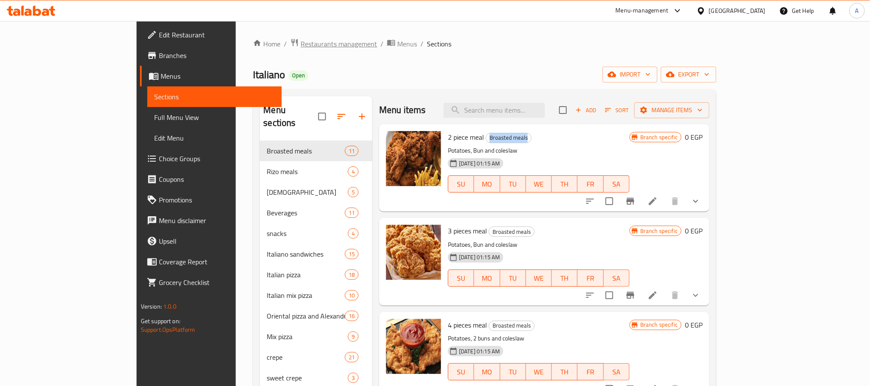
click at [301, 44] on span "Restaurants management" at bounding box center [339, 44] width 76 height 10
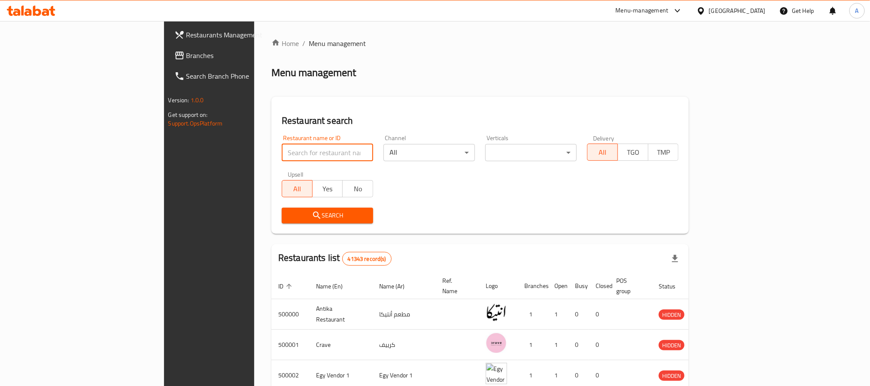
click at [282, 147] on input "search" at bounding box center [327, 152] width 91 height 17
paste input "24347"
type input "24347"
click button "Search" at bounding box center [327, 215] width 91 height 16
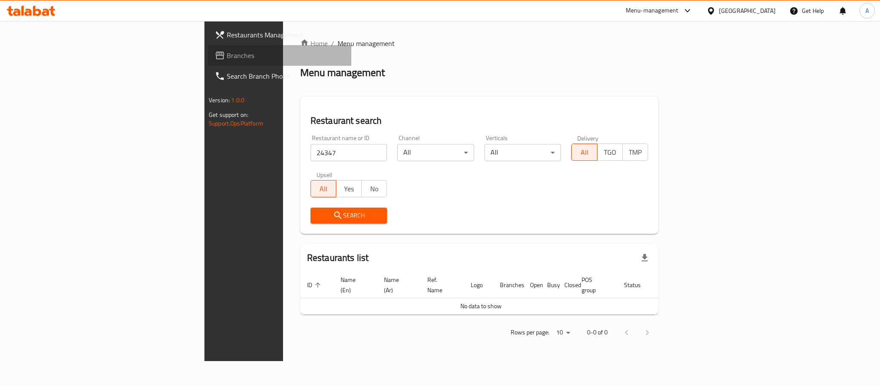
click at [227, 50] on span "Branches" at bounding box center [286, 55] width 118 height 10
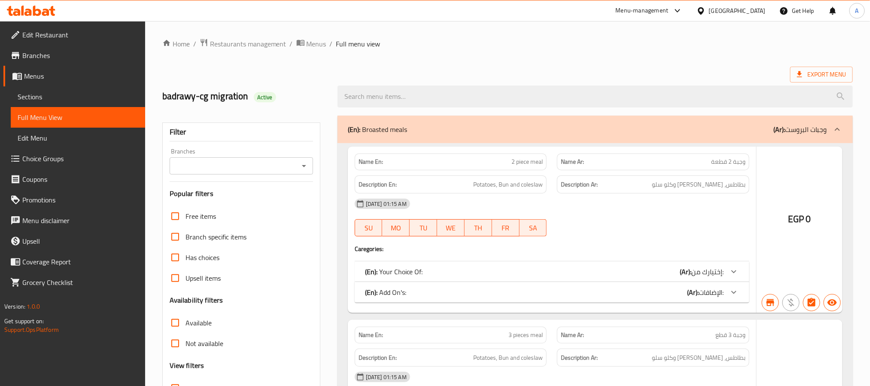
click at [228, 39] on div at bounding box center [435, 193] width 870 height 386
click at [226, 47] on div at bounding box center [435, 193] width 870 height 386
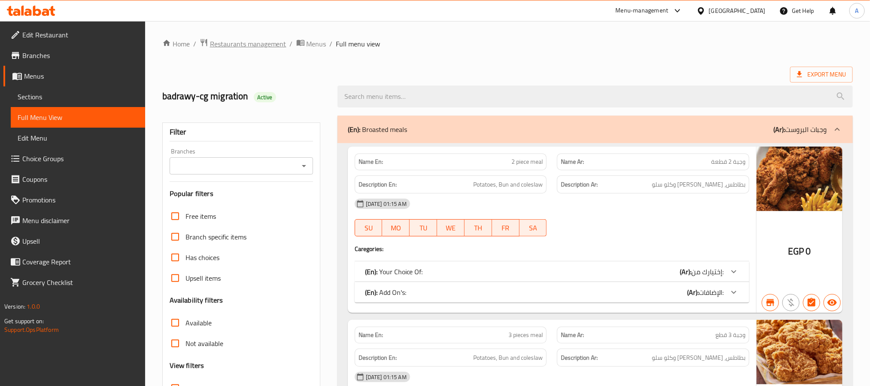
click at [226, 47] on span "Restaurants management" at bounding box center [248, 44] width 76 height 10
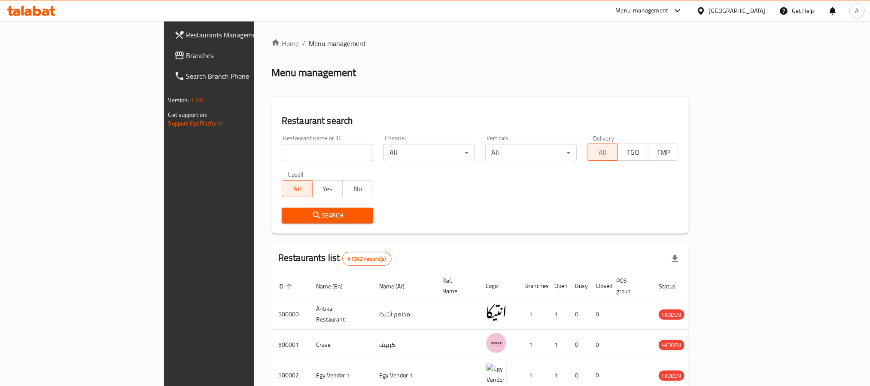
click at [282, 155] on input "search" at bounding box center [327, 152] width 91 height 17
paste input "677516"
type input "677516"
click button "Search" at bounding box center [327, 215] width 91 height 16
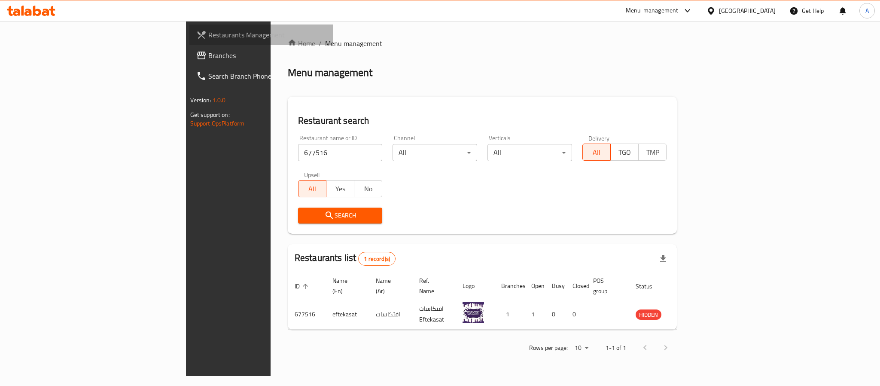
click at [208, 34] on span "Restaurants Management" at bounding box center [267, 35] width 118 height 10
